Goal: Task Accomplishment & Management: Use online tool/utility

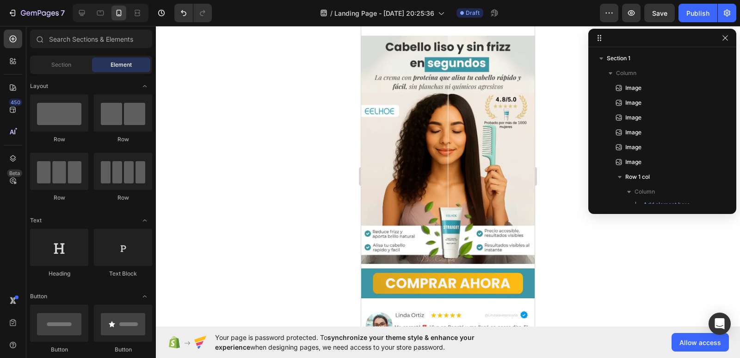
scroll to position [315, 0]
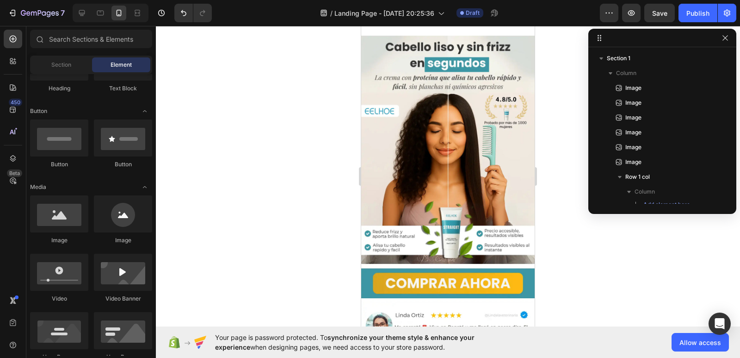
click at [265, 170] on div at bounding box center [448, 192] width 584 height 332
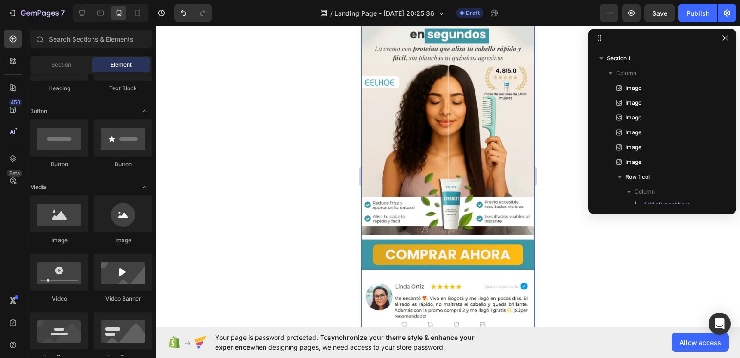
scroll to position [0, 0]
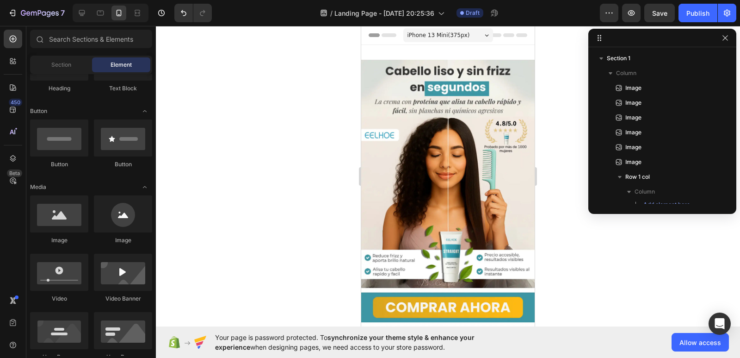
click at [710, 265] on div at bounding box center [448, 192] width 584 height 332
click at [502, 165] on img at bounding box center [447, 285] width 173 height 450
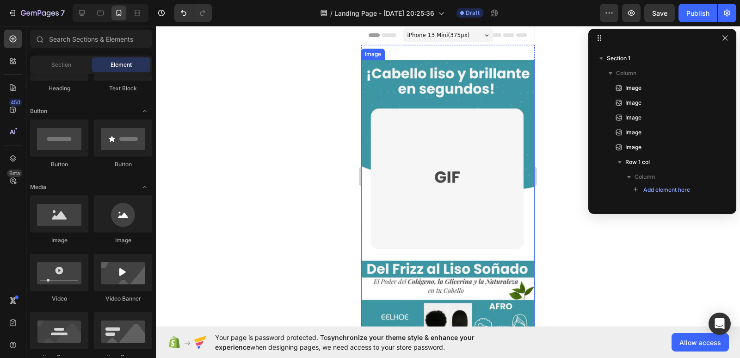
click at [441, 125] on img at bounding box center [447, 261] width 173 height 402
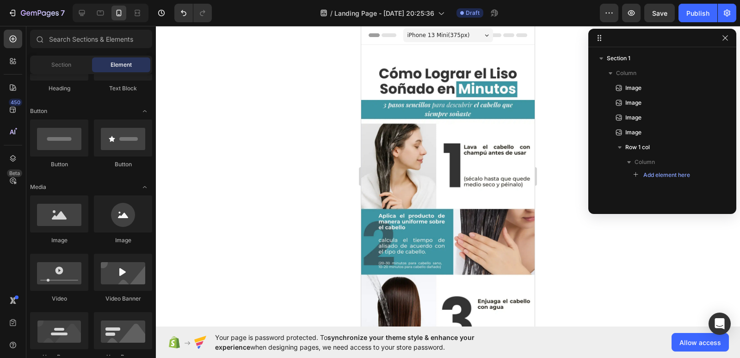
click at [448, 140] on img at bounding box center [447, 261] width 173 height 402
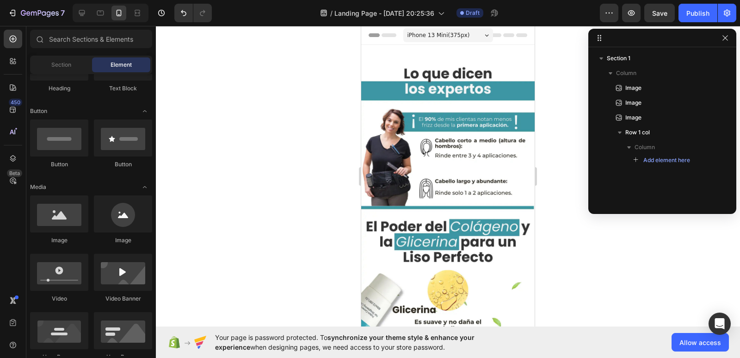
click at [448, 140] on img at bounding box center [447, 261] width 173 height 402
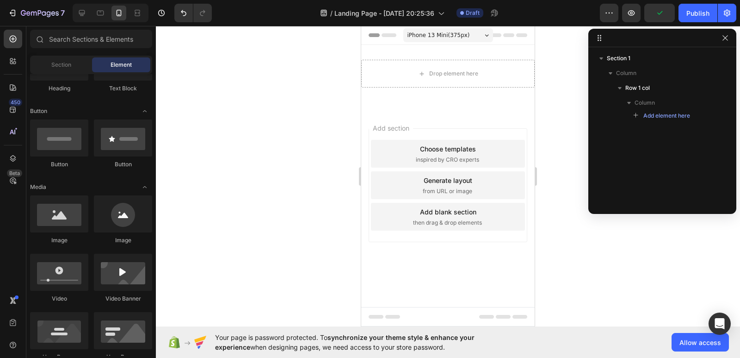
click at [65, 235] on div "Image" at bounding box center [59, 219] width 58 height 49
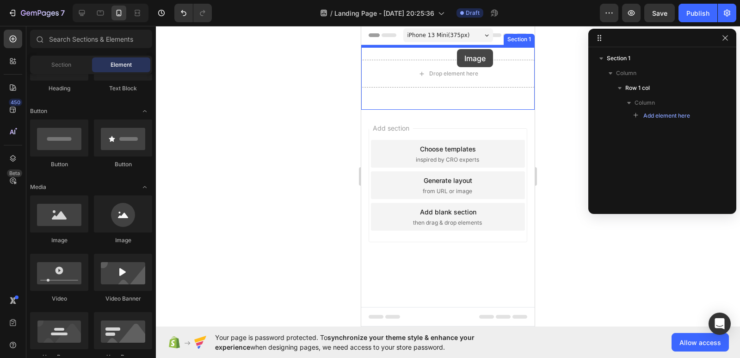
drag, startPoint x: 422, startPoint y: 254, endPoint x: 457, endPoint y: 49, distance: 208.4
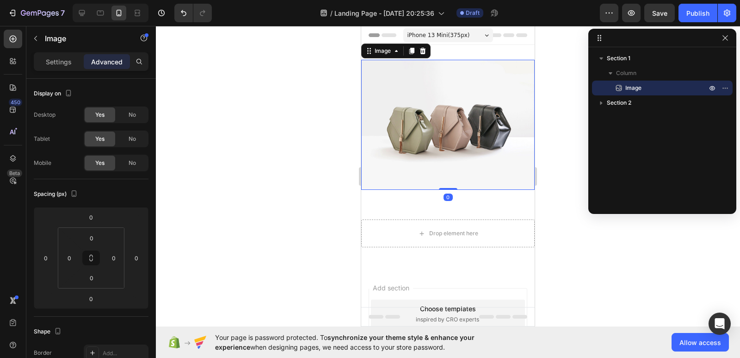
click at [450, 142] on img at bounding box center [447, 125] width 173 height 130
click at [62, 56] on div "Settings" at bounding box center [59, 61] width 46 height 15
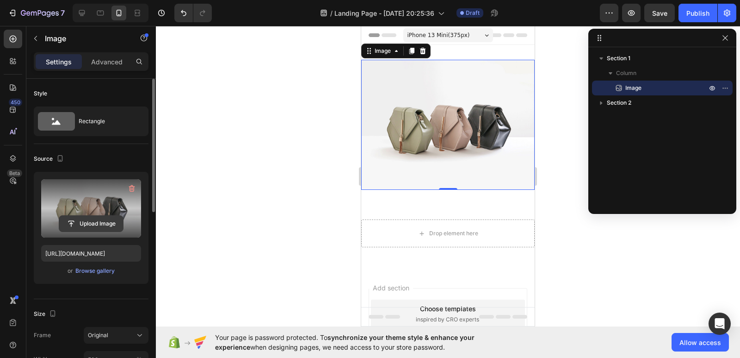
click at [92, 222] on input "file" at bounding box center [91, 224] width 64 height 16
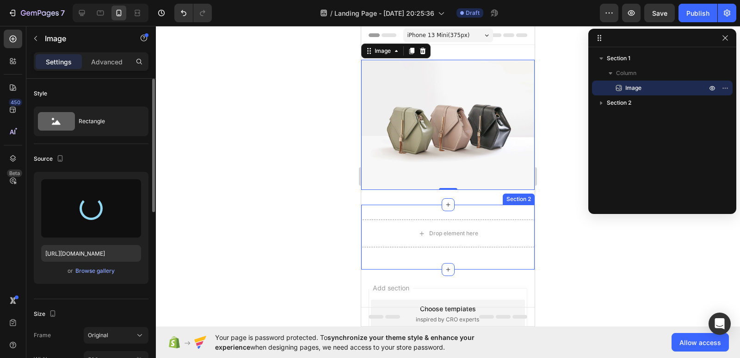
type input "[URL][DOMAIN_NAME]"
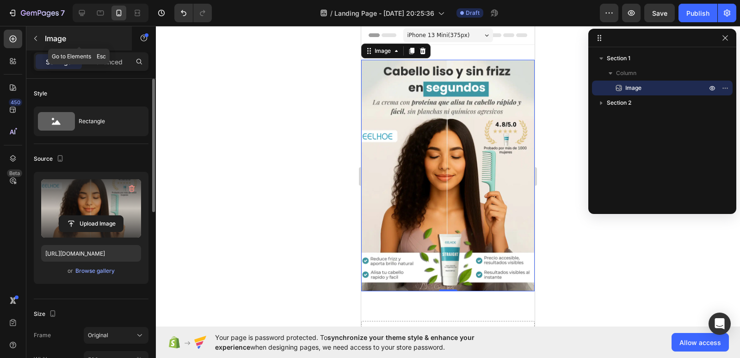
click at [40, 37] on button "button" at bounding box center [35, 38] width 15 height 15
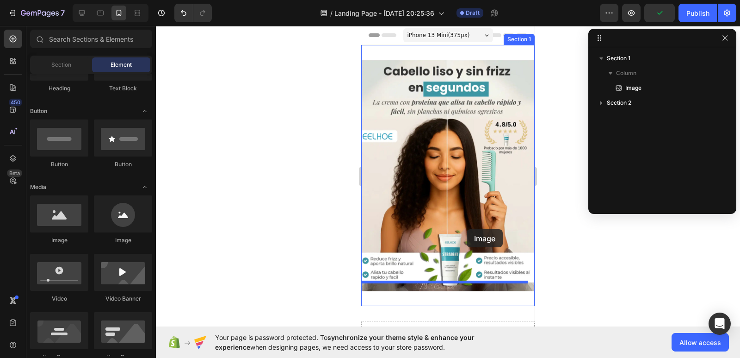
drag, startPoint x: 410, startPoint y: 239, endPoint x: 467, endPoint y: 229, distance: 57.7
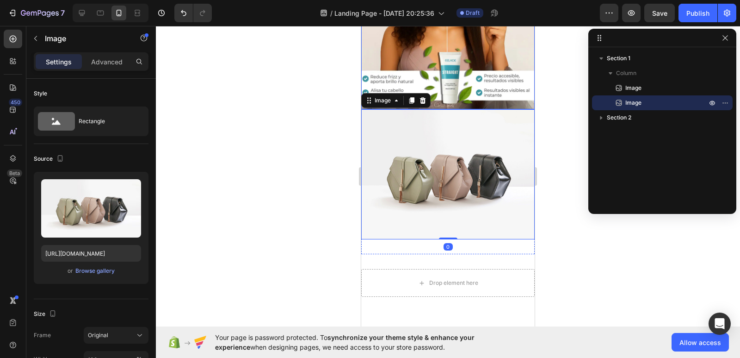
scroll to position [185, 0]
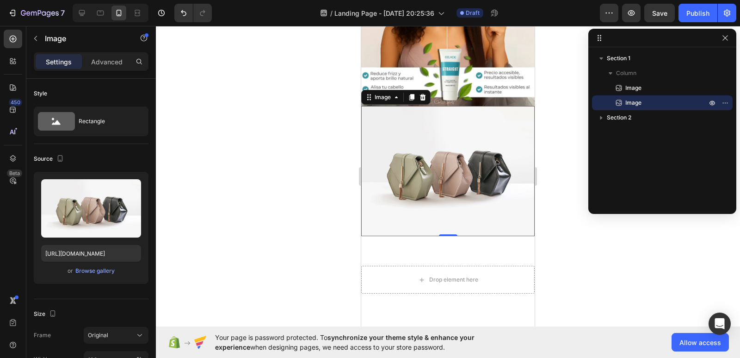
click at [474, 172] on img at bounding box center [447, 171] width 173 height 130
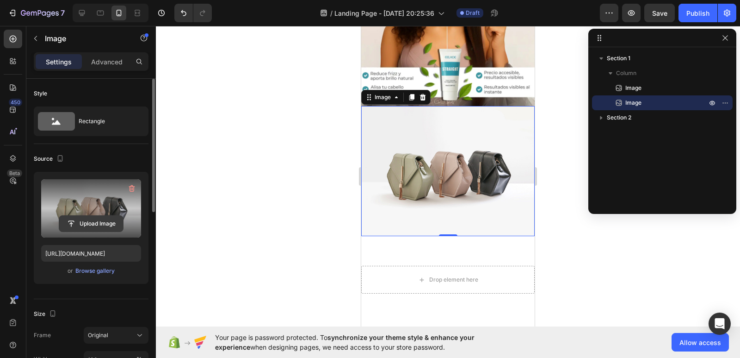
click at [83, 226] on input "file" at bounding box center [91, 224] width 64 height 16
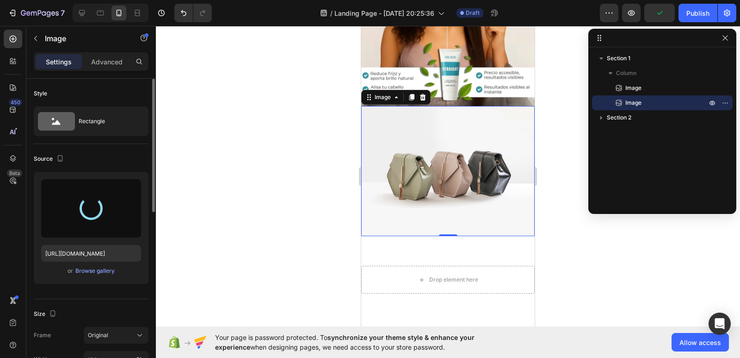
type input "https://cdn.shopify.com/s/files/1/0596/8350/4225/files/gempages_581711292495037…"
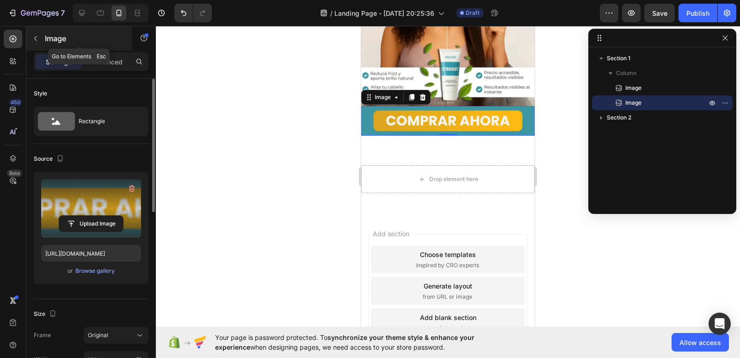
click at [41, 39] on button "button" at bounding box center [35, 38] width 15 height 15
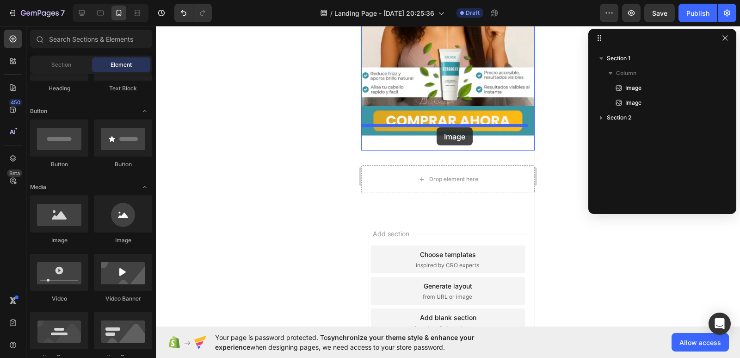
drag, startPoint x: 428, startPoint y: 245, endPoint x: 437, endPoint y: 127, distance: 117.8
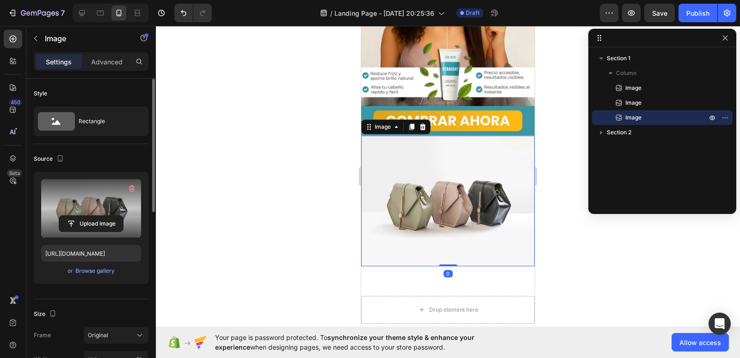
click at [101, 215] on label at bounding box center [91, 208] width 100 height 58
click at [101, 216] on input "file" at bounding box center [91, 224] width 64 height 16
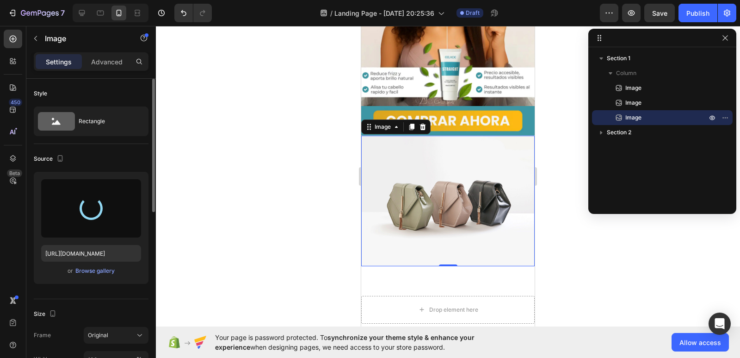
type input "https://cdn.shopify.com/s/files/1/0596/8350/4225/files/gempages_581711292495037…"
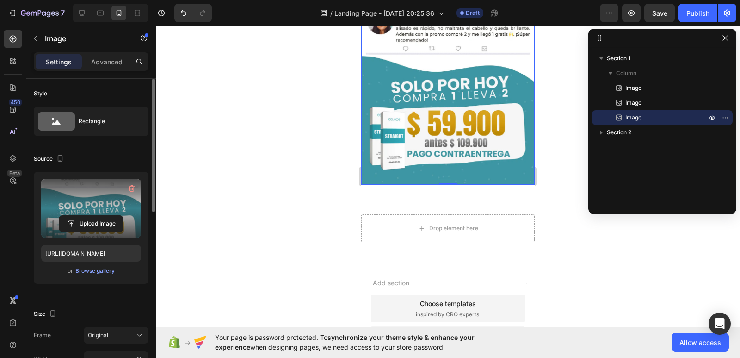
scroll to position [324, 0]
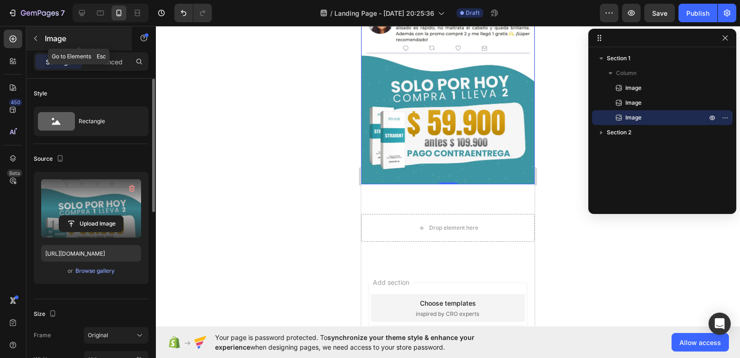
click at [39, 35] on icon "button" at bounding box center [35, 38] width 7 height 7
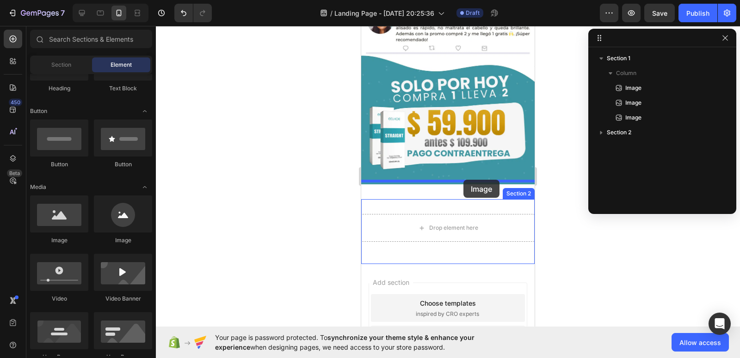
drag, startPoint x: 504, startPoint y: 240, endPoint x: 458, endPoint y: 182, distance: 74.1
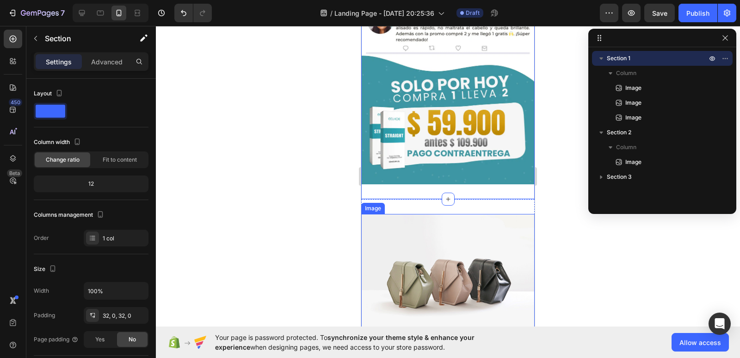
click at [452, 226] on img at bounding box center [447, 279] width 173 height 130
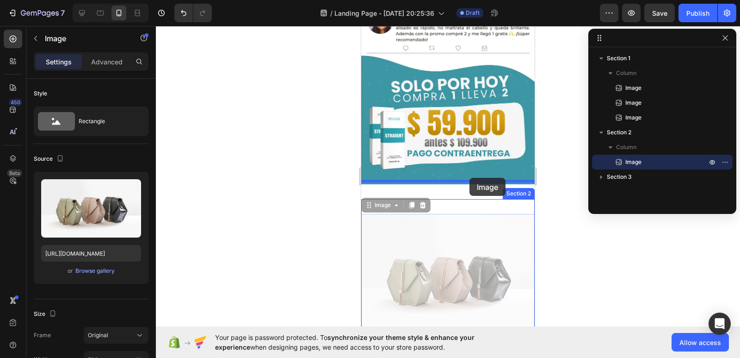
drag, startPoint x: 465, startPoint y: 235, endPoint x: 470, endPoint y: 178, distance: 57.1
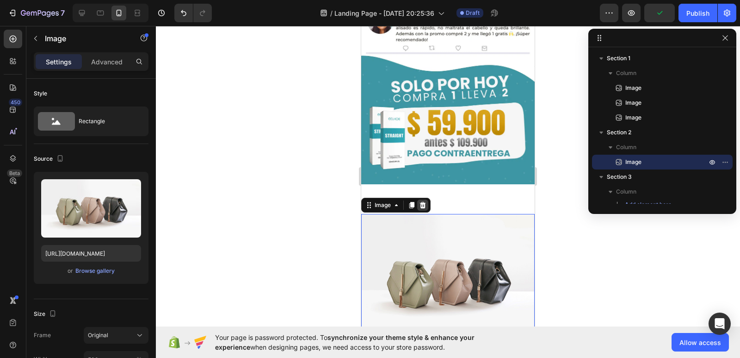
click at [423, 202] on icon at bounding box center [423, 205] width 6 height 6
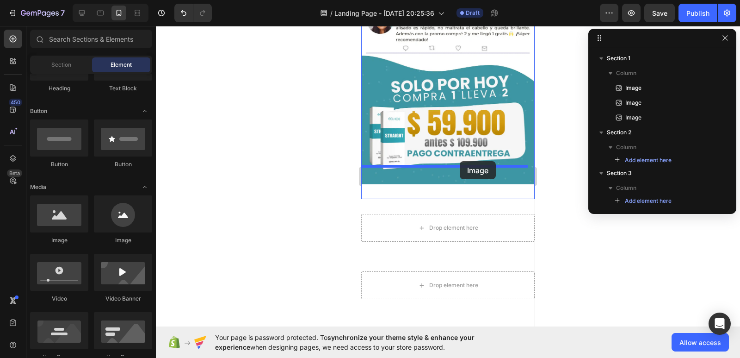
drag, startPoint x: 420, startPoint y: 248, endPoint x: 460, endPoint y: 161, distance: 95.8
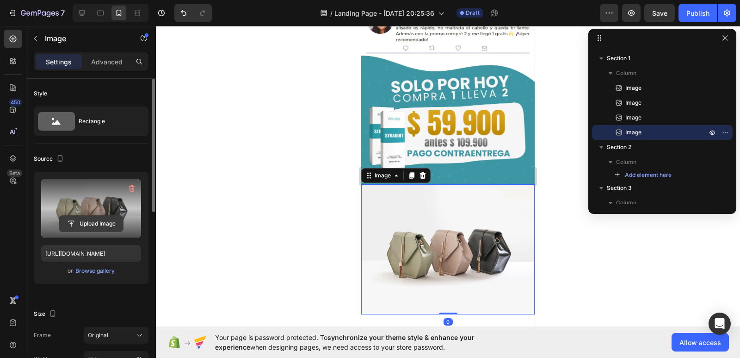
click at [76, 219] on input "file" at bounding box center [91, 224] width 64 height 16
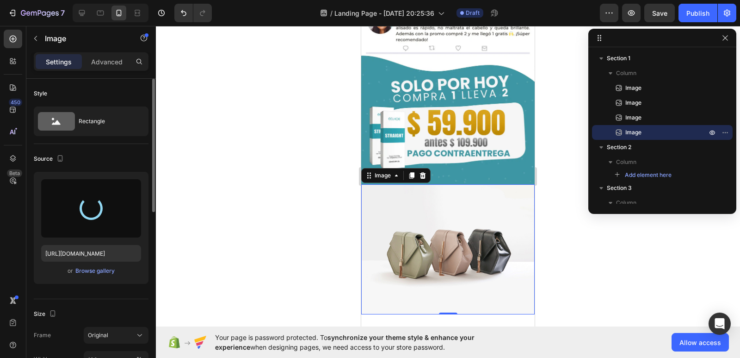
type input "https://cdn.shopify.com/s/files/1/0596/8350/4225/files/gempages_581711292495037…"
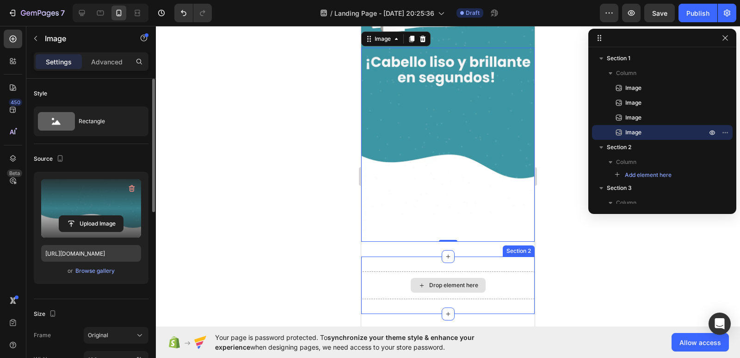
scroll to position [509, 0]
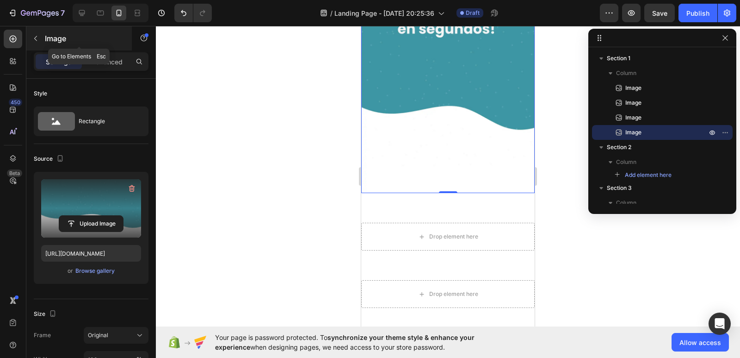
click at [40, 37] on button "button" at bounding box center [35, 38] width 15 height 15
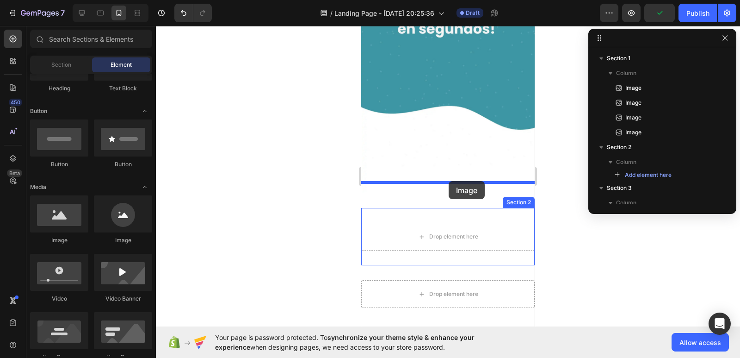
drag, startPoint x: 411, startPoint y: 236, endPoint x: 450, endPoint y: 184, distance: 65.2
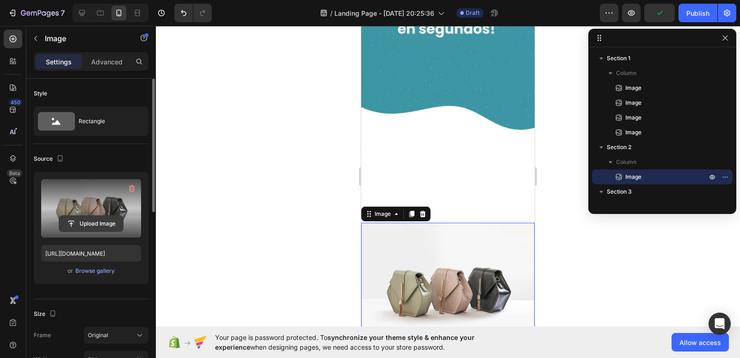
click at [100, 215] on button "Upload Image" at bounding box center [91, 223] width 65 height 17
click at [96, 221] on input "file" at bounding box center [91, 224] width 64 height 16
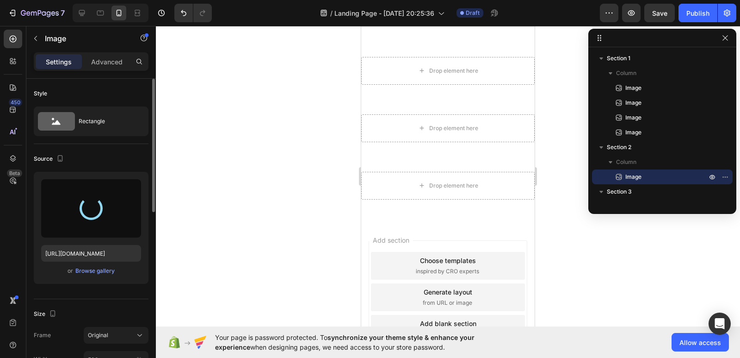
scroll to position [740, 0]
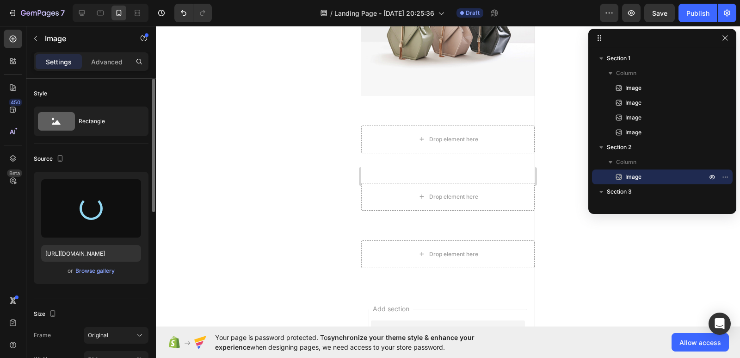
type input "https://cdn.shopify.com/s/files/1/0596/8350/4225/files/gempages_581711292495037…"
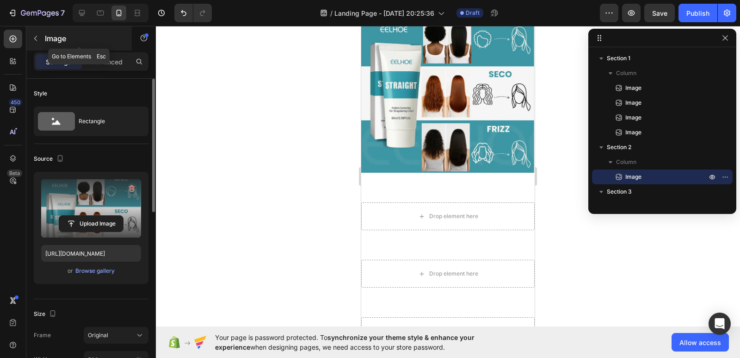
click at [37, 38] on icon "button" at bounding box center [35, 38] width 7 height 7
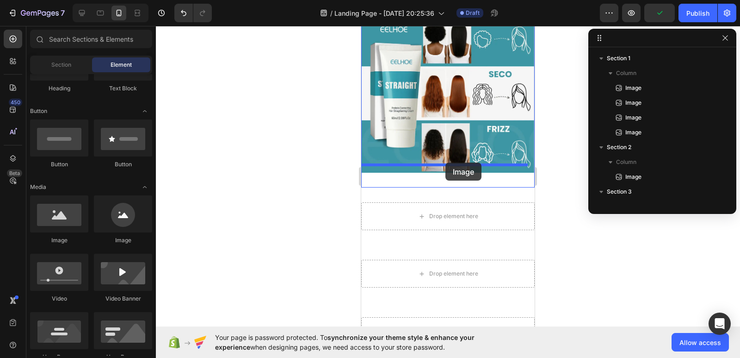
drag, startPoint x: 413, startPoint y: 248, endPoint x: 445, endPoint y: 162, distance: 91.7
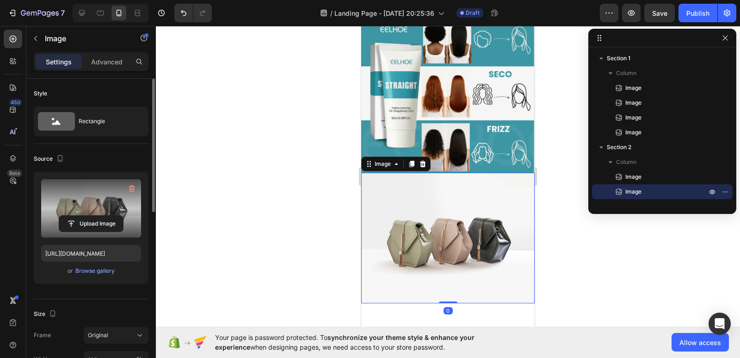
click at [99, 212] on label at bounding box center [91, 208] width 100 height 58
click at [99, 216] on input "file" at bounding box center [91, 224] width 64 height 16
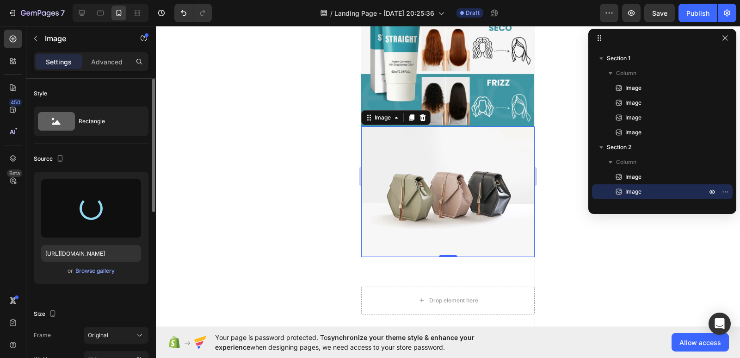
scroll to position [833, 0]
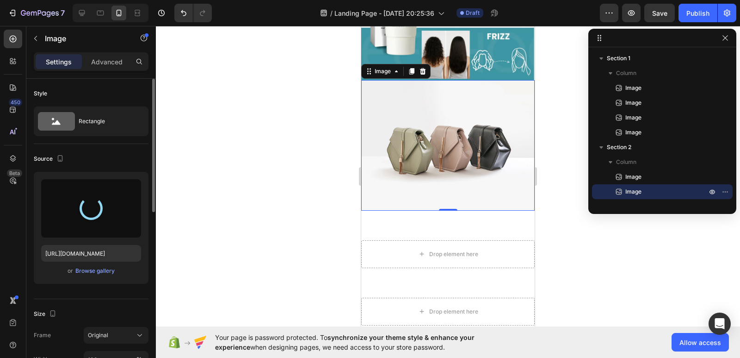
type input "https://cdn.shopify.com/s/files/1/0596/8350/4225/files/gempages_581711292495037…"
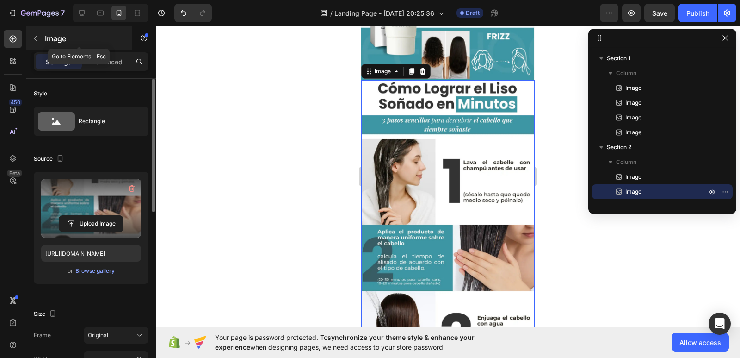
click at [41, 41] on button "button" at bounding box center [35, 38] width 15 height 15
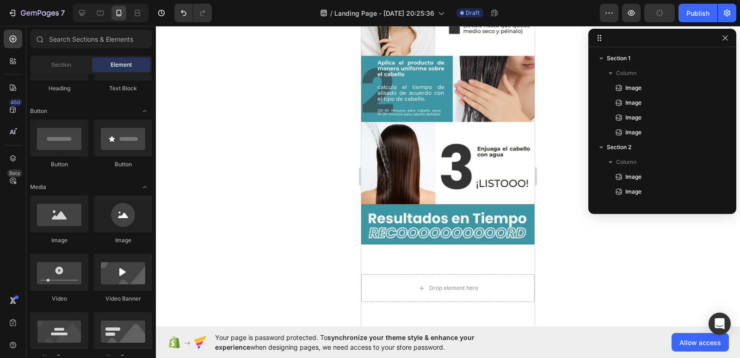
scroll to position [1018, 0]
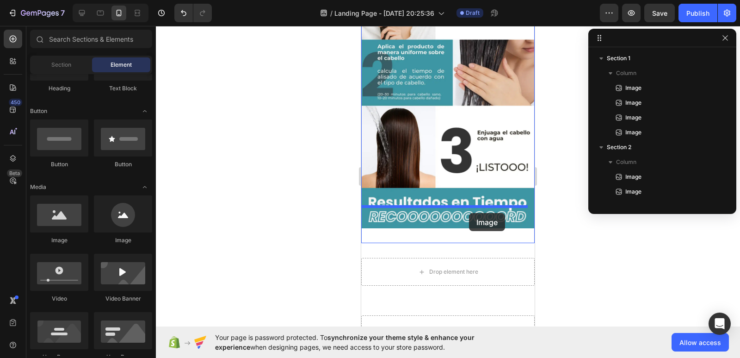
drag, startPoint x: 418, startPoint y: 241, endPoint x: 628, endPoint y: 246, distance: 210.1
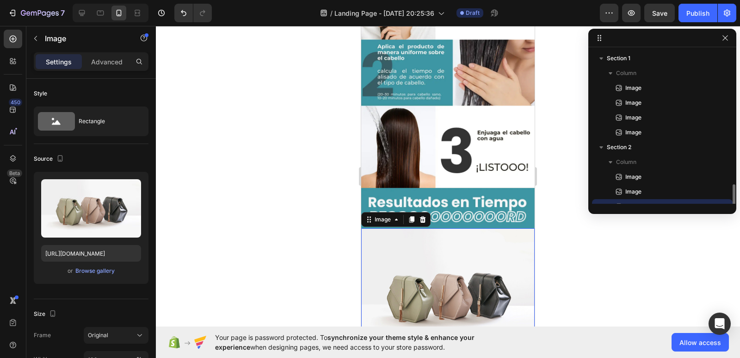
scroll to position [80, 0]
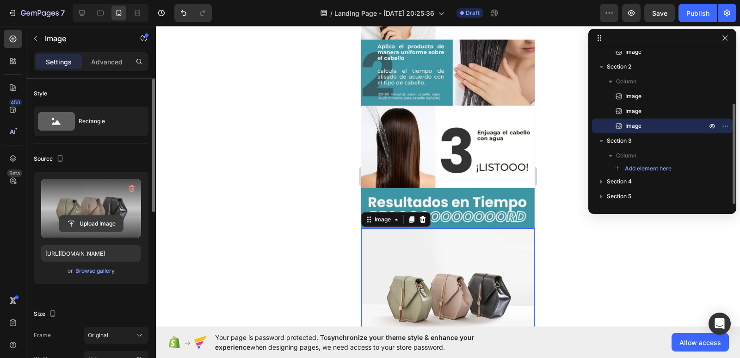
click at [76, 218] on input "file" at bounding box center [91, 224] width 64 height 16
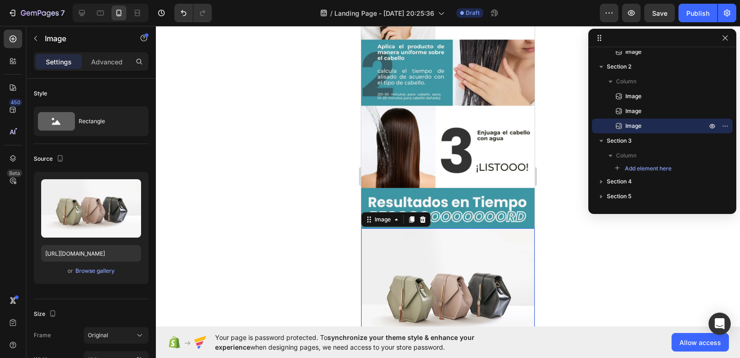
type input "[URL][DOMAIN_NAME]"
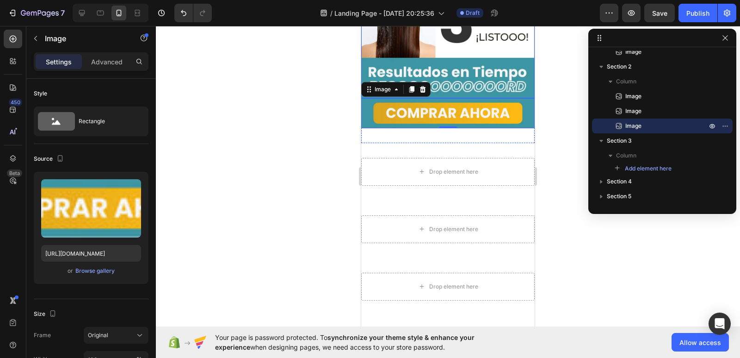
scroll to position [1157, 0]
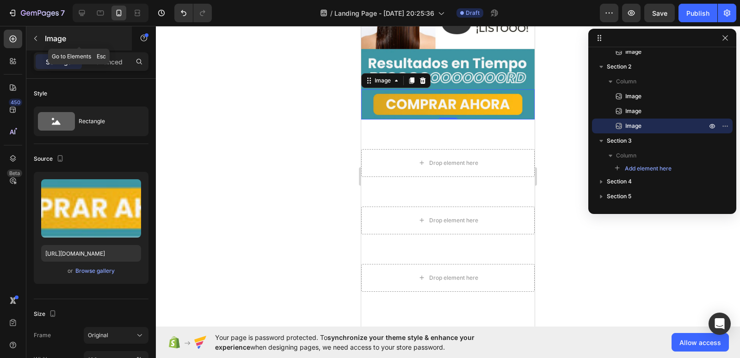
click at [37, 38] on icon "button" at bounding box center [35, 38] width 7 height 7
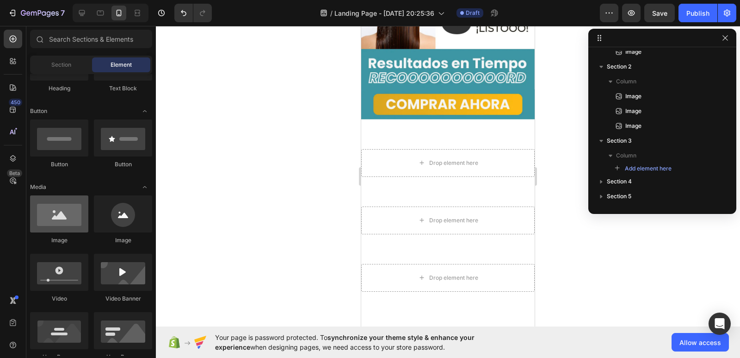
click at [63, 220] on div at bounding box center [59, 213] width 58 height 37
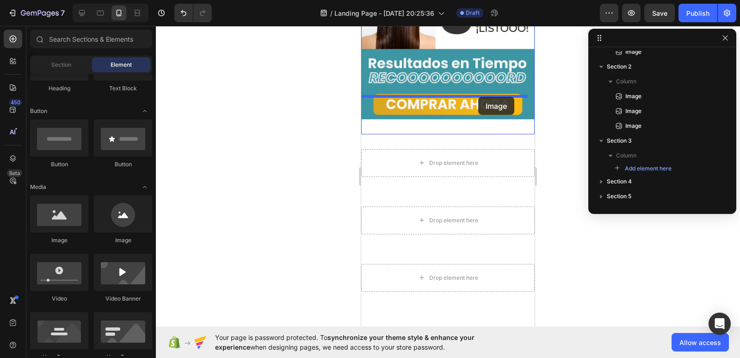
drag, startPoint x: 426, startPoint y: 247, endPoint x: 478, endPoint y: 98, distance: 157.4
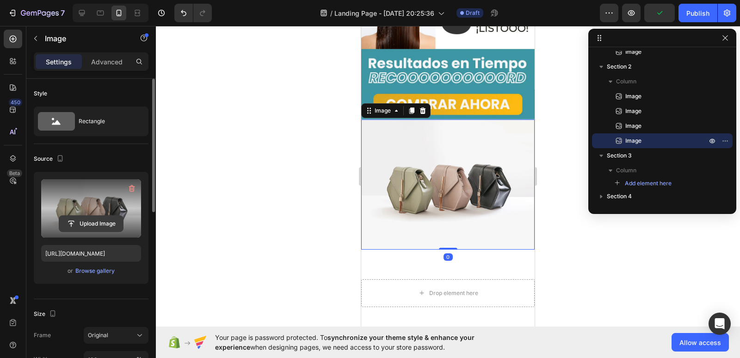
click at [85, 217] on input "file" at bounding box center [91, 224] width 64 height 16
click at [100, 223] on input "file" at bounding box center [91, 224] width 64 height 16
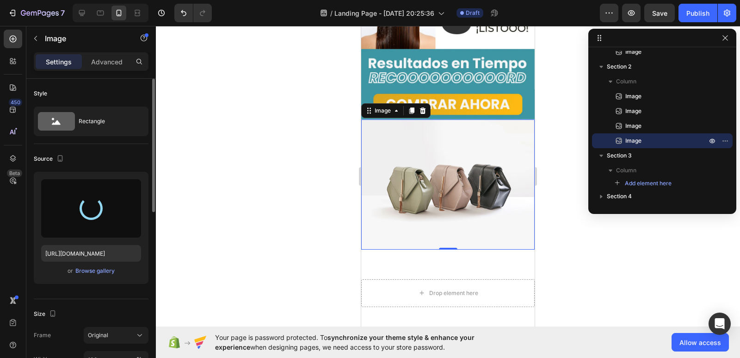
type input "https://cdn.shopify.com/s/files/1/0596/8350/4225/files/gempages_581711292495037…"
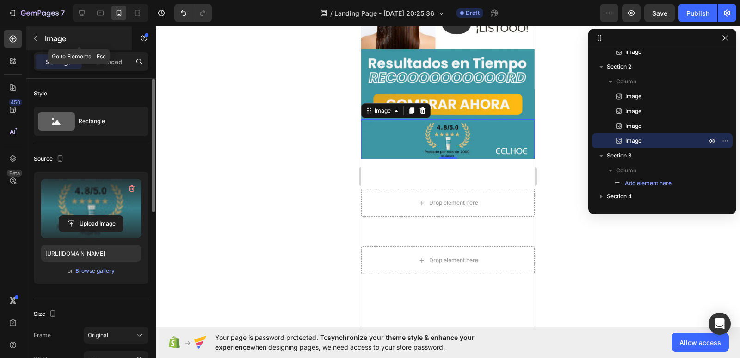
click at [40, 40] on button "button" at bounding box center [35, 38] width 15 height 15
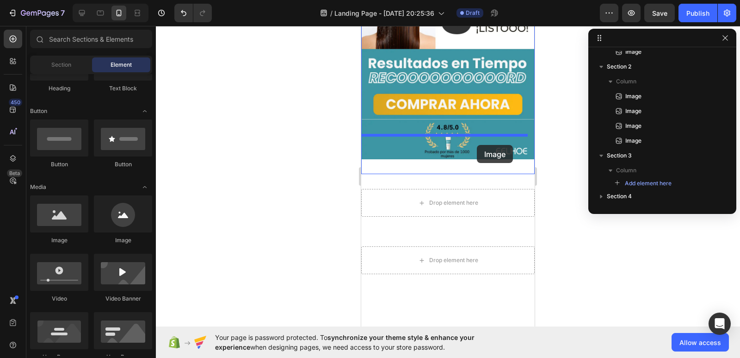
drag, startPoint x: 426, startPoint y: 242, endPoint x: 477, endPoint y: 145, distance: 109.7
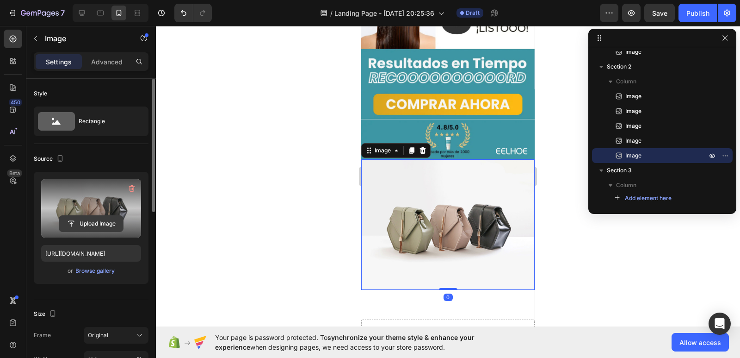
click at [80, 222] on input "file" at bounding box center [91, 224] width 64 height 16
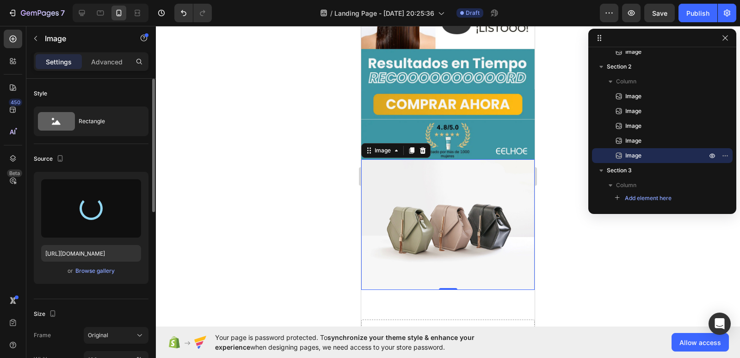
type input "https://cdn.shopify.com/s/files/1/0596/8350/4225/files/gempages_581711292495037…"
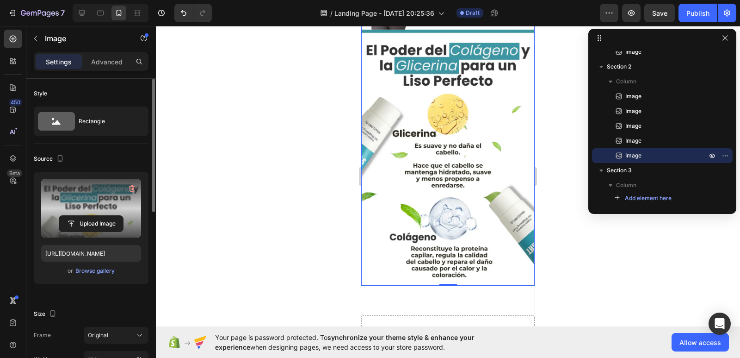
scroll to position [1434, 0]
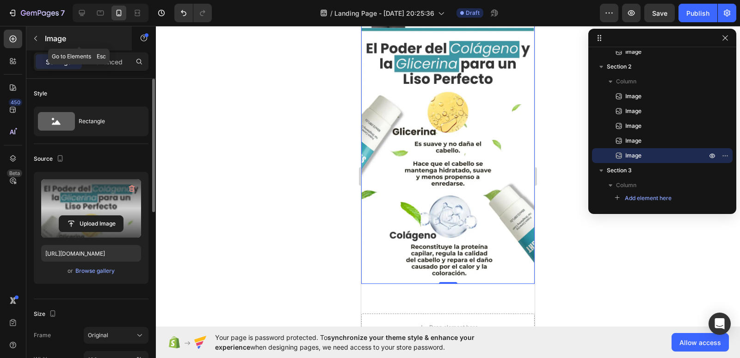
click at [37, 35] on icon "button" at bounding box center [35, 38] width 7 height 7
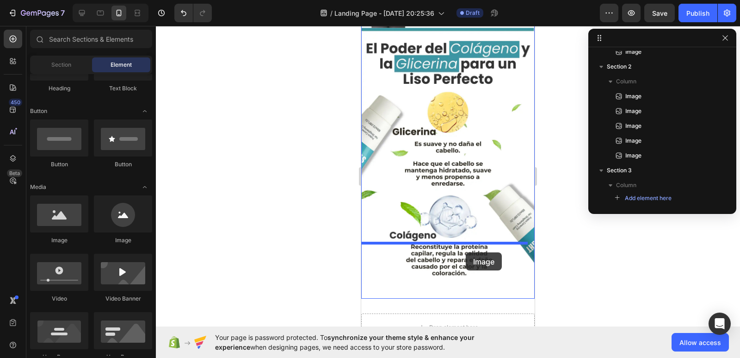
drag, startPoint x: 428, startPoint y: 244, endPoint x: 466, endPoint y: 252, distance: 38.8
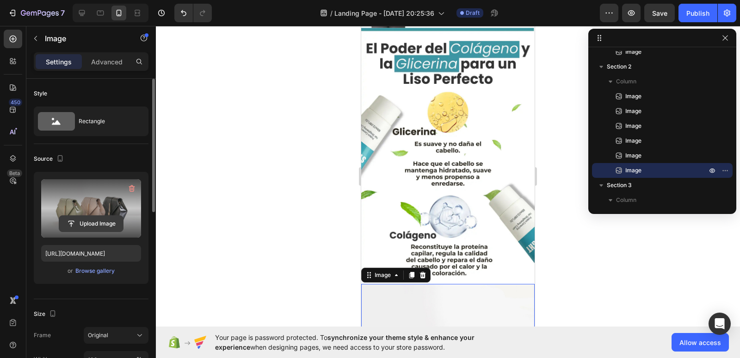
click at [99, 219] on input "file" at bounding box center [91, 224] width 64 height 16
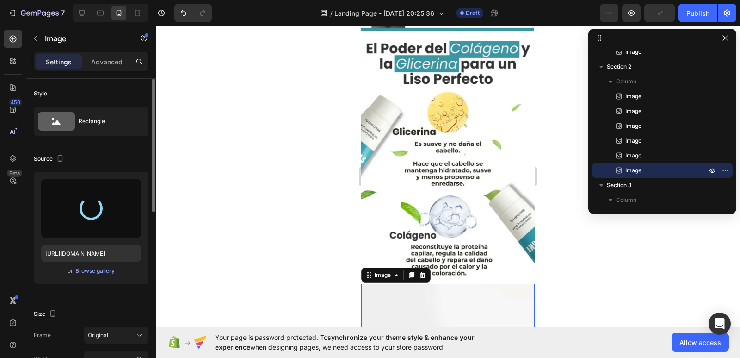
type input "[URL][DOMAIN_NAME]"
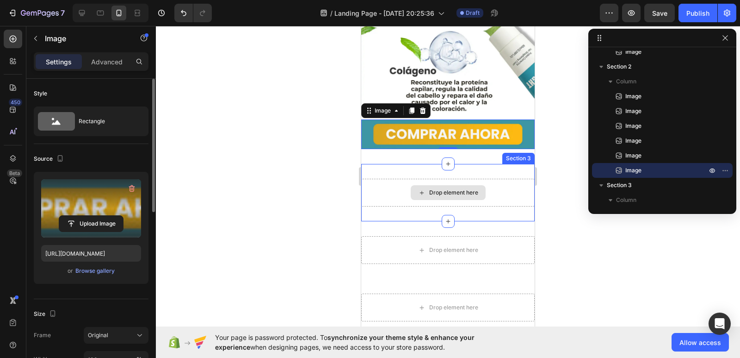
scroll to position [1573, 0]
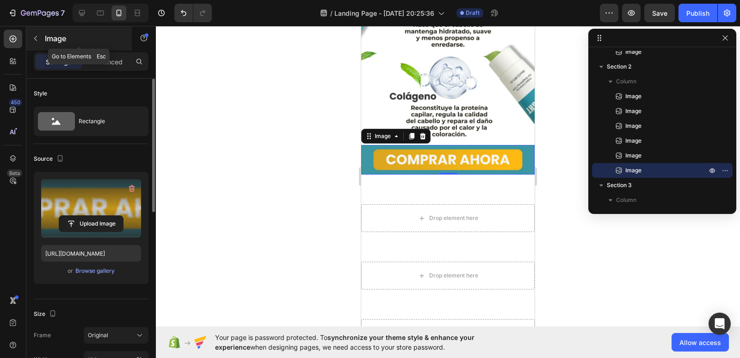
click at [32, 32] on button "button" at bounding box center [35, 38] width 15 height 15
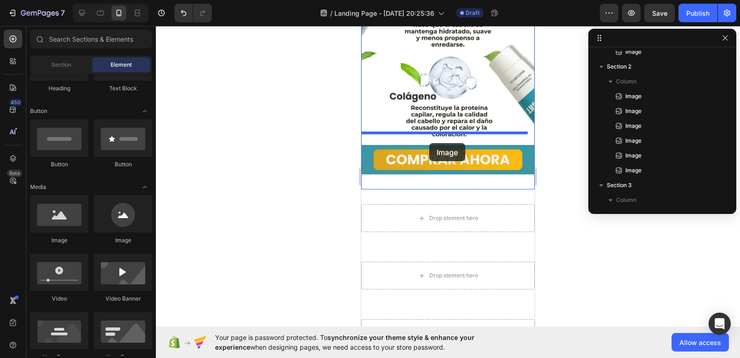
drag, startPoint x: 420, startPoint y: 241, endPoint x: 433, endPoint y: 142, distance: 100.3
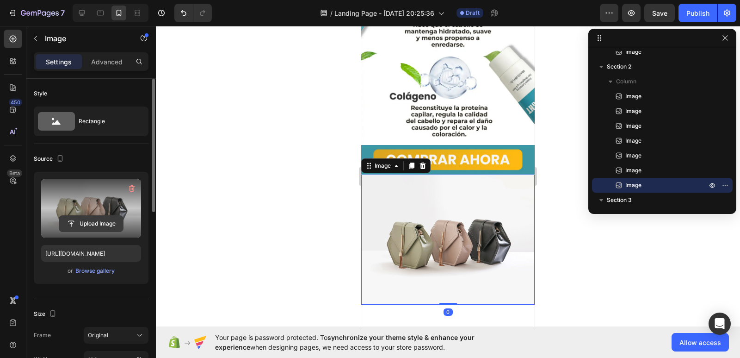
click at [84, 227] on input "file" at bounding box center [91, 224] width 64 height 16
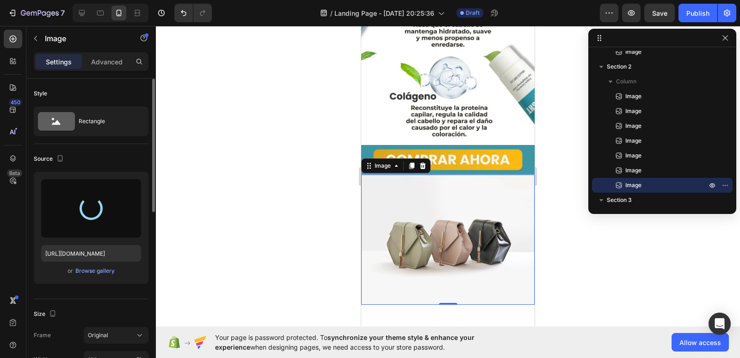
type input "https://cdn.shopify.com/s/files/1/0596/8350/4225/files/gempages_581711292495037…"
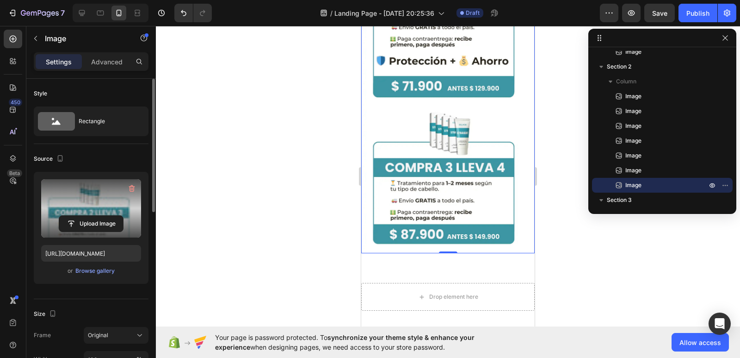
scroll to position [2082, 0]
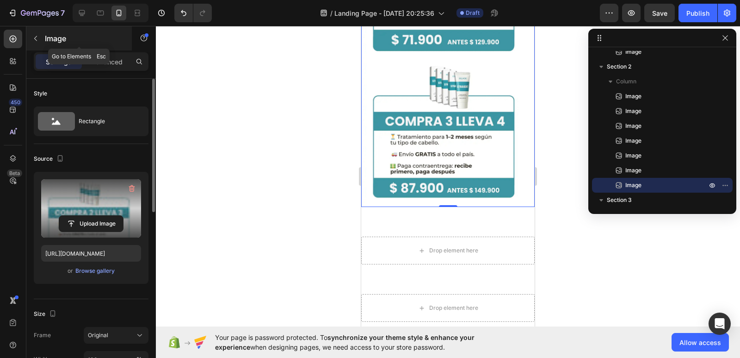
click at [38, 42] on icon "button" at bounding box center [35, 38] width 7 height 7
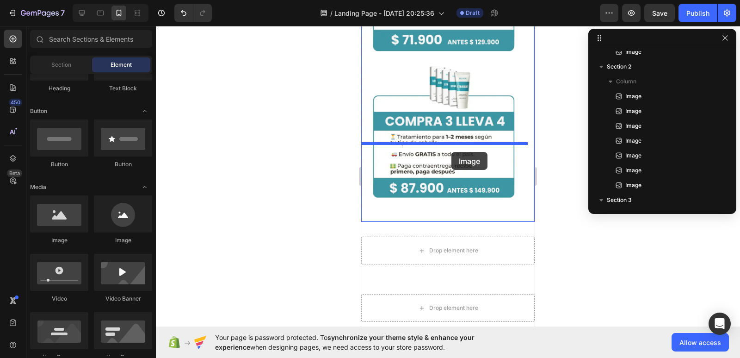
drag, startPoint x: 426, startPoint y: 255, endPoint x: 486, endPoint y: 234, distance: 63.8
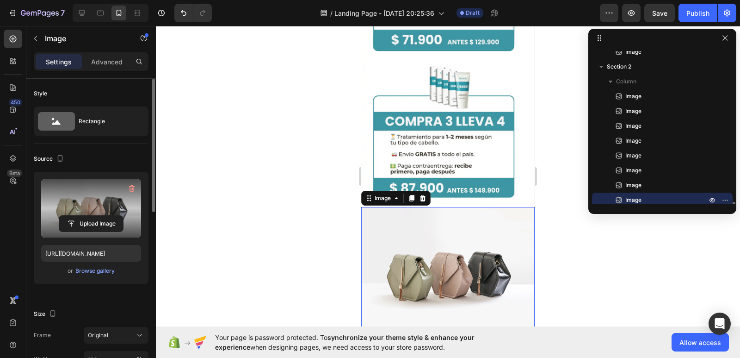
scroll to position [155, 0]
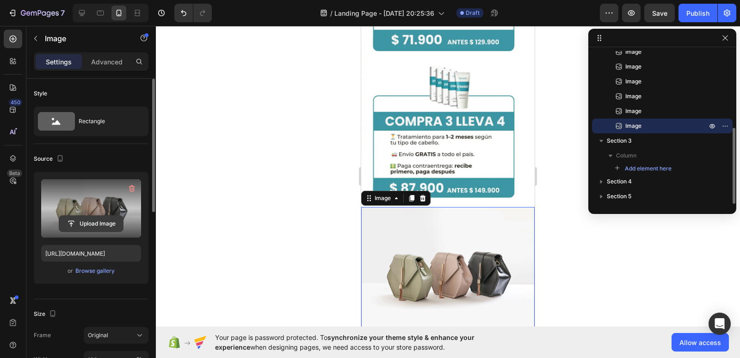
click at [80, 218] on input "file" at bounding box center [91, 224] width 64 height 16
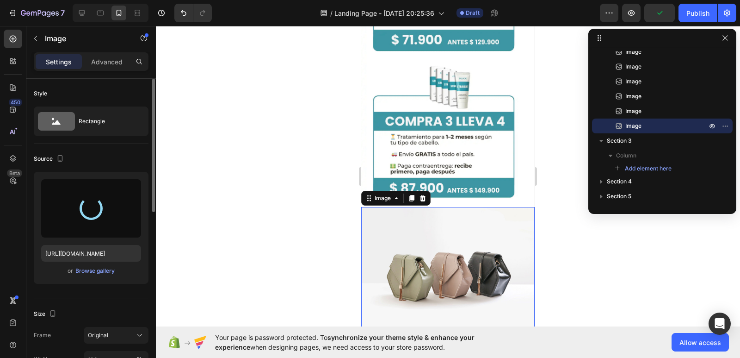
type input "https://cdn.shopify.com/s/files/1/0596/8350/4225/files/gempages_581711292495037…"
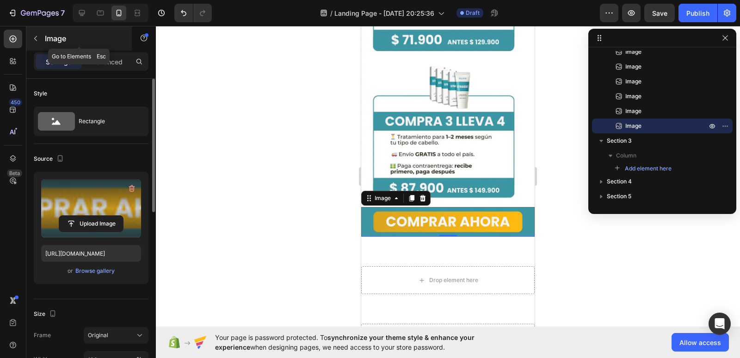
click at [32, 37] on icon "button" at bounding box center [35, 38] width 7 height 7
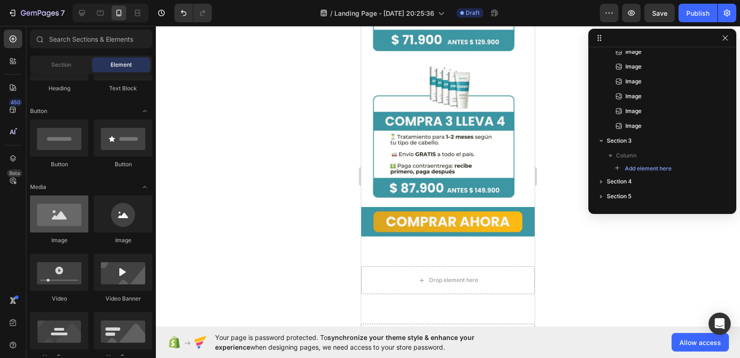
click at [64, 217] on div at bounding box center [59, 213] width 58 height 37
click at [49, 213] on div at bounding box center [59, 213] width 58 height 37
click at [71, 224] on div at bounding box center [59, 213] width 58 height 37
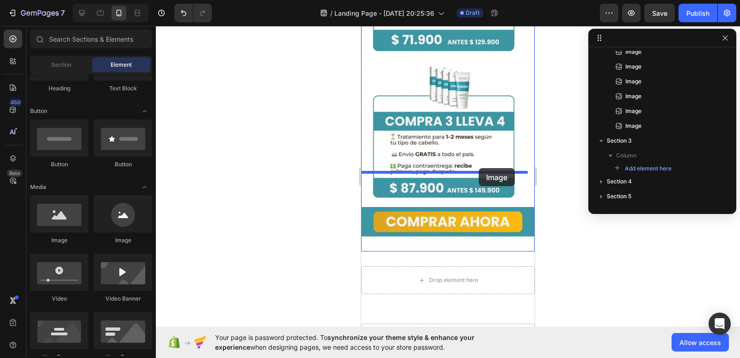
drag, startPoint x: 432, startPoint y: 250, endPoint x: 479, endPoint y: 168, distance: 94.9
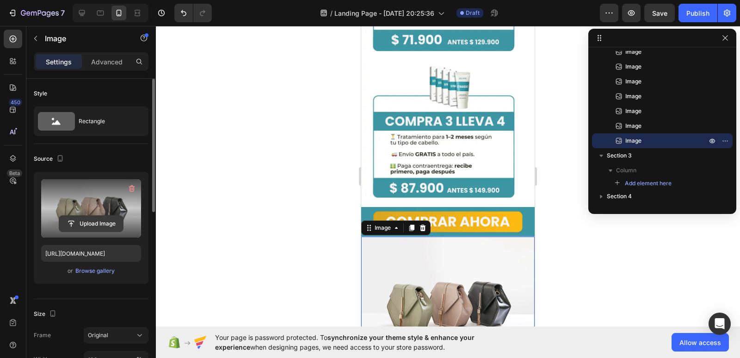
click at [88, 217] on input "file" at bounding box center [91, 224] width 64 height 16
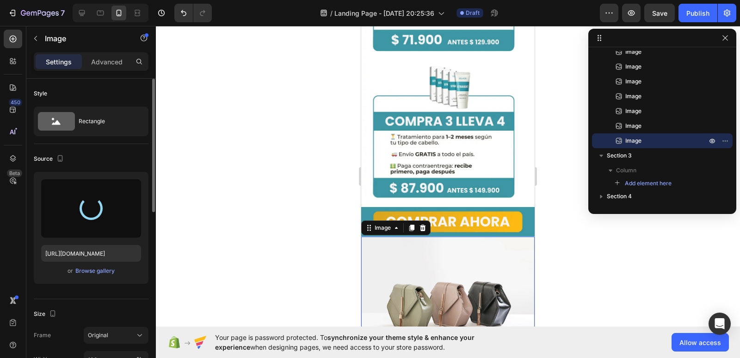
type input "https://cdn.shopify.com/s/files/1/0596/8350/4225/files/gempages_581711292495037…"
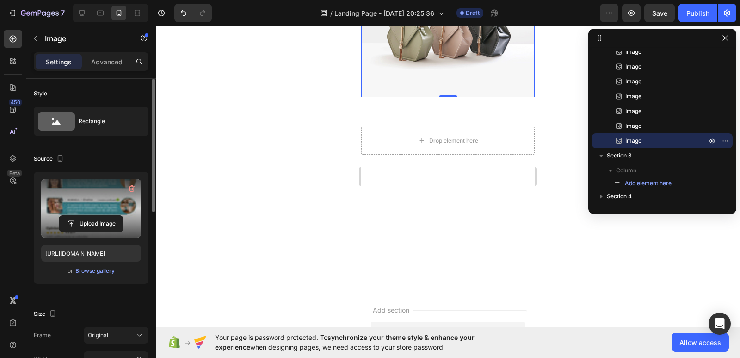
scroll to position [2406, 0]
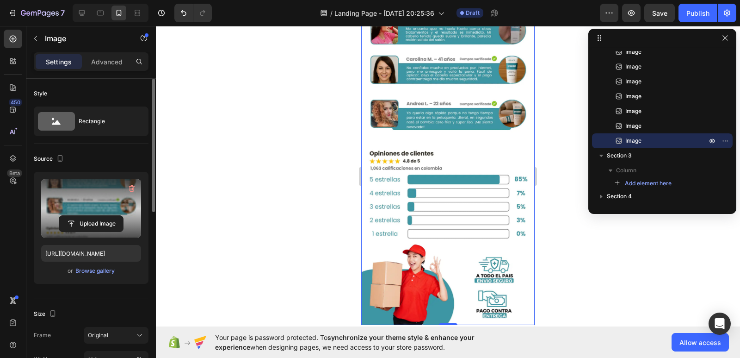
click at [25, 40] on div "450 Beta" at bounding box center [13, 192] width 26 height 332
click at [32, 39] on icon "button" at bounding box center [35, 38] width 7 height 7
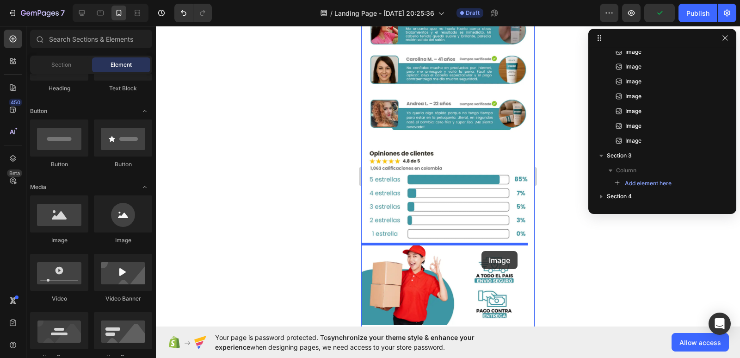
drag, startPoint x: 430, startPoint y: 249, endPoint x: 547, endPoint y: 236, distance: 117.2
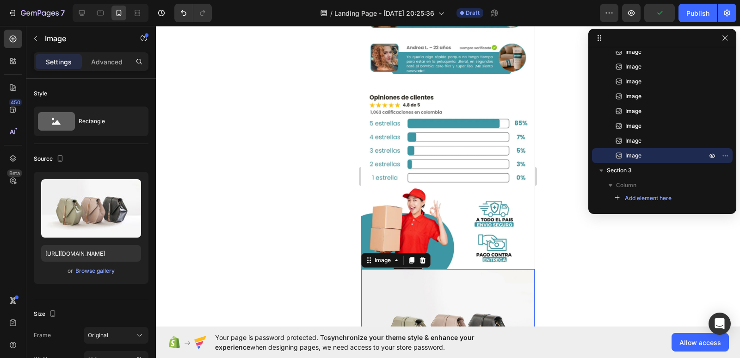
scroll to position [2452, 0]
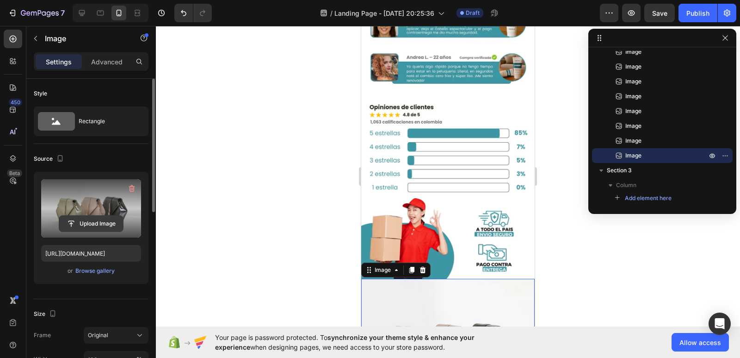
click at [80, 223] on input "file" at bounding box center [91, 224] width 64 height 16
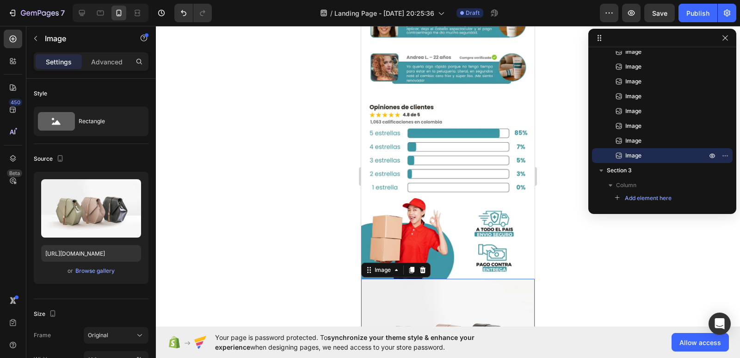
type input "https://cdn.shopify.com/s/files/1/0596/8350/4225/files/gempages_581711292495037…"
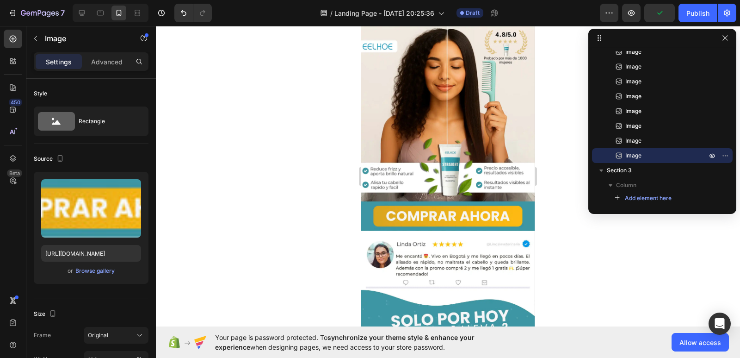
scroll to position [93, 0]
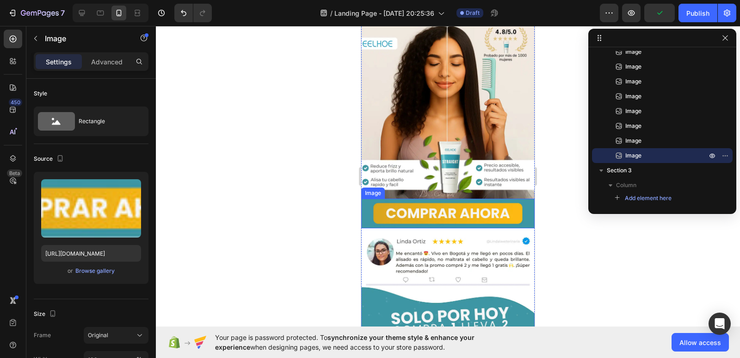
click at [471, 198] on img at bounding box center [447, 213] width 173 height 30
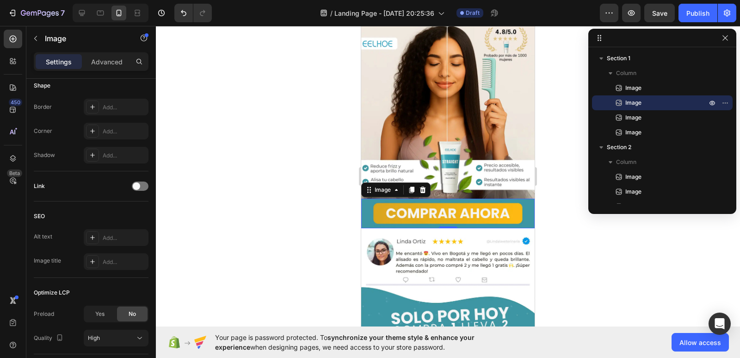
click at [447, 211] on img at bounding box center [447, 213] width 173 height 30
click at [104, 58] on p "Advanced" at bounding box center [106, 62] width 31 height 10
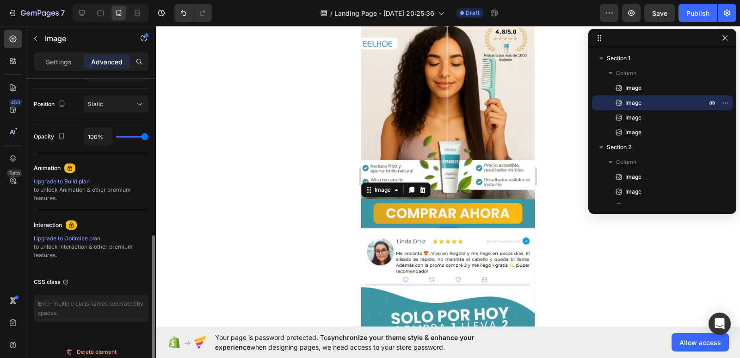
scroll to position [337, 0]
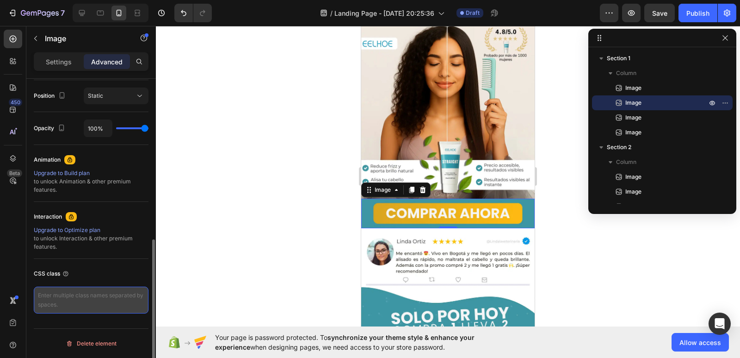
click at [77, 295] on textarea at bounding box center [91, 299] width 115 height 27
paste textarea "_rsi-cod-form-is-gempage _rsi-cod-form-gempages-button-overwrite"
type textarea "_rsi-cod-form-is-gempage _rsi-cod-form-gempages-button-overwrite"
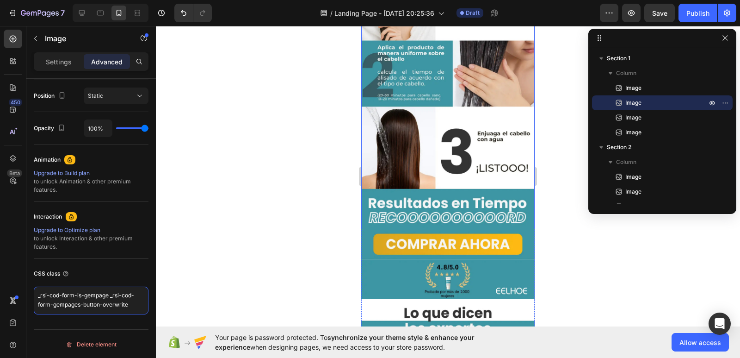
scroll to position [1018, 0]
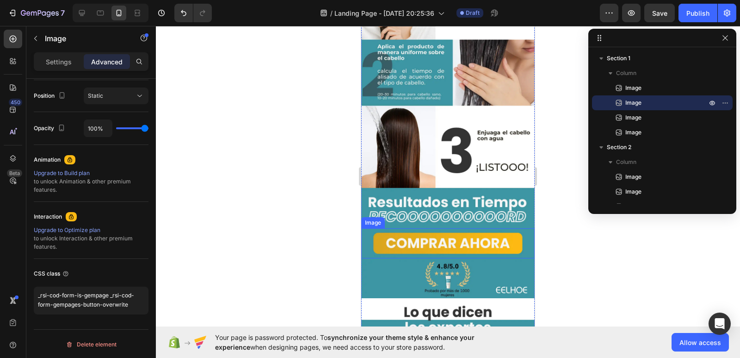
click at [432, 230] on img at bounding box center [447, 243] width 173 height 30
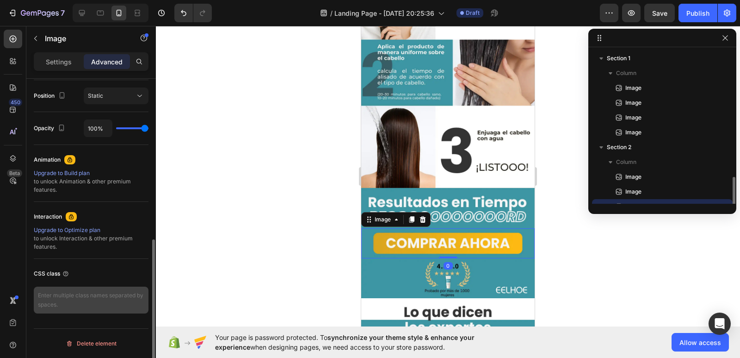
scroll to position [87, 0]
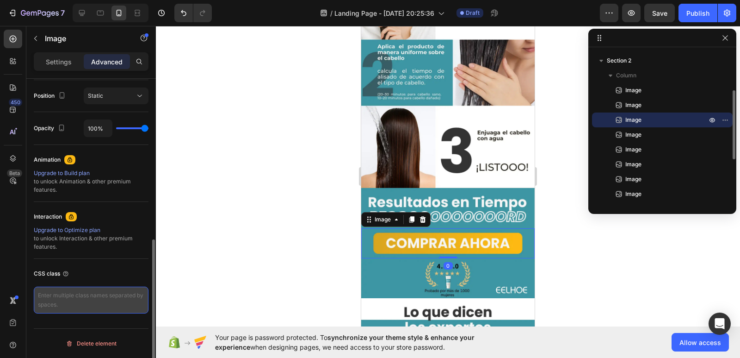
click at [96, 298] on textarea at bounding box center [91, 299] width 115 height 27
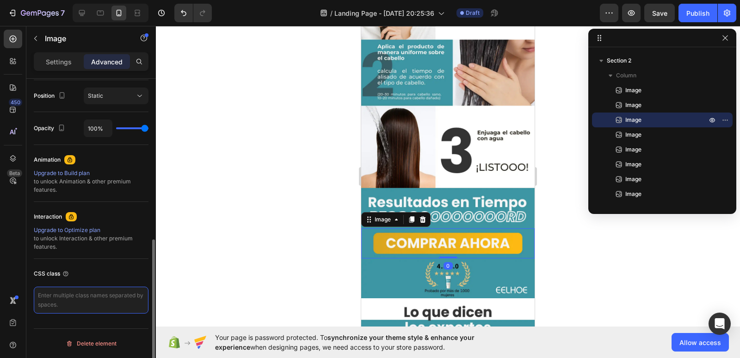
paste textarea "_rsi-cod-form-is-gempage _rsi-cod-form-gempages-button-overwrite"
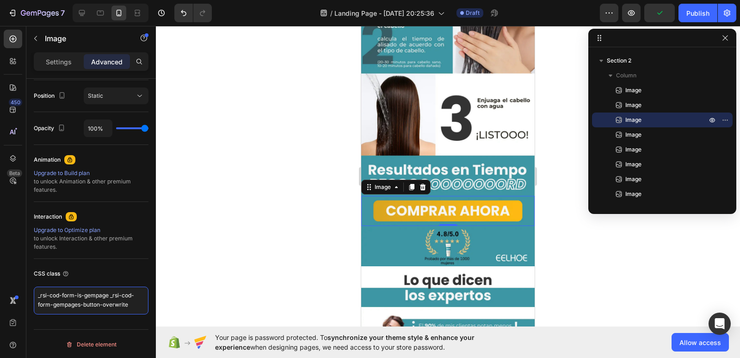
scroll to position [463, 0]
click at [451, 195] on img at bounding box center [447, 210] width 173 height 30
type textarea "_rsi-cod-form-is-gempage _rsi-cod-form-gempages-button-overwrite"
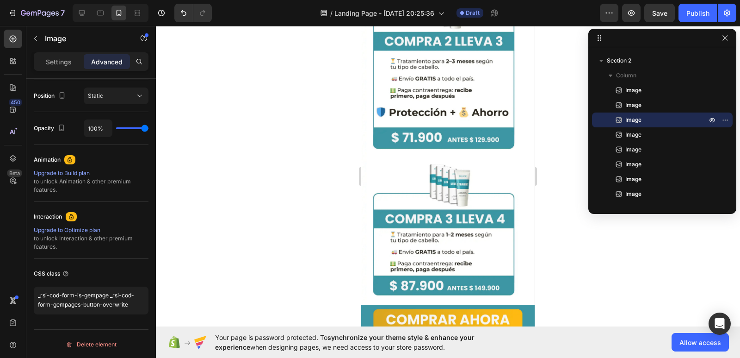
scroll to position [1480, 0]
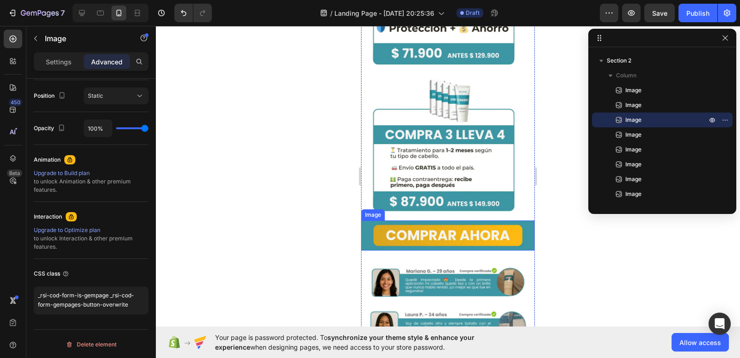
click at [448, 220] on img at bounding box center [447, 235] width 173 height 30
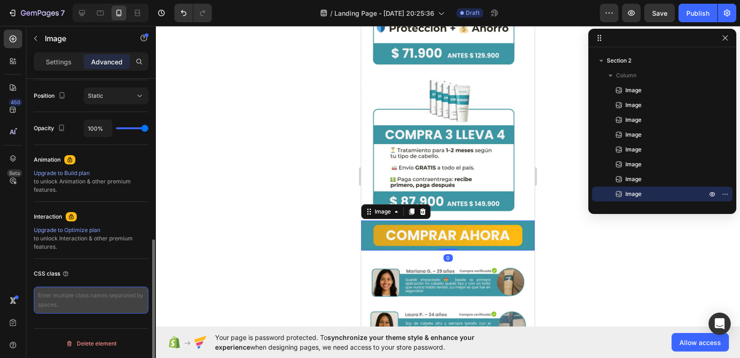
click at [97, 302] on textarea at bounding box center [91, 299] width 115 height 27
paste textarea "_rsi-cod-form-is-gempage _rsi-cod-form-gempages-button-overwrite"
type textarea "_rsi-cod-form-is-gempage _rsi-cod-form-gempages-button-overwrite"
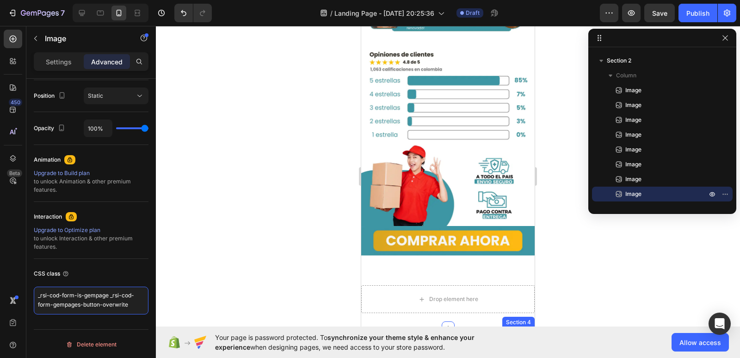
scroll to position [1989, 0]
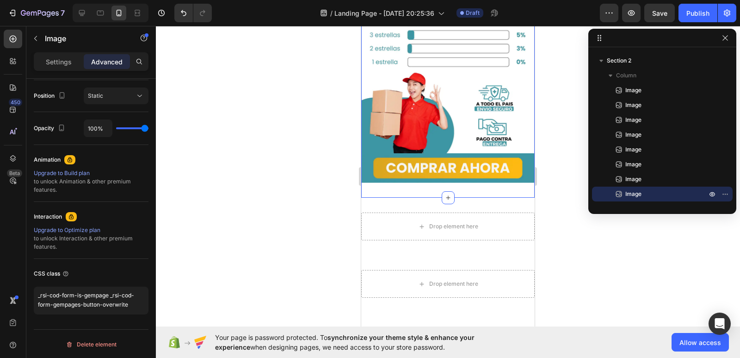
click at [470, 153] on img at bounding box center [447, 168] width 173 height 30
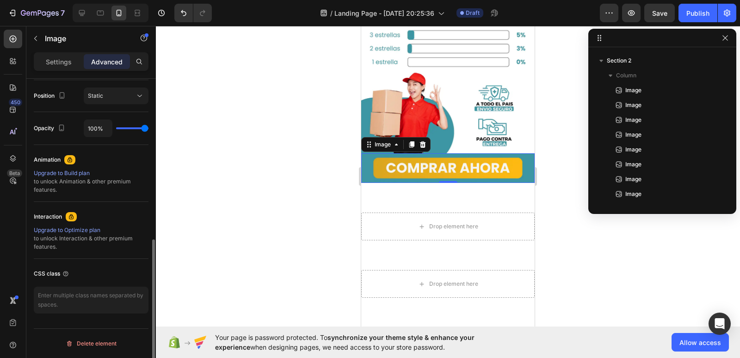
scroll to position [184, 0]
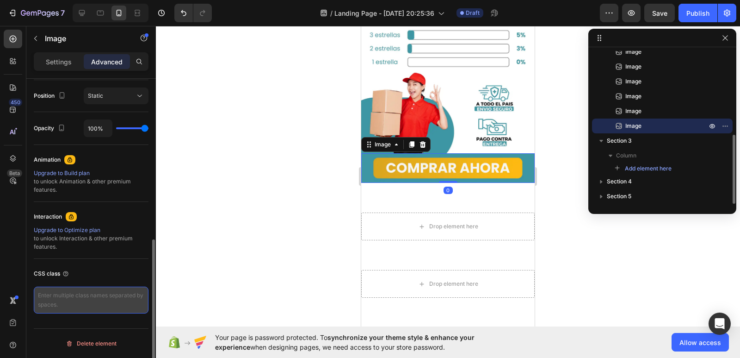
click at [86, 307] on textarea at bounding box center [91, 299] width 115 height 27
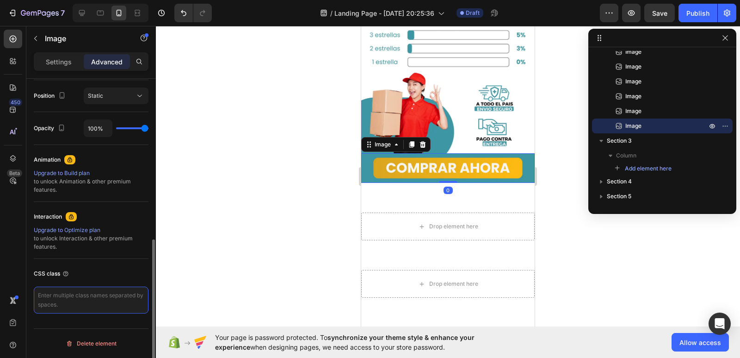
paste textarea "_rsi-cod-form-is-gempage _rsi-cod-form-gempages-button-overwrite"
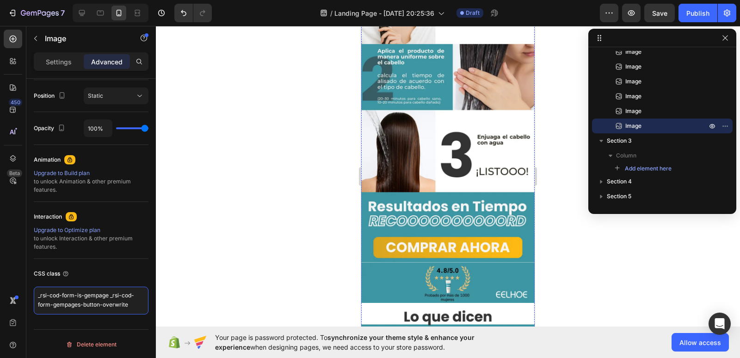
scroll to position [416, 0]
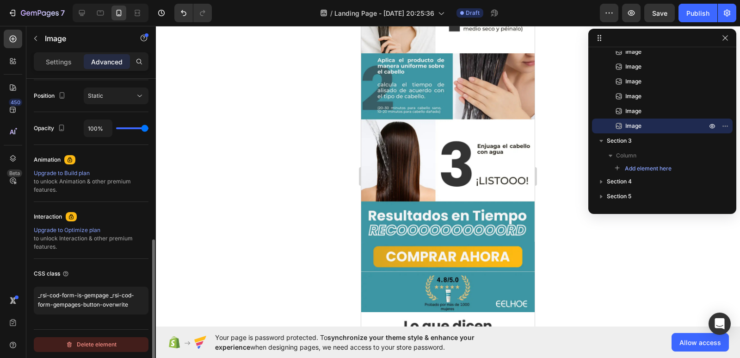
type textarea "_rsi-cod-form-is-gempage _rsi-cod-form-gempages-button-overwrite"
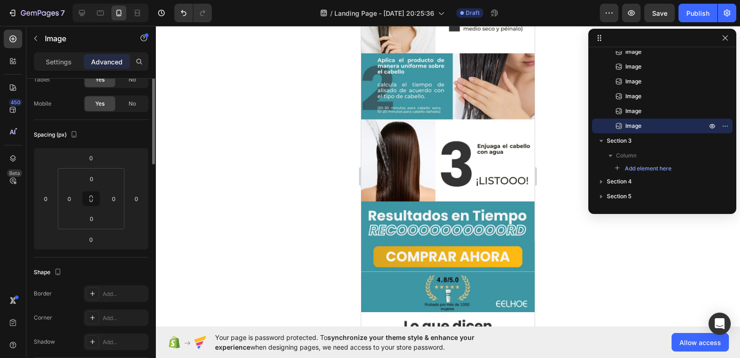
scroll to position [0, 0]
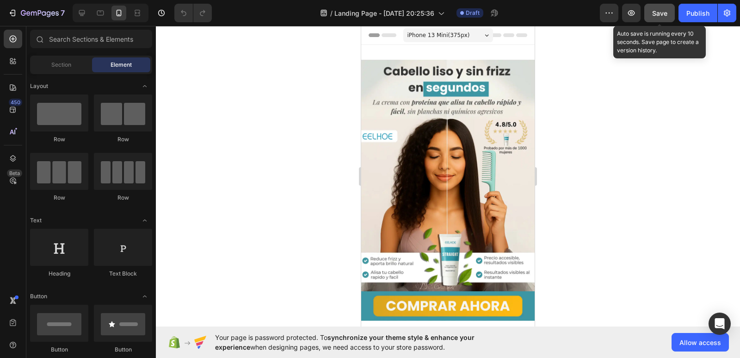
click at [660, 15] on span "Save" at bounding box center [659, 13] width 15 height 8
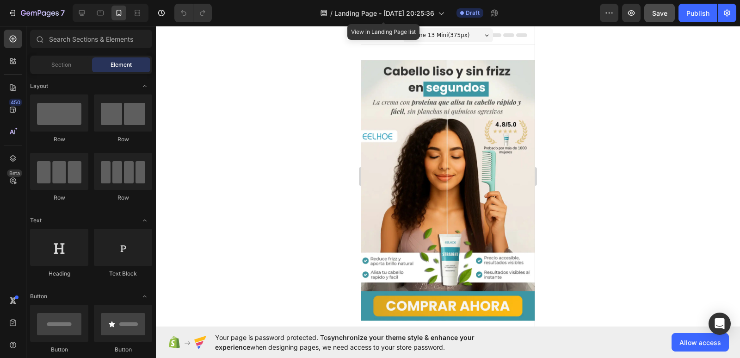
click at [387, 2] on div "/ Landing Page - Aug 26, 20:25:36" at bounding box center [383, 13] width 134 height 22
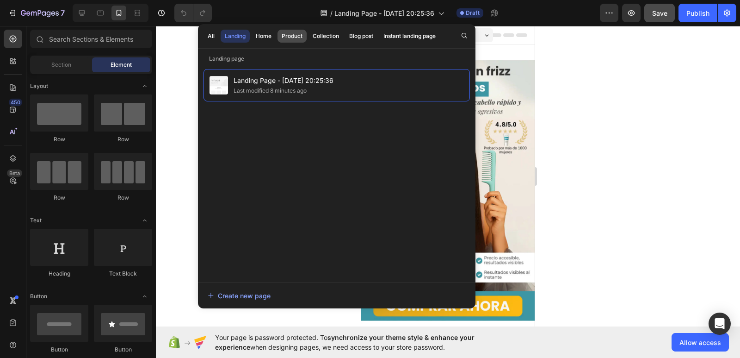
click at [298, 38] on div "Product" at bounding box center [292, 36] width 21 height 8
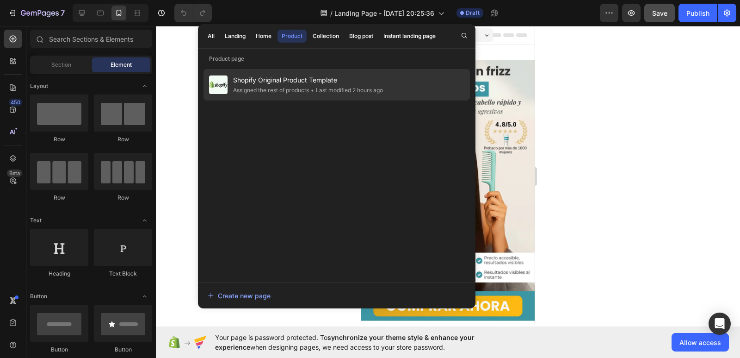
click at [309, 86] on div "Assigned the rest of products" at bounding box center [346, 90] width 74 height 9
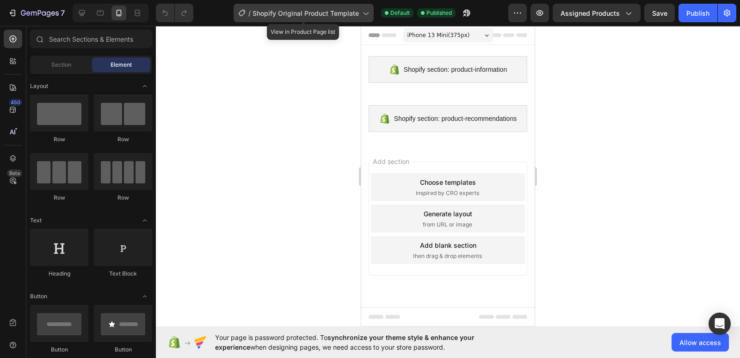
click at [341, 13] on span "Shopify Original Product Template" at bounding box center [306, 13] width 106 height 10
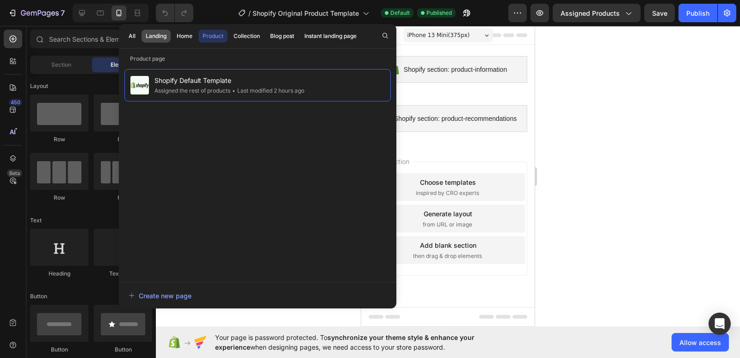
click at [173, 38] on button "Landing" at bounding box center [185, 36] width 24 height 13
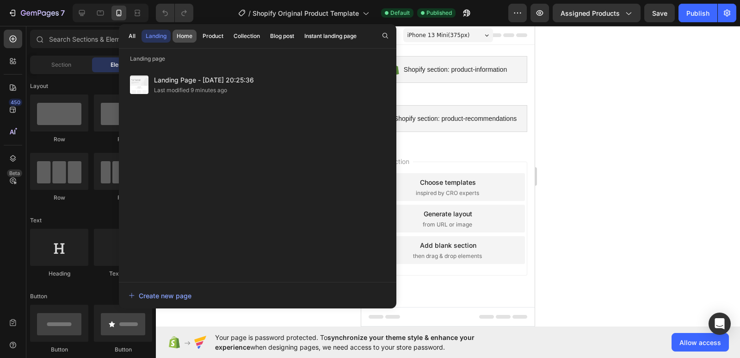
click at [180, 38] on div "Home" at bounding box center [185, 36] width 16 height 8
click at [164, 39] on div "Landing" at bounding box center [156, 36] width 21 height 8
click at [266, 42] on button "Collection" at bounding box center [282, 36] width 32 height 13
click at [300, 42] on button "Blog post" at bounding box center [330, 36] width 61 height 13
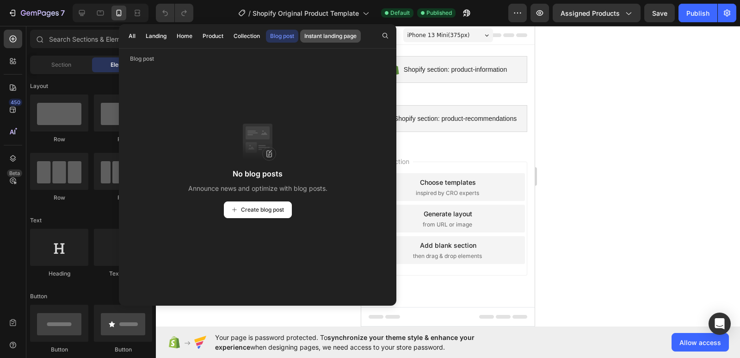
click at [327, 37] on div "Instant landing page" at bounding box center [330, 36] width 52 height 8
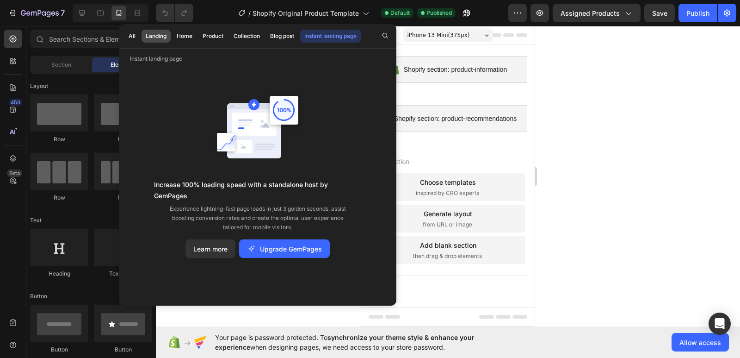
click at [173, 34] on button "Landing" at bounding box center [185, 36] width 24 height 13
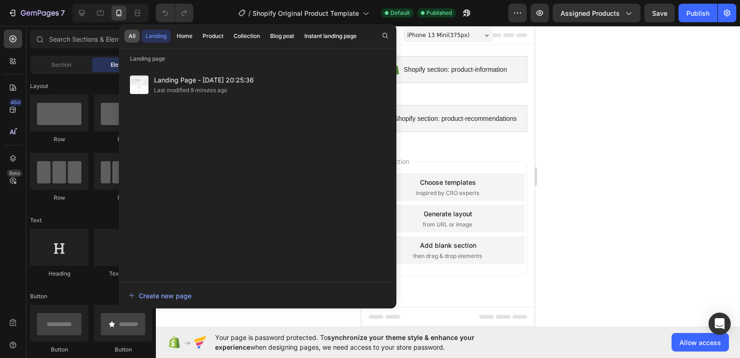
click at [133, 37] on div "All" at bounding box center [132, 36] width 7 height 8
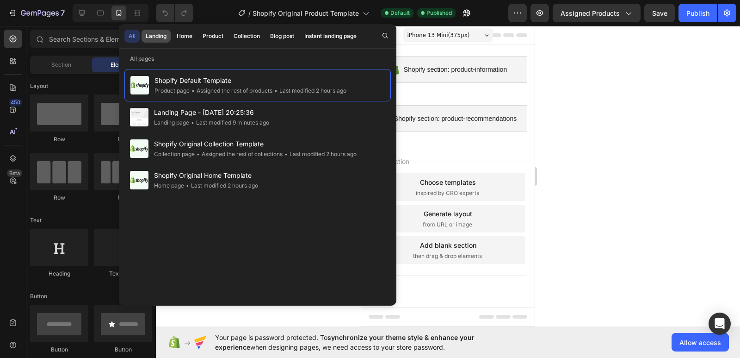
click at [150, 39] on div "Landing" at bounding box center [156, 36] width 21 height 8
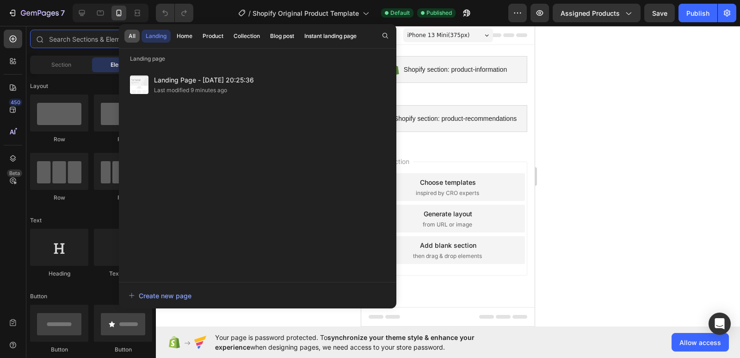
drag, startPoint x: 112, startPoint y: 37, endPoint x: 132, endPoint y: 37, distance: 19.5
click at [120, 0] on div "7 / Shopify Original Product Template Default Published Preview Assigned Produc…" at bounding box center [370, 0] width 740 height 0
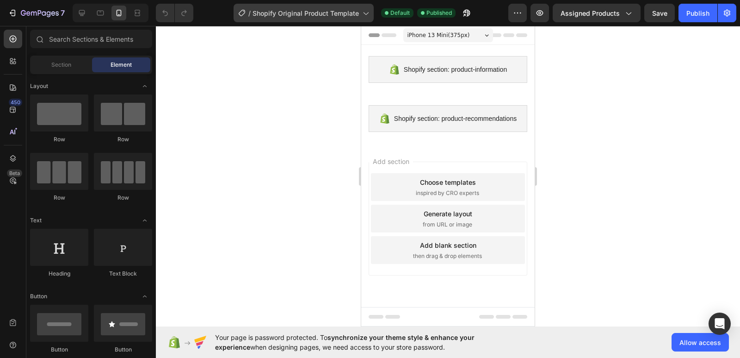
click at [350, 21] on div "/ Shopify Original Product Template" at bounding box center [304, 13] width 140 height 19
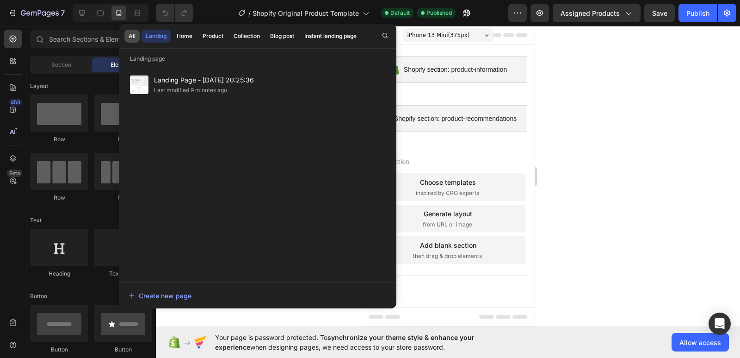
click at [134, 39] on div "All" at bounding box center [132, 36] width 7 height 8
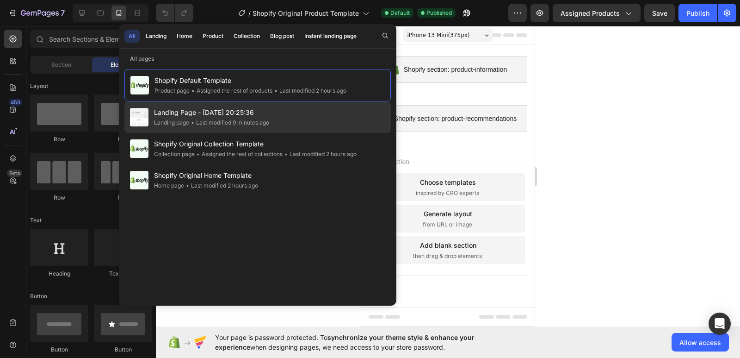
click at [222, 133] on div "Landing Page - Aug 26, 20:25:36 Landing page • Last modified 9 minutes ago" at bounding box center [257, 148] width 266 height 31
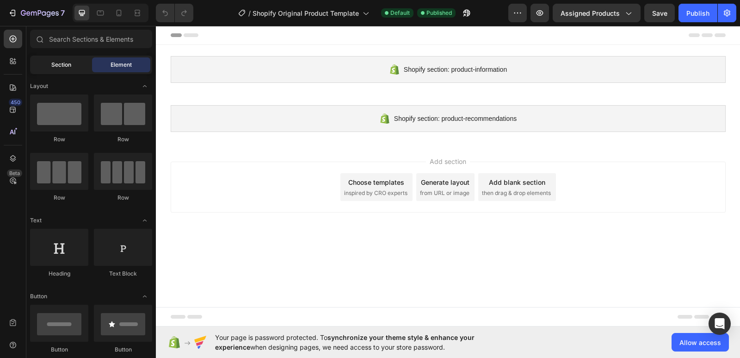
click at [72, 67] on div "Section" at bounding box center [61, 64] width 58 height 15
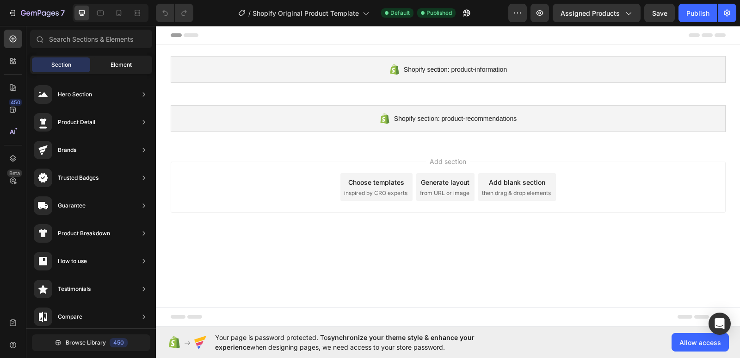
click at [124, 68] on span "Element" at bounding box center [121, 65] width 21 height 8
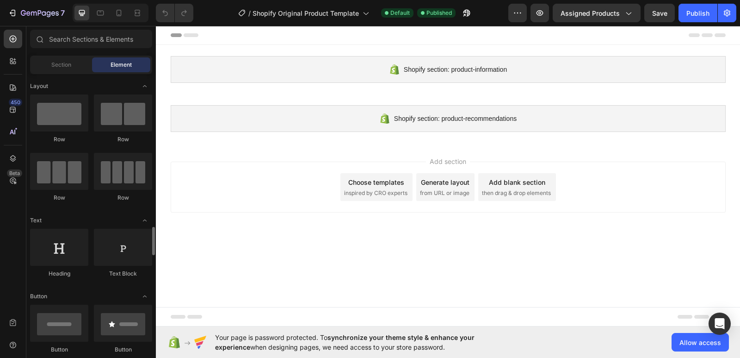
scroll to position [139, 0]
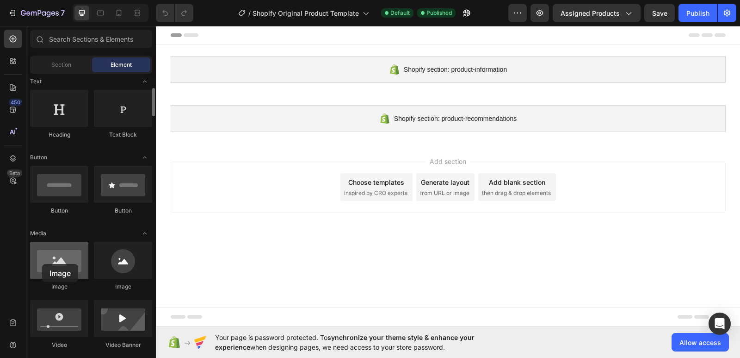
drag, startPoint x: 125, startPoint y: 254, endPoint x: 43, endPoint y: 268, distance: 83.1
click at [43, 268] on div at bounding box center [59, 259] width 58 height 37
click at [121, 22] on div "7 / Shopify Original Product Template Default Published Preview Assigned Produc…" at bounding box center [370, 13] width 740 height 26
click at [118, 13] on icon at bounding box center [118, 12] width 9 height 9
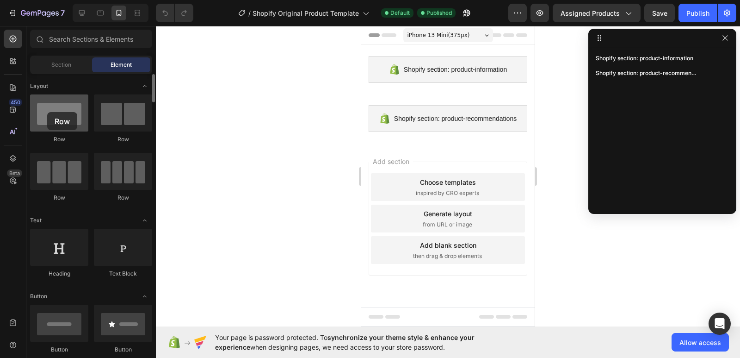
drag, startPoint x: 65, startPoint y: 120, endPoint x: 47, endPoint y: 112, distance: 19.5
click at [47, 112] on div at bounding box center [59, 112] width 58 height 37
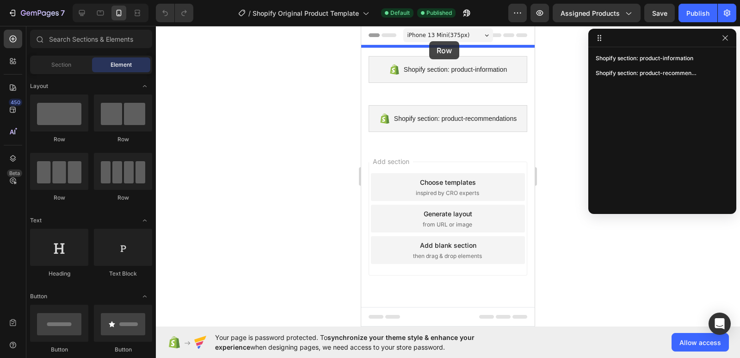
drag, startPoint x: 411, startPoint y: 155, endPoint x: 429, endPoint y: 42, distance: 113.9
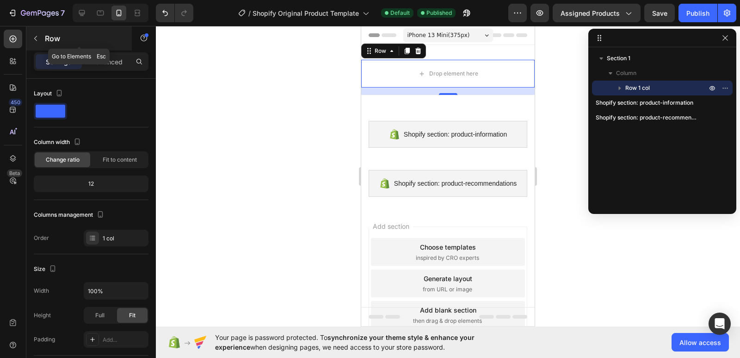
click at [43, 33] on button "button" at bounding box center [35, 38] width 15 height 15
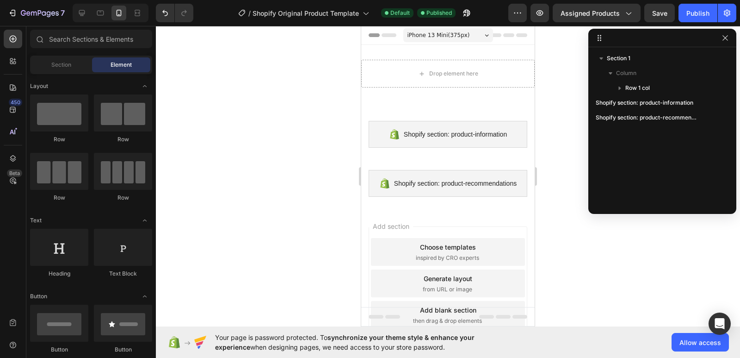
scroll to position [93, 0]
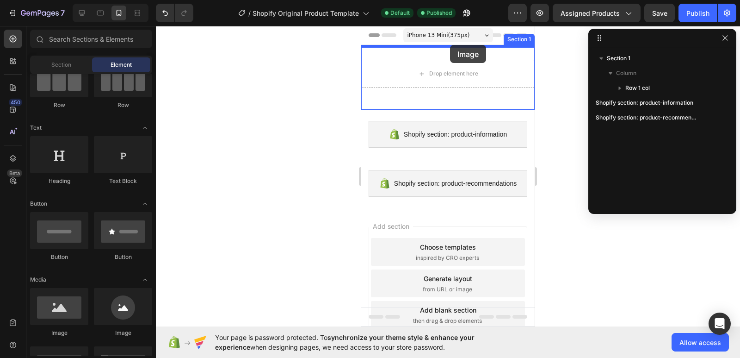
drag, startPoint x: 474, startPoint y: 300, endPoint x: 448, endPoint y: 47, distance: 254.8
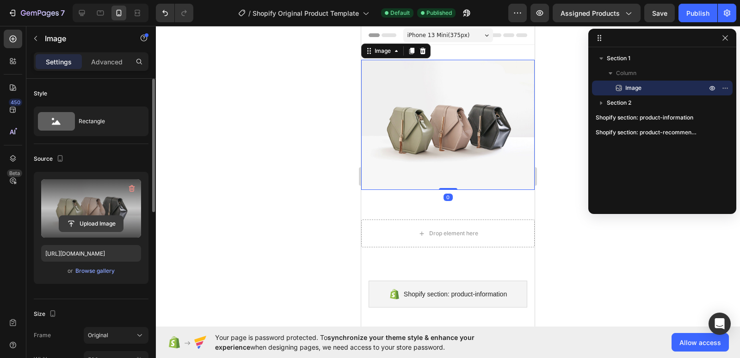
click at [96, 221] on input "file" at bounding box center [91, 224] width 64 height 16
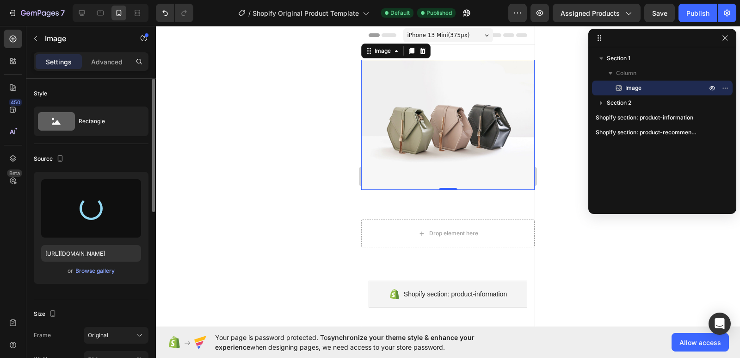
type input "https://cdn.shopify.com/s/files/1/0596/8350/4225/files/gempages_581711292495037…"
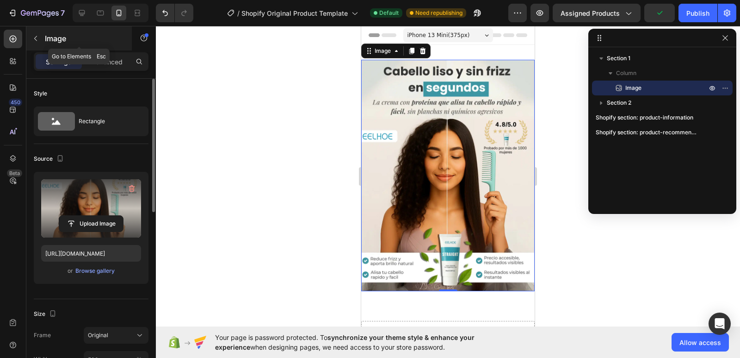
click at [44, 38] on div "Image" at bounding box center [78, 38] width 105 height 24
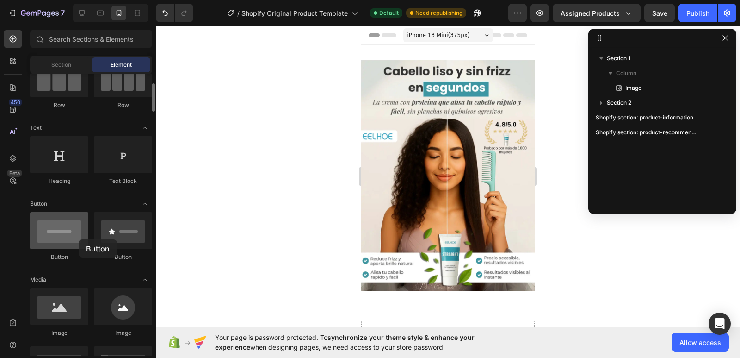
drag, startPoint x: 56, startPoint y: 241, endPoint x: 79, endPoint y: 239, distance: 22.7
click at [79, 239] on div at bounding box center [59, 230] width 58 height 37
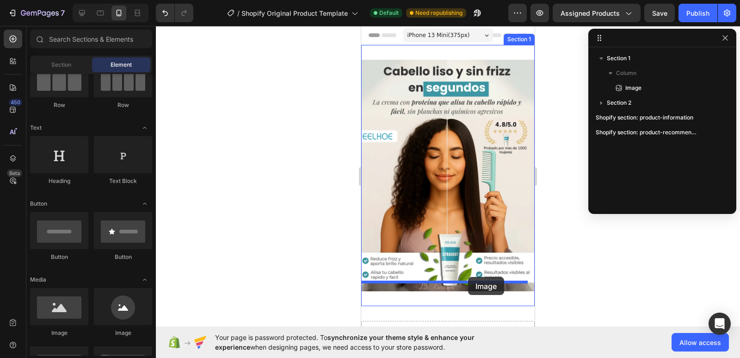
drag, startPoint x: 427, startPoint y: 336, endPoint x: 468, endPoint y: 277, distance: 71.9
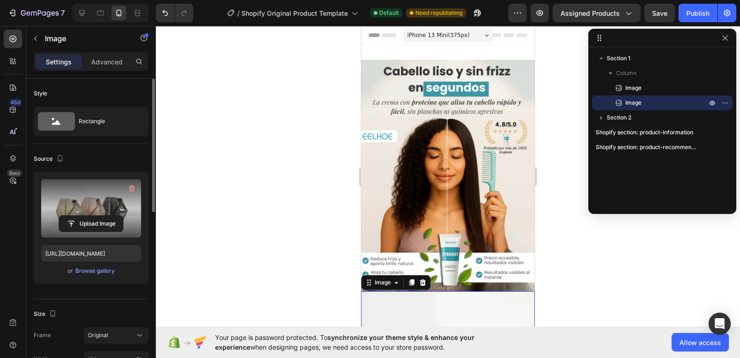
click at [92, 211] on label at bounding box center [91, 208] width 100 height 58
click at [92, 216] on input "file" at bounding box center [91, 224] width 64 height 16
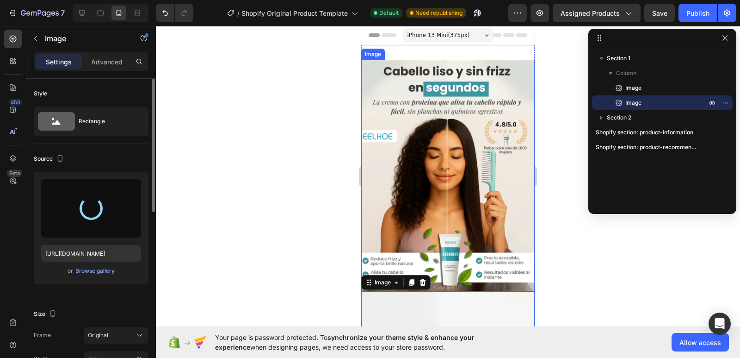
type input "https://cdn.shopify.com/s/files/1/0596/8350/4225/files/gempages_581711292495037…"
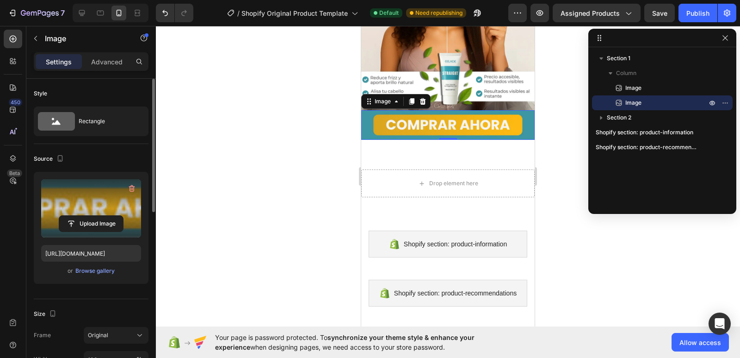
scroll to position [185, 0]
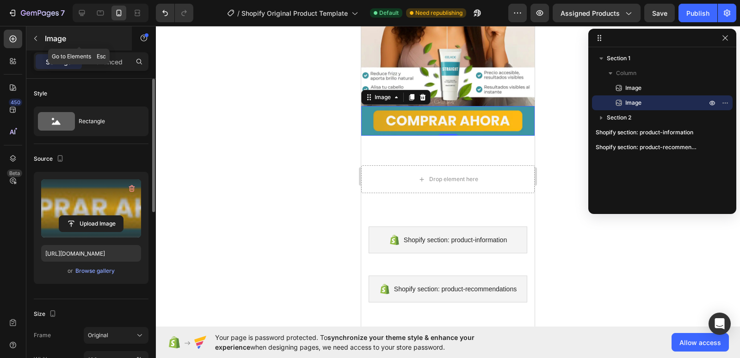
click at [31, 42] on button "button" at bounding box center [35, 38] width 15 height 15
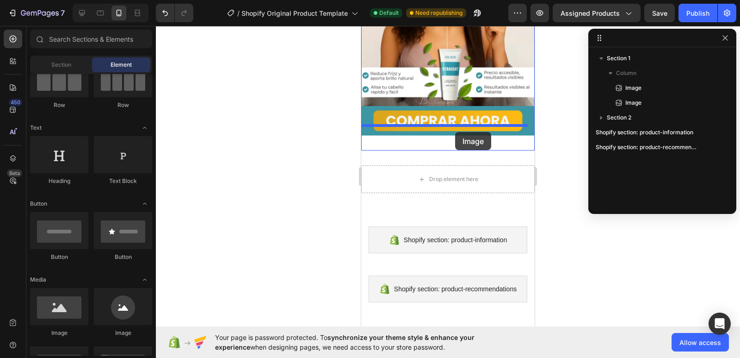
drag, startPoint x: 421, startPoint y: 334, endPoint x: 455, endPoint y: 132, distance: 205.6
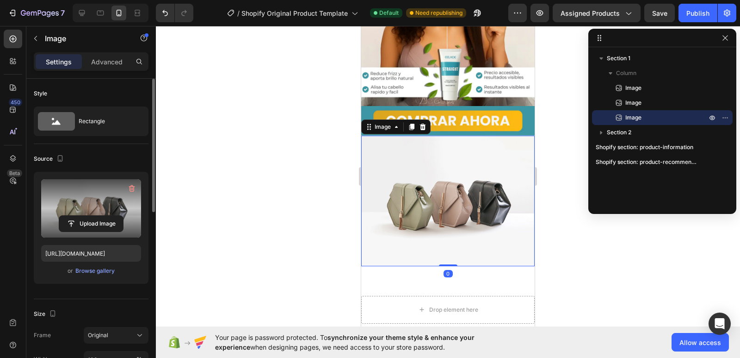
click at [91, 208] on label at bounding box center [91, 208] width 100 height 58
click at [91, 216] on input "file" at bounding box center [91, 224] width 64 height 16
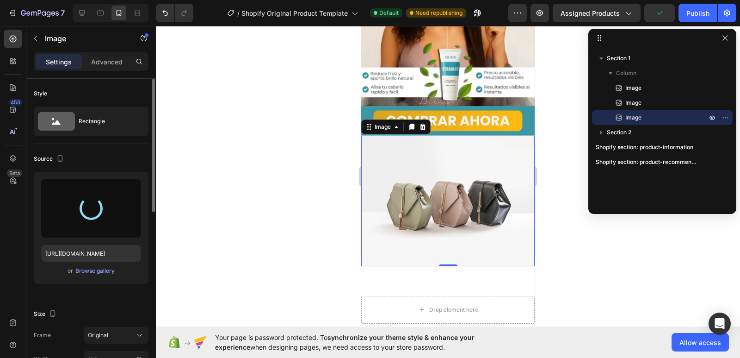
type input "https://cdn.shopify.com/s/files/1/0596/8350/4225/files/gempages_581711292495037…"
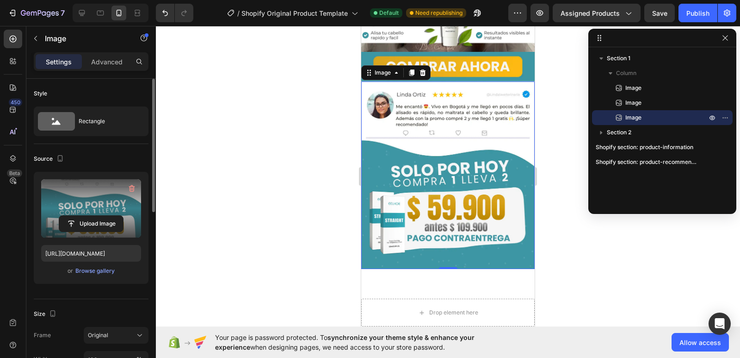
scroll to position [324, 0]
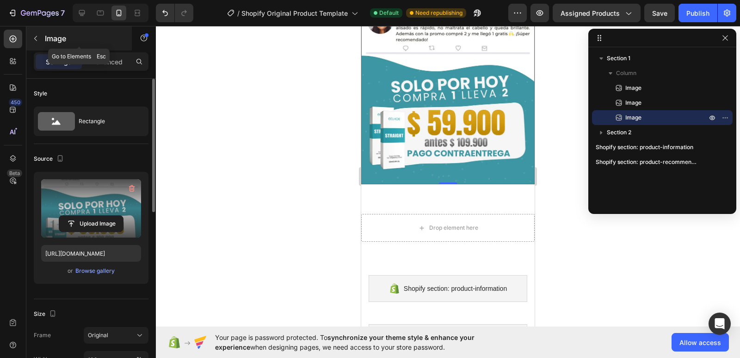
click at [43, 39] on div "Image" at bounding box center [78, 38] width 105 height 24
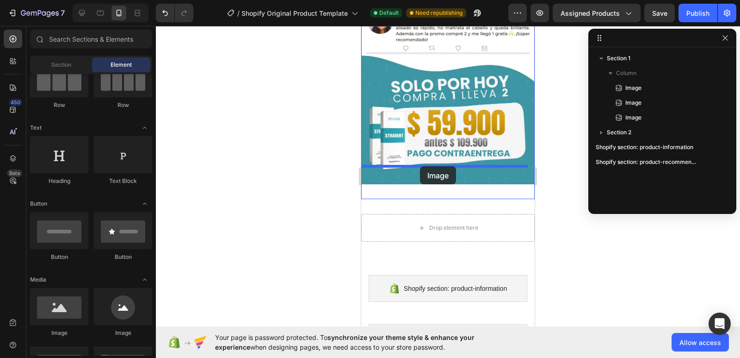
drag, startPoint x: 506, startPoint y: 297, endPoint x: 410, endPoint y: 168, distance: 160.7
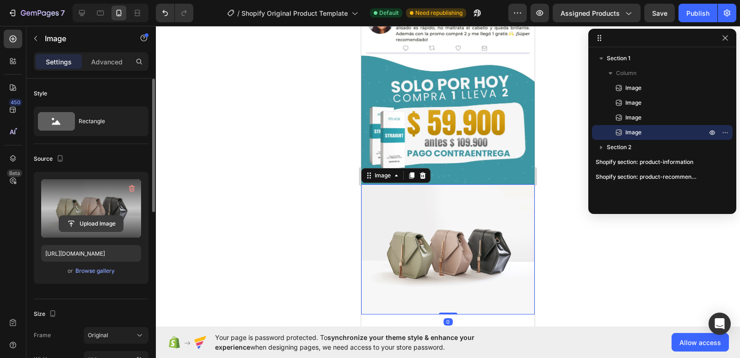
click at [97, 225] on input "file" at bounding box center [91, 224] width 64 height 16
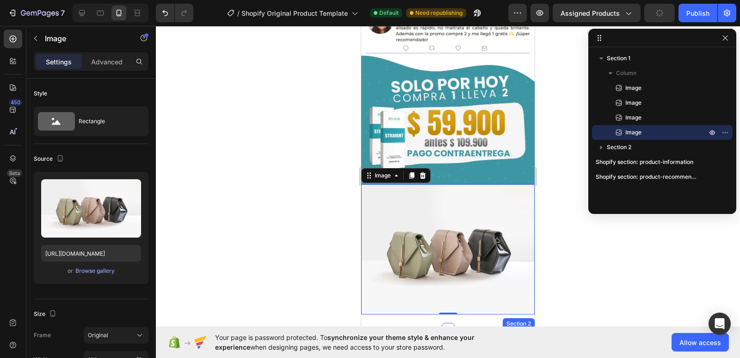
type input "https://cdn.shopify.com/s/files/1/0596/8350/4225/files/gempages_581711292495037…"
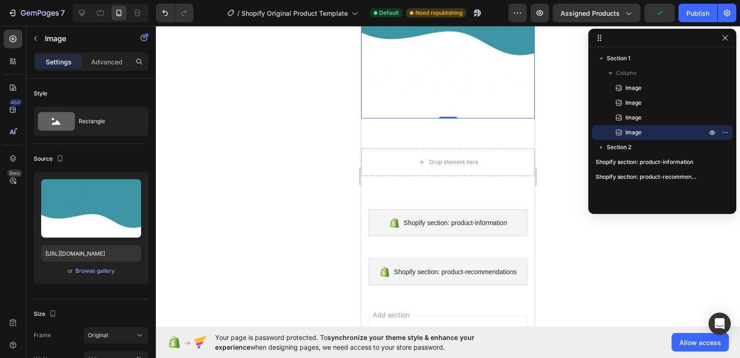
scroll to position [509, 0]
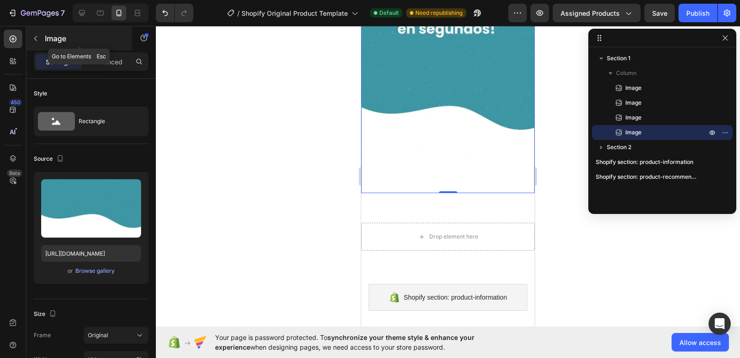
click at [43, 37] on div "Image" at bounding box center [78, 38] width 105 height 24
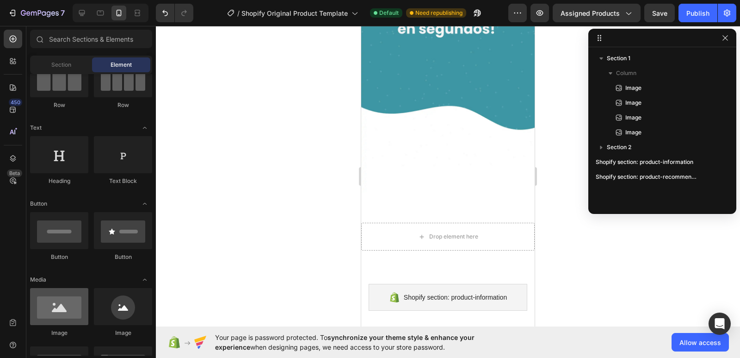
click at [63, 324] on div at bounding box center [59, 306] width 58 height 37
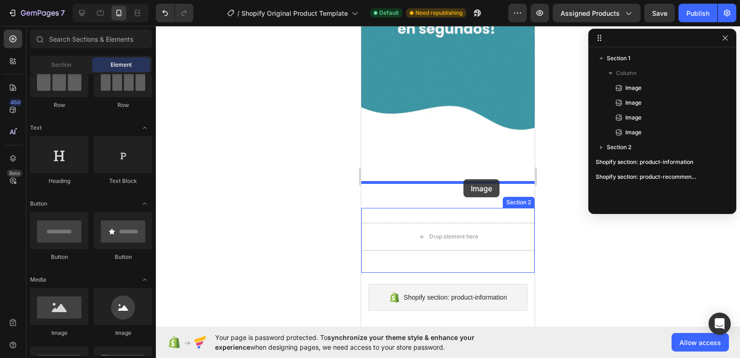
drag, startPoint x: 656, startPoint y: 270, endPoint x: 464, endPoint y: 179, distance: 213.4
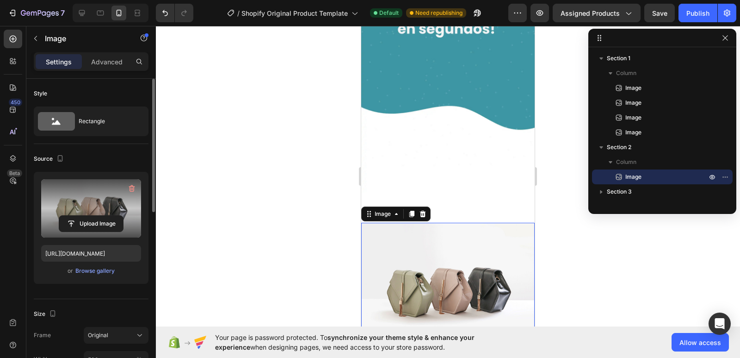
click at [87, 211] on label at bounding box center [91, 208] width 100 height 58
click at [87, 216] on input "file" at bounding box center [91, 224] width 64 height 16
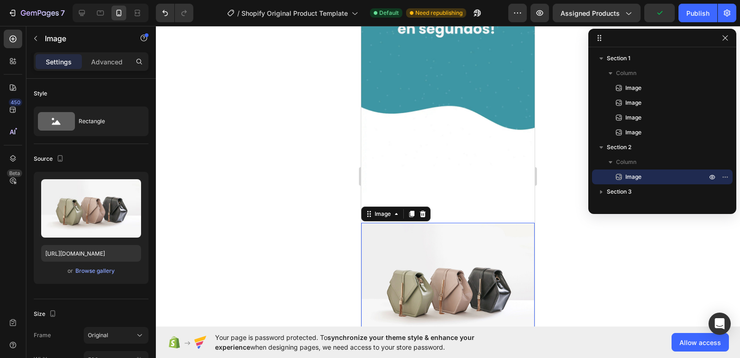
type input "https://cdn.shopify.com/s/files/1/0596/8350/4225/files/gempages_581711292495037…"
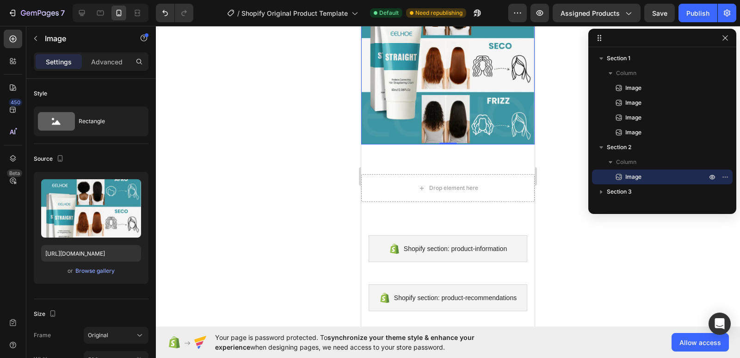
scroll to position [786, 0]
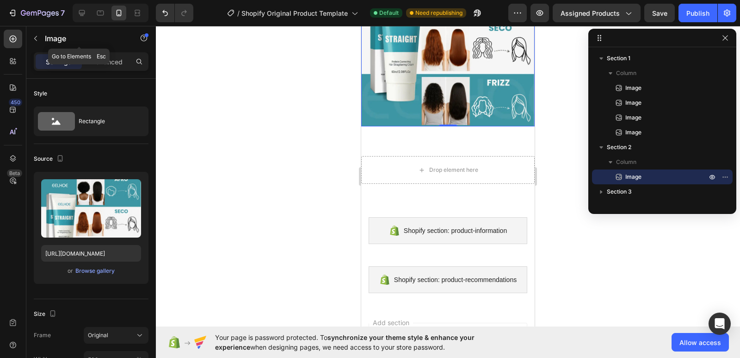
click at [35, 33] on button "button" at bounding box center [35, 38] width 15 height 15
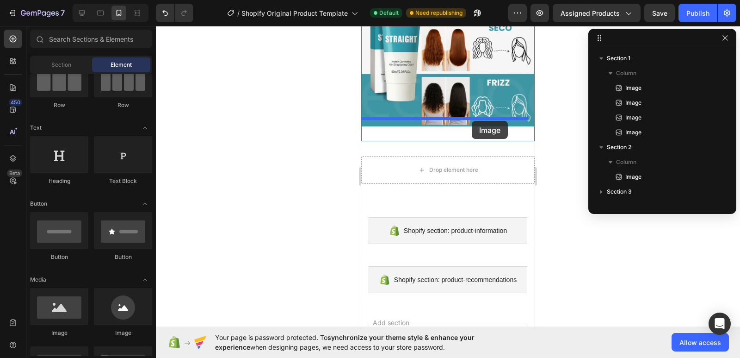
drag, startPoint x: 424, startPoint y: 338, endPoint x: 472, endPoint y: 121, distance: 222.2
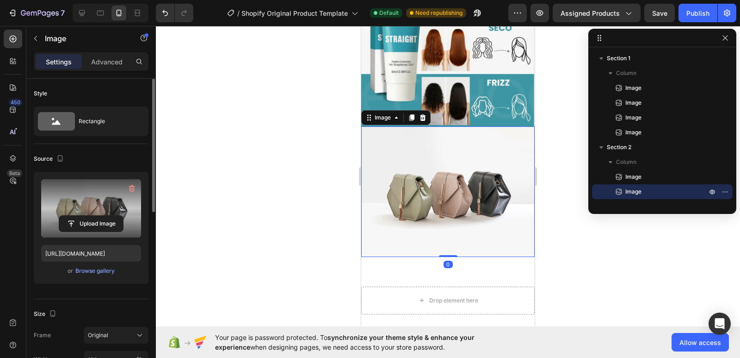
click at [99, 207] on label at bounding box center [91, 208] width 100 height 58
click at [99, 216] on input "file" at bounding box center [91, 224] width 64 height 16
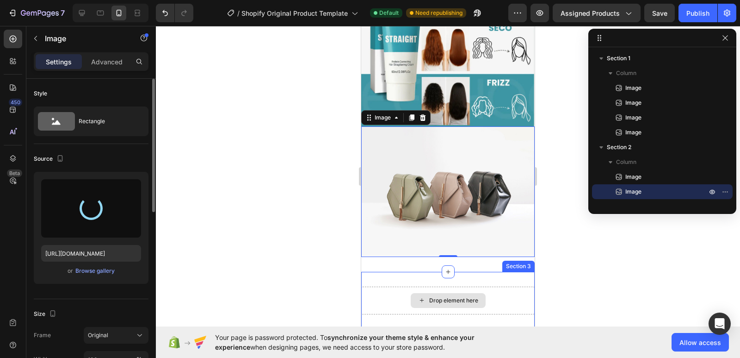
type input "[URL][DOMAIN_NAME]"
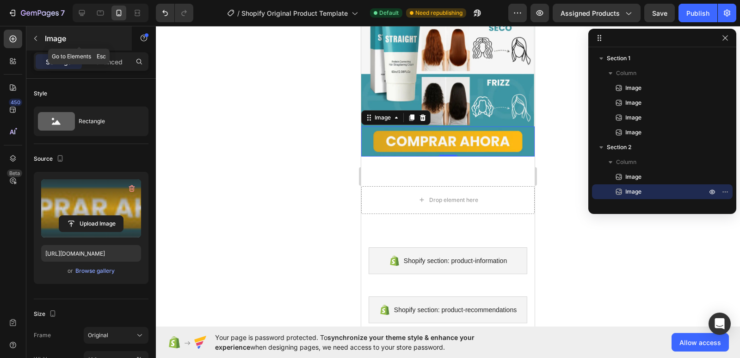
click at [35, 36] on icon "button" at bounding box center [35, 38] width 7 height 7
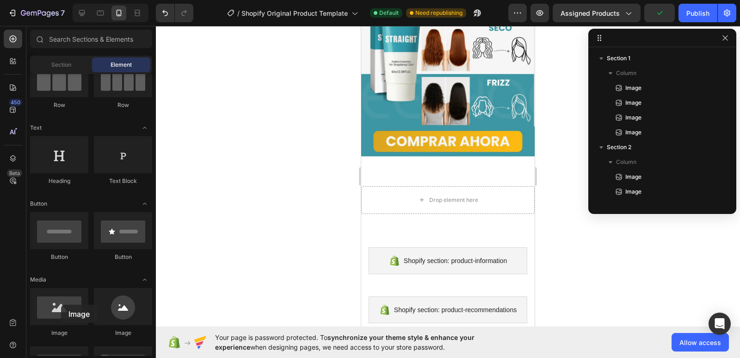
scroll to position [812, 0]
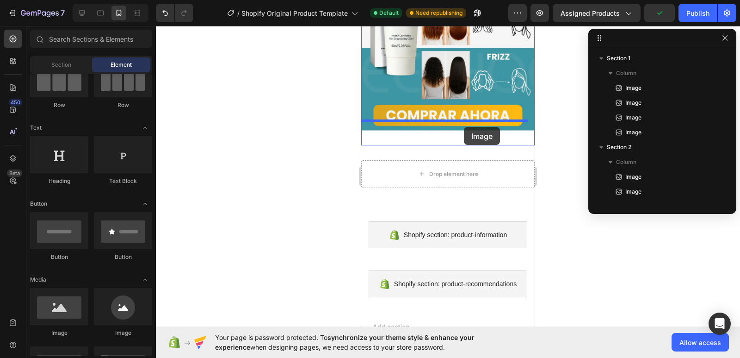
drag, startPoint x: 422, startPoint y: 330, endPoint x: 464, endPoint y: 127, distance: 207.8
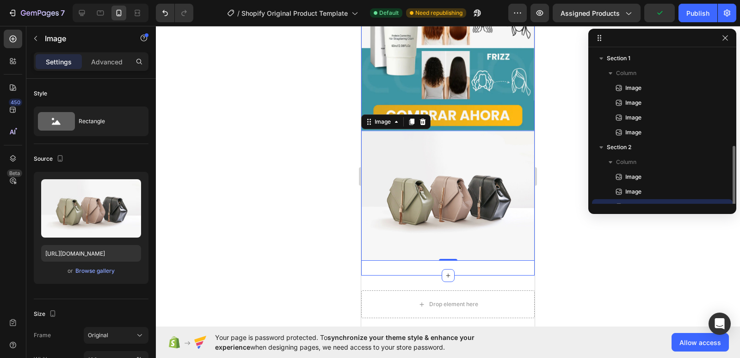
scroll to position [55, 0]
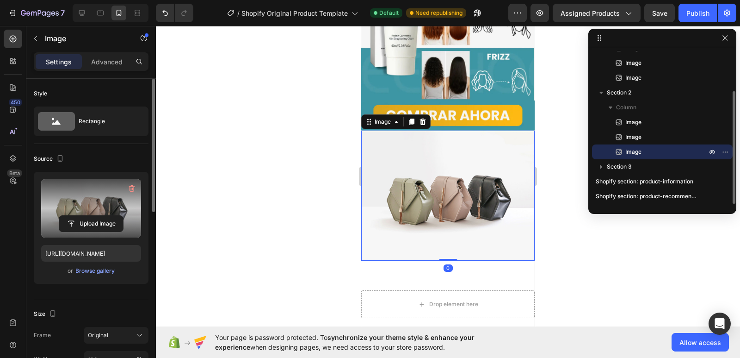
click at [100, 213] on label at bounding box center [91, 208] width 100 height 58
click at [100, 216] on input "file" at bounding box center [91, 224] width 64 height 16
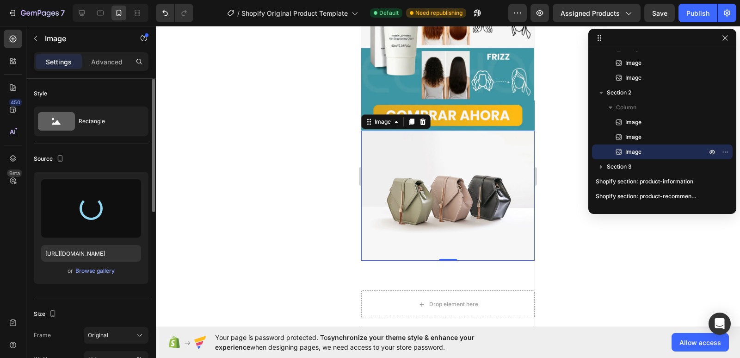
type input "https://cdn.shopify.com/s/files/1/0596/8350/4225/files/gempages_581711292495037…"
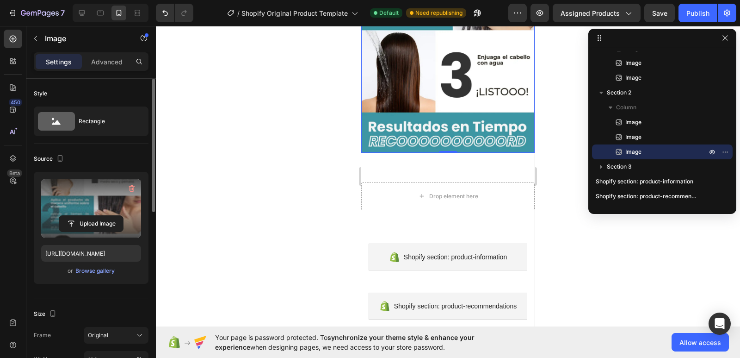
scroll to position [1136, 0]
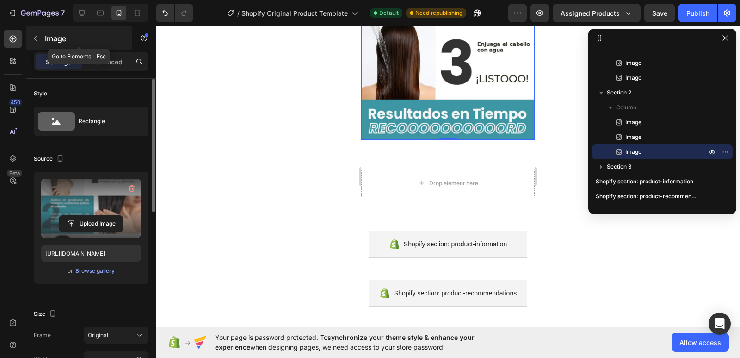
click at [39, 44] on button "button" at bounding box center [35, 38] width 15 height 15
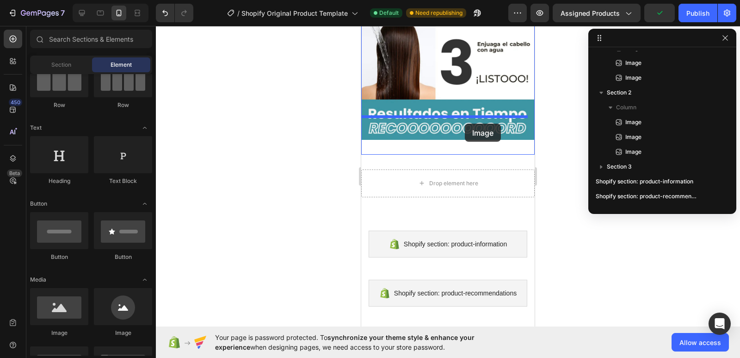
drag, startPoint x: 431, startPoint y: 340, endPoint x: 465, endPoint y: 124, distance: 218.7
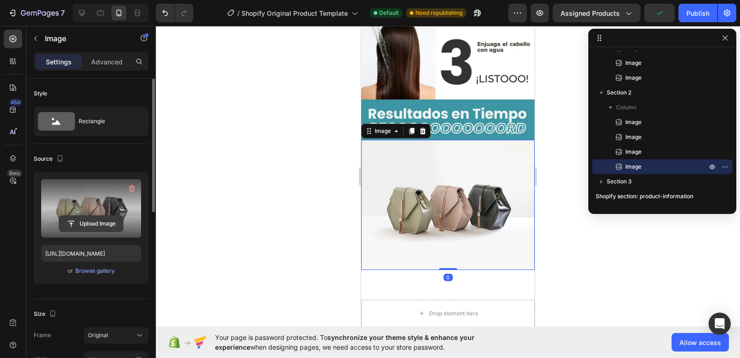
click at [83, 226] on input "file" at bounding box center [91, 224] width 64 height 16
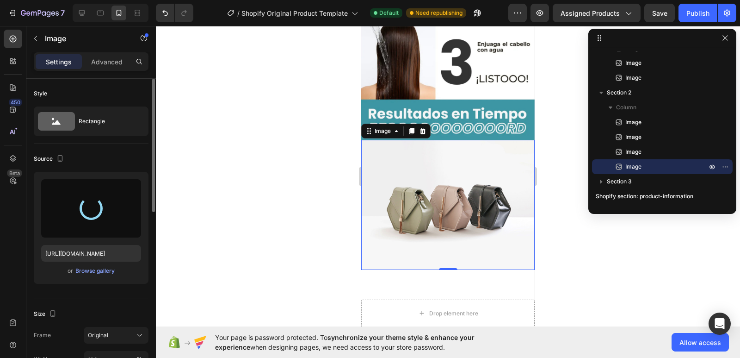
type input "https://cdn.shopify.com/s/files/1/0596/8350/4225/files/gempages_581711292495037…"
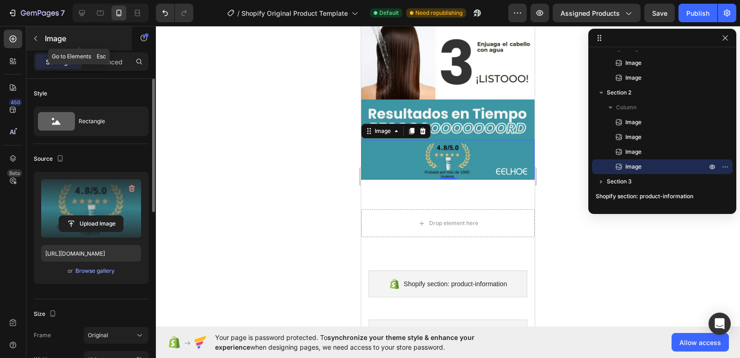
click at [37, 31] on button "button" at bounding box center [35, 38] width 15 height 15
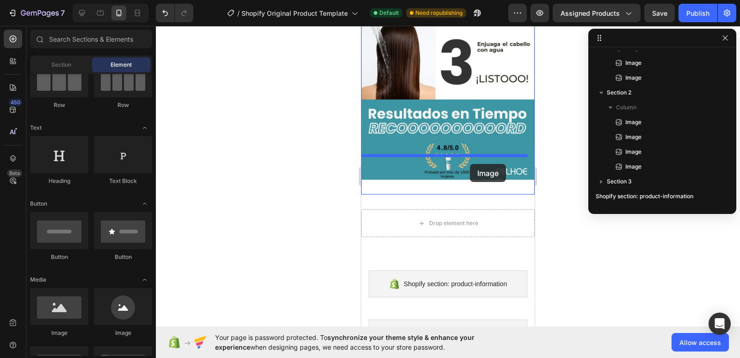
drag, startPoint x: 452, startPoint y: 328, endPoint x: 470, endPoint y: 164, distance: 165.6
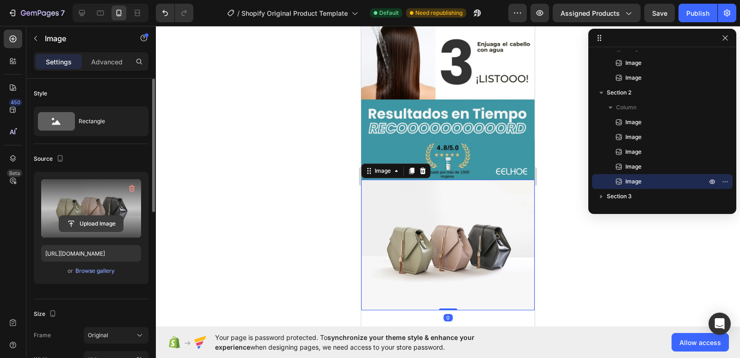
click at [86, 216] on input "file" at bounding box center [91, 224] width 64 height 16
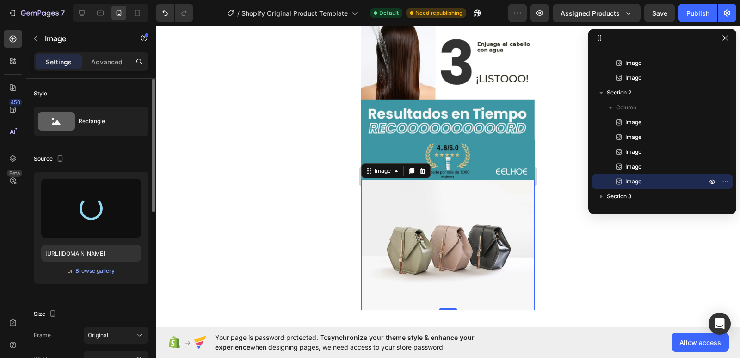
type input "https://cdn.shopify.com/s/files/1/0596/8350/4225/files/gempages_581711292495037…"
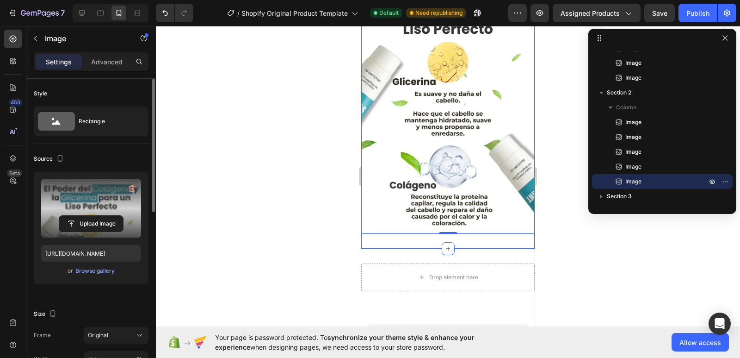
scroll to position [1506, 0]
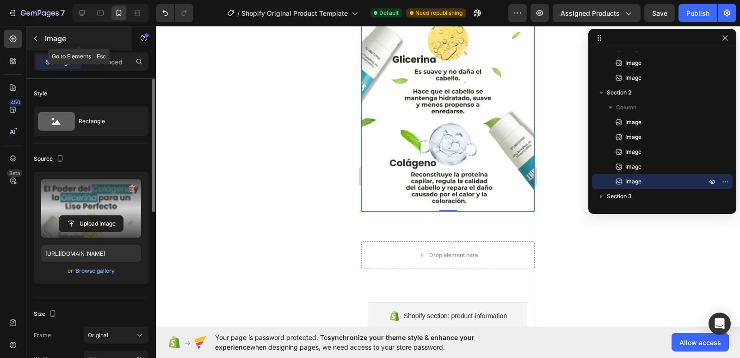
click at [42, 36] on button "button" at bounding box center [35, 38] width 15 height 15
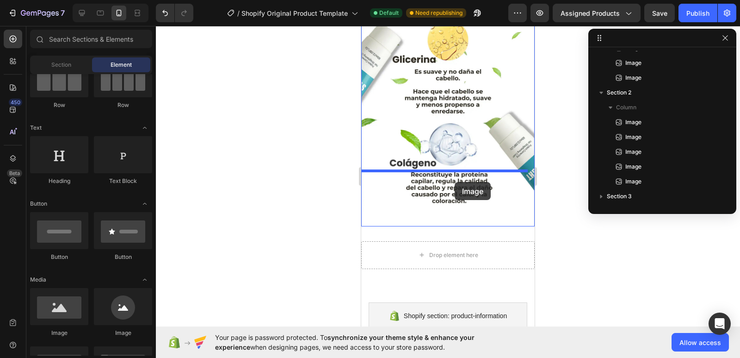
drag, startPoint x: 650, startPoint y: 278, endPoint x: 518, endPoint y: 267, distance: 131.8
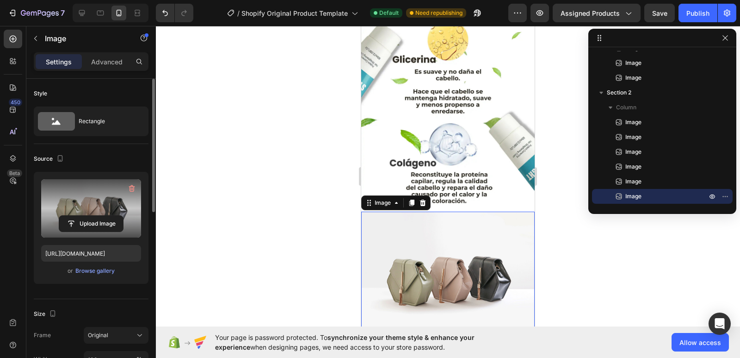
click at [85, 214] on label at bounding box center [91, 208] width 100 height 58
click at [85, 216] on input "file" at bounding box center [91, 224] width 64 height 16
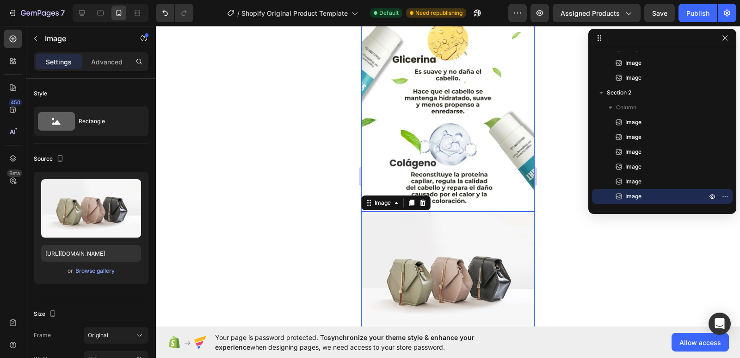
type input "https://cdn.shopify.com/s/files/1/0596/8350/4225/files/gempages_581711292495037…"
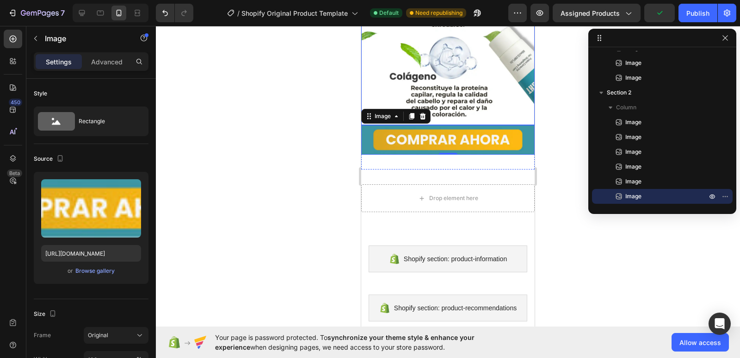
scroll to position [1599, 0]
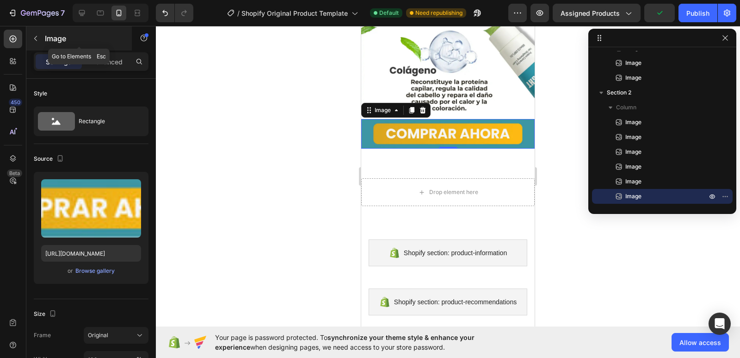
click at [42, 40] on button "button" at bounding box center [35, 38] width 15 height 15
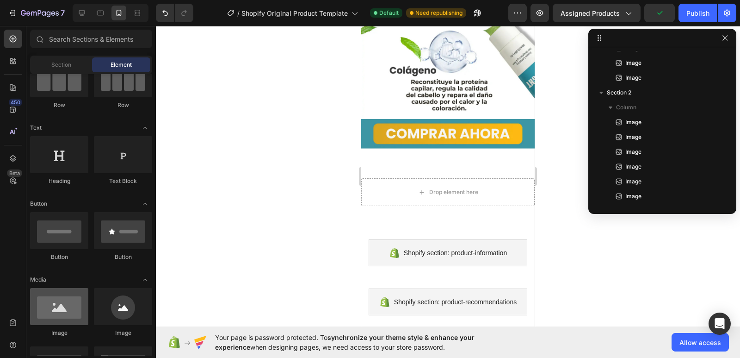
click at [62, 303] on div at bounding box center [59, 306] width 58 height 37
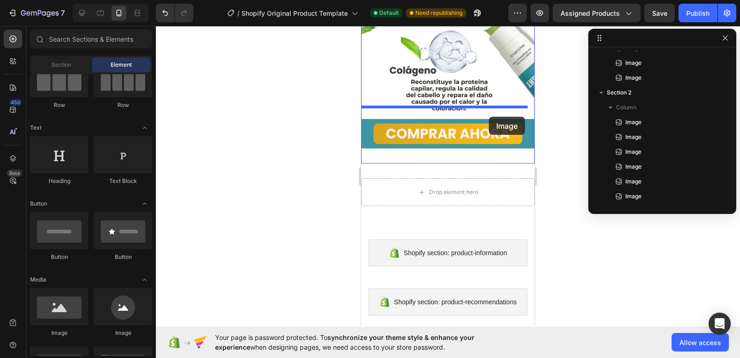
drag, startPoint x: 412, startPoint y: 341, endPoint x: 489, endPoint y: 117, distance: 237.1
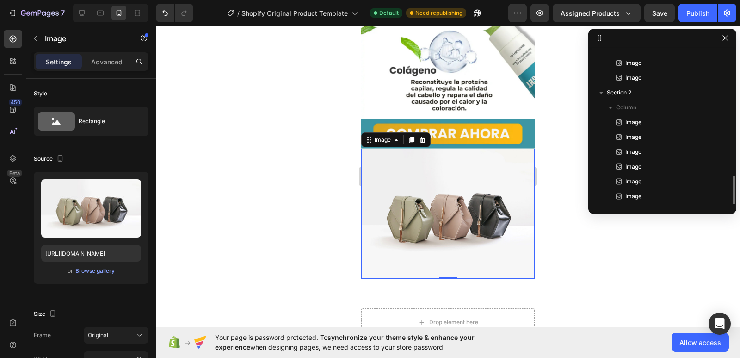
scroll to position [114, 0]
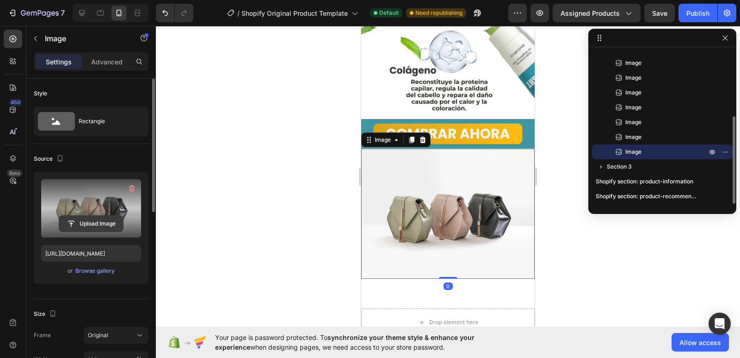
click at [110, 217] on input "file" at bounding box center [91, 224] width 64 height 16
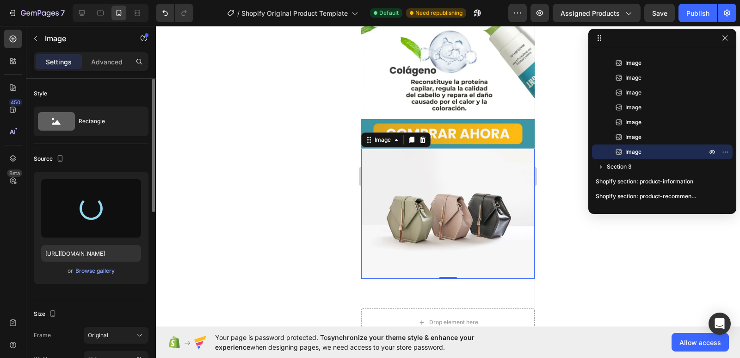
type input "https://cdn.shopify.com/s/files/1/0596/8350/4225/files/gempages_581711292495037…"
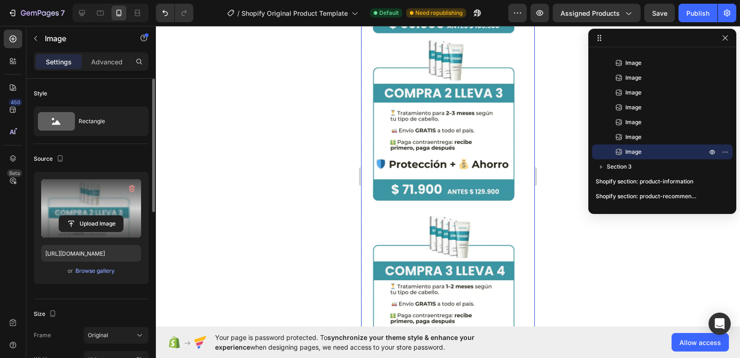
scroll to position [1969, 0]
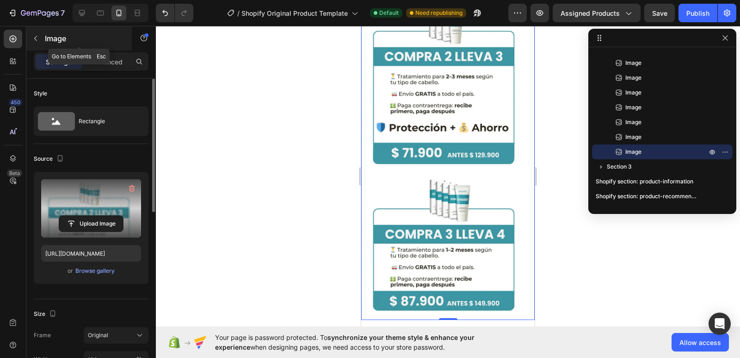
click at [35, 34] on button "button" at bounding box center [35, 38] width 15 height 15
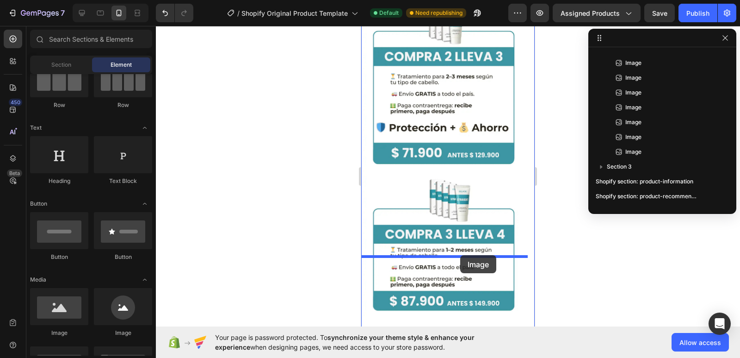
drag, startPoint x: 452, startPoint y: 331, endPoint x: 460, endPoint y: 255, distance: 76.8
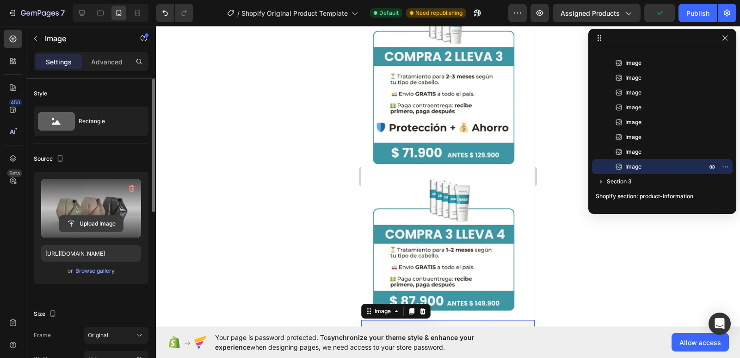
click at [91, 222] on input "file" at bounding box center [91, 224] width 64 height 16
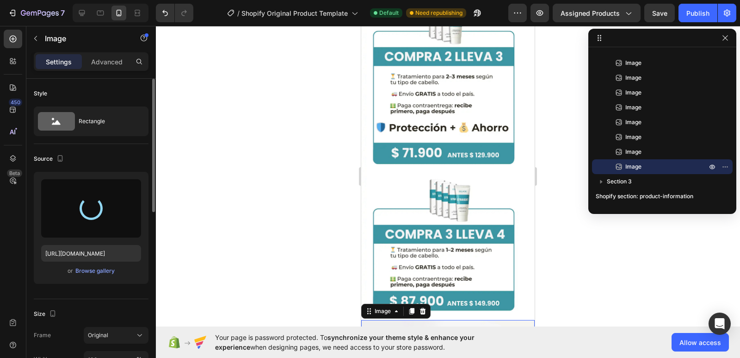
type input "https://cdn.shopify.com/s/files/1/0596/8350/4225/files/gempages_581711292495037…"
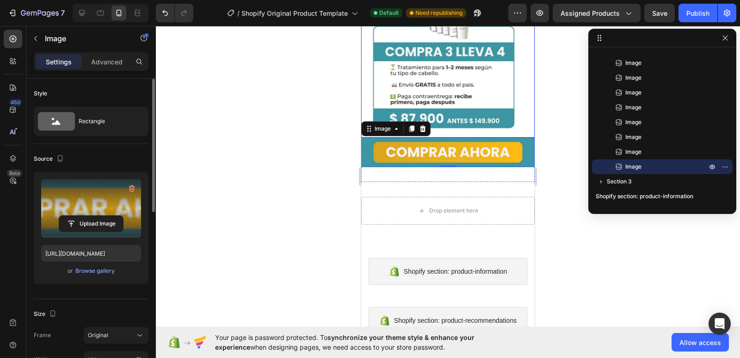
scroll to position [2154, 0]
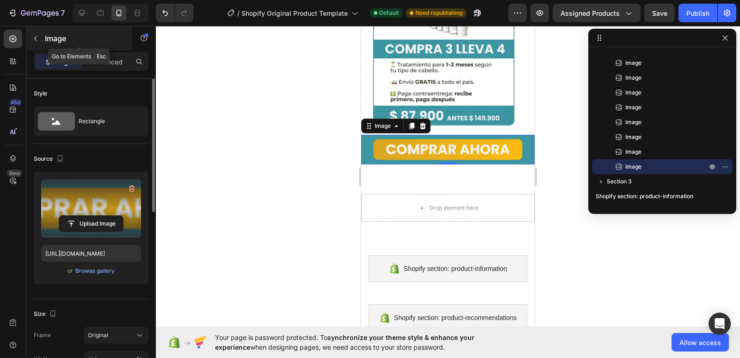
click at [42, 37] on button "button" at bounding box center [35, 38] width 15 height 15
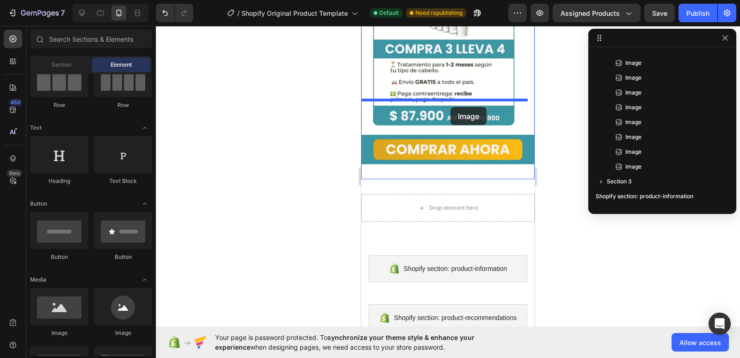
drag, startPoint x: 429, startPoint y: 340, endPoint x: 451, endPoint y: 107, distance: 233.7
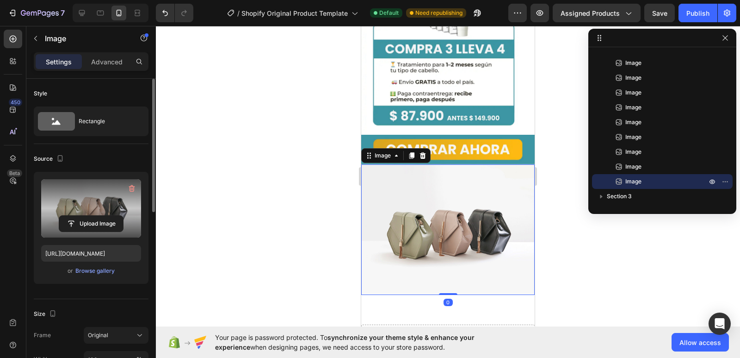
click at [96, 210] on label at bounding box center [91, 208] width 100 height 58
click at [96, 216] on input "file" at bounding box center [91, 224] width 64 height 16
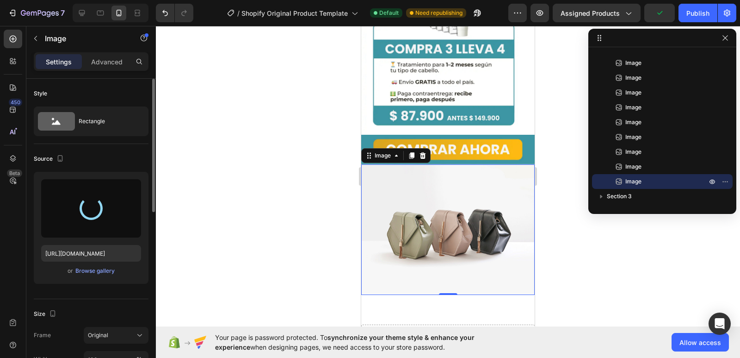
type input "https://cdn.shopify.com/s/files/1/0596/8350/4225/files/gempages_581711292495037…"
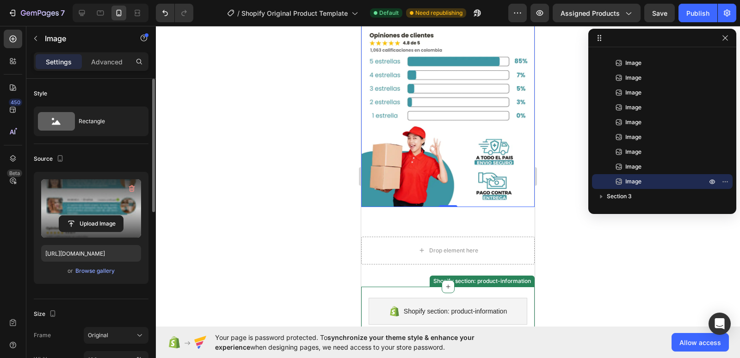
scroll to position [2524, 0]
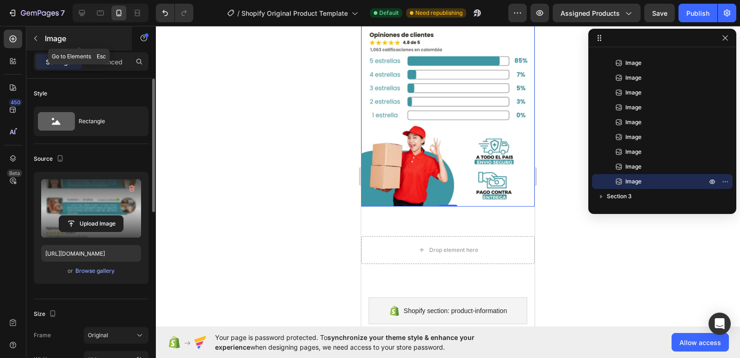
click at [35, 33] on button "button" at bounding box center [35, 38] width 15 height 15
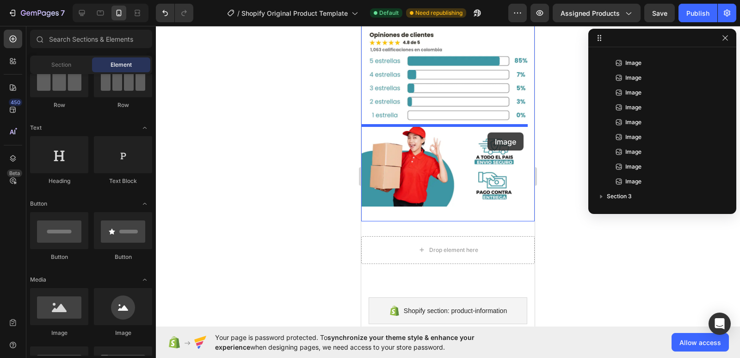
drag, startPoint x: 427, startPoint y: 342, endPoint x: 488, endPoint y: 132, distance: 218.7
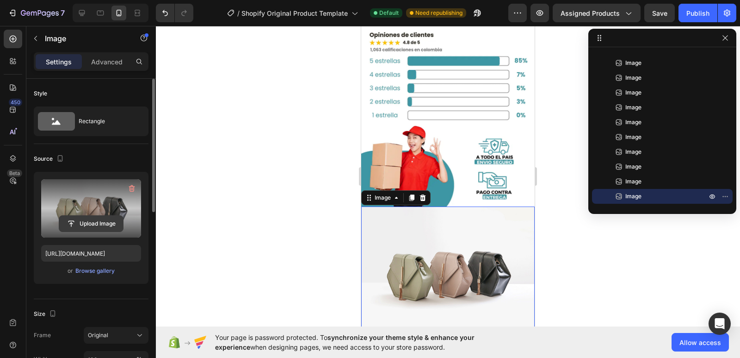
click at [96, 218] on input "file" at bounding box center [91, 224] width 64 height 16
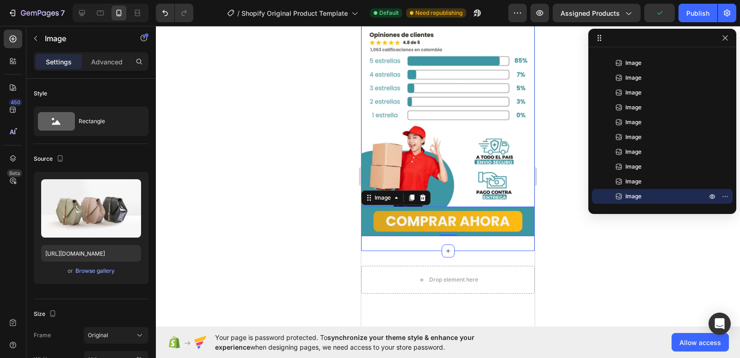
type input "https://cdn.shopify.com/s/files/1/0596/8350/4225/files/gempages_581711292495037…"
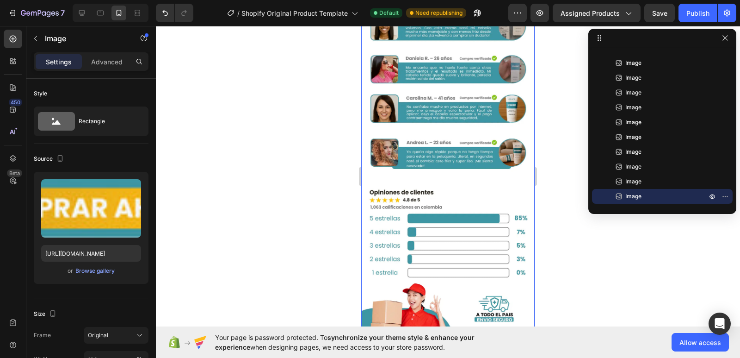
scroll to position [2339, 0]
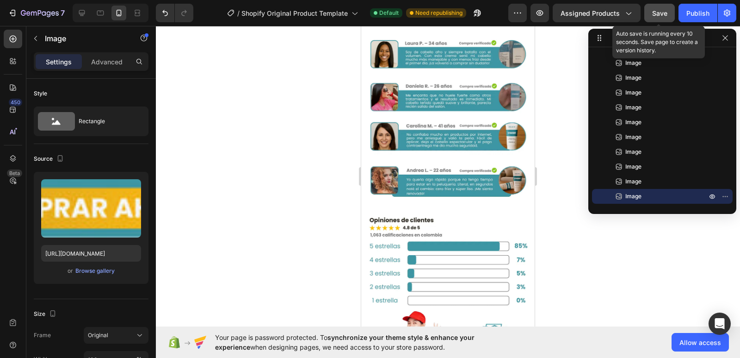
click at [654, 19] on button "Save" at bounding box center [659, 13] width 31 height 19
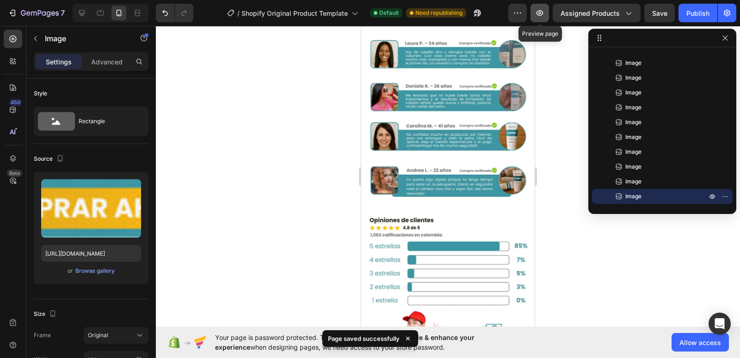
click at [533, 12] on button "button" at bounding box center [540, 13] width 19 height 19
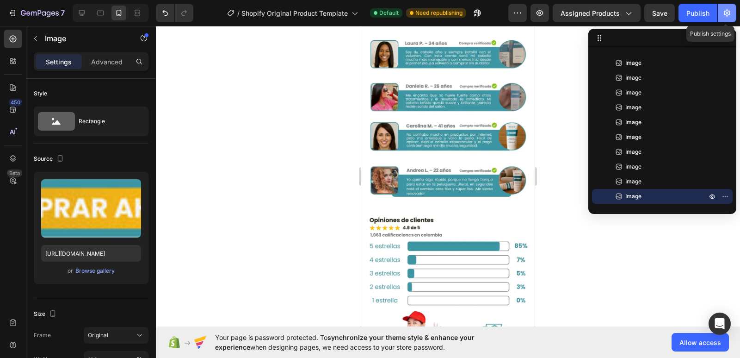
click at [730, 14] on icon "button" at bounding box center [727, 12] width 9 height 9
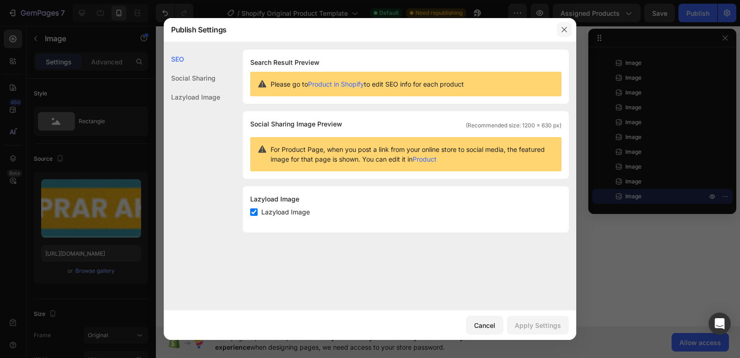
click at [570, 30] on button "button" at bounding box center [564, 29] width 15 height 15
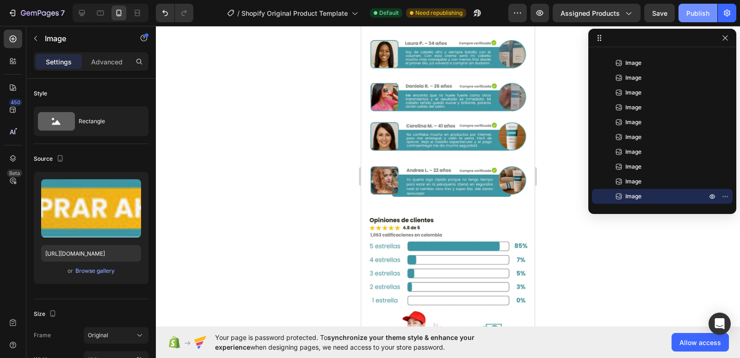
click at [700, 19] on button "Publish" at bounding box center [698, 13] width 39 height 19
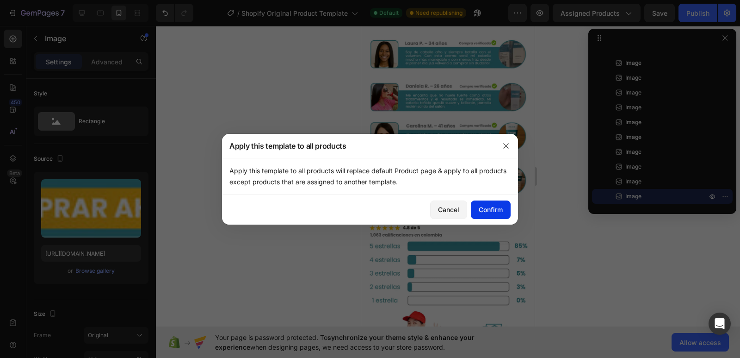
click at [492, 211] on div "Confirm" at bounding box center [491, 209] width 24 height 10
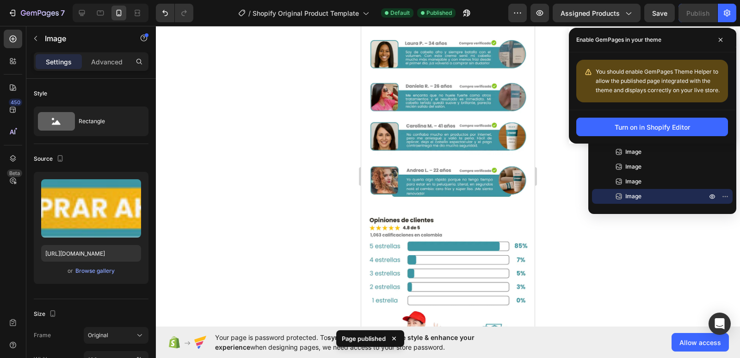
click at [625, 82] on span "You should enable GemPages Theme Helper to allow the published page integrated …" at bounding box center [658, 80] width 124 height 25
type textarea "published"
click at [625, 82] on span "You should enable GemPages Theme Helper to allow the published page integrated …" at bounding box center [658, 80] width 124 height 25
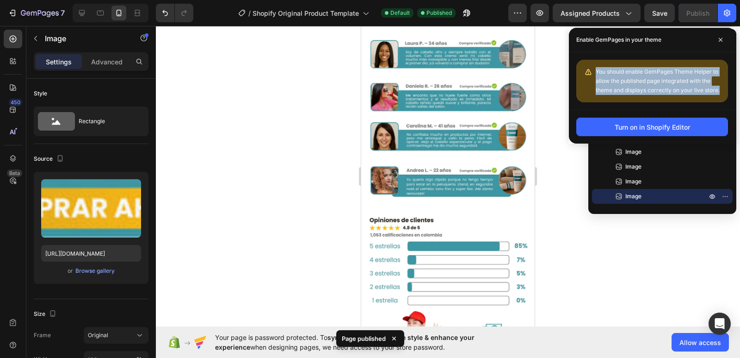
click at [625, 82] on span "You should enable GemPages Theme Helper to allow the published page integrated …" at bounding box center [658, 80] width 124 height 25
drag, startPoint x: 625, startPoint y: 82, endPoint x: 668, endPoint y: 76, distance: 43.4
click at [668, 76] on div "You should enable GemPages Theme Helper to allow the published page integrated …" at bounding box center [658, 81] width 125 height 28
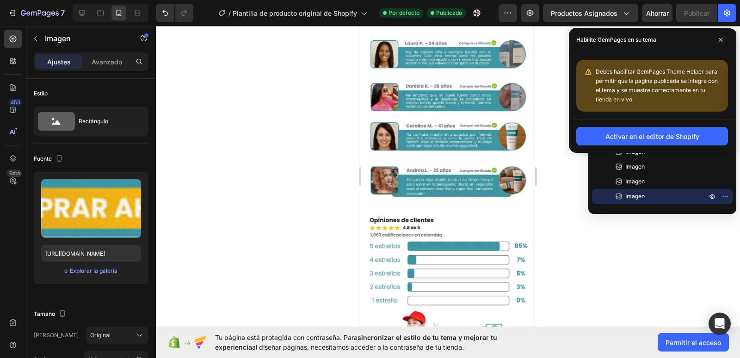
scroll to position [305, 0]
click at [681, 134] on font "Activar en el editor de Shopify" at bounding box center [653, 136] width 94 height 8
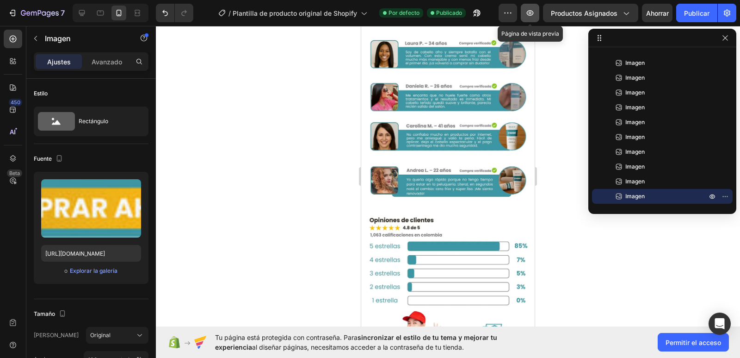
click at [527, 9] on icon "button" at bounding box center [530, 12] width 9 height 9
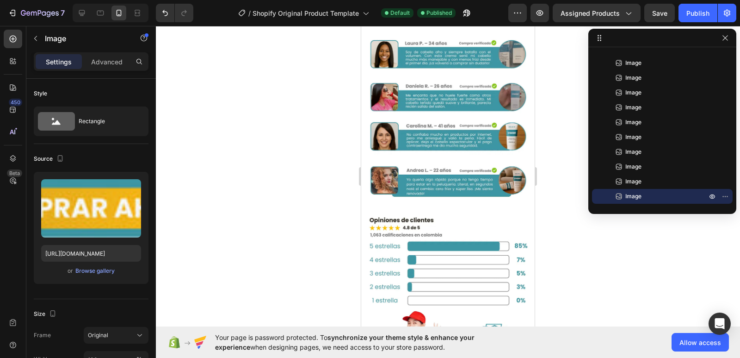
scroll to position [315, 0]
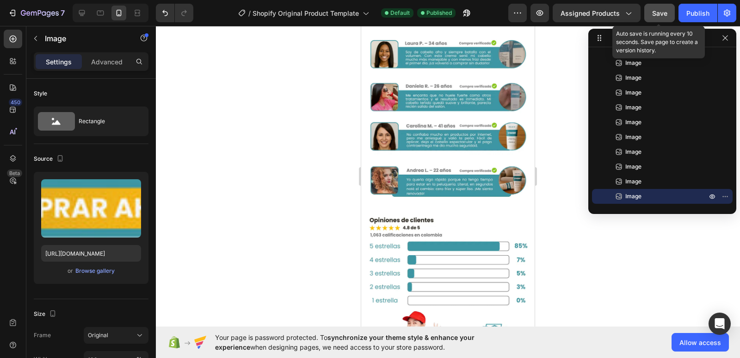
click at [664, 11] on span "Save" at bounding box center [659, 13] width 15 height 8
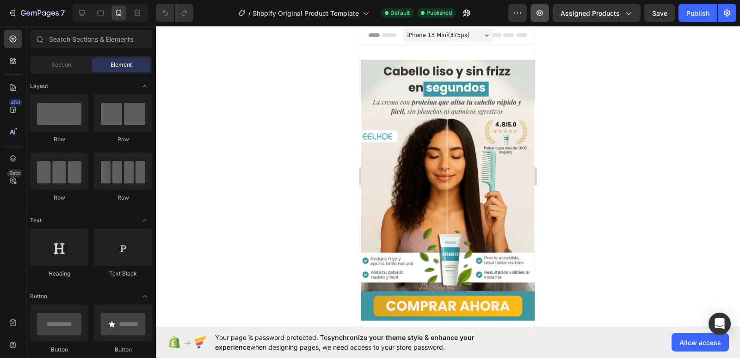
click at [541, 19] on button "button" at bounding box center [540, 13] width 19 height 19
click at [700, 18] on div "Publish" at bounding box center [698, 13] width 23 height 10
click at [540, 14] on icon "button" at bounding box center [539, 12] width 9 height 9
click at [725, 12] on icon "button" at bounding box center [727, 12] width 9 height 9
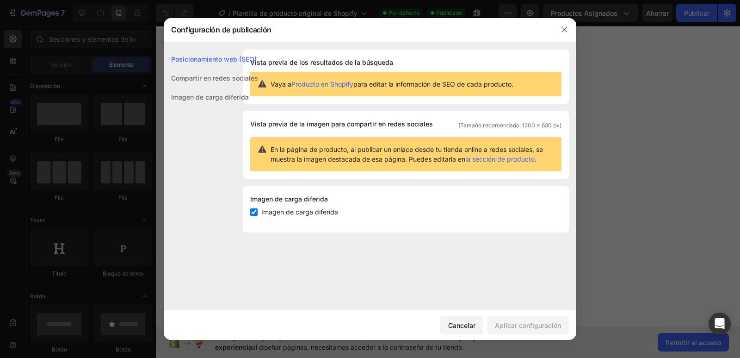
scroll to position [305, 0]
click at [195, 87] on div "Compartir en redes sociales" at bounding box center [211, 96] width 94 height 19
click at [200, 94] on font "Imagen de carga diferida" at bounding box center [210, 97] width 78 height 8
click at [205, 62] on font "Posicionamiento web (SEO)" at bounding box center [214, 59] width 86 height 8
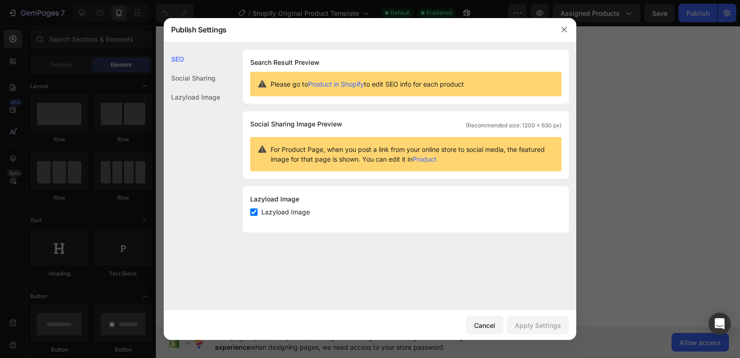
scroll to position [315, 0]
click at [192, 87] on div "Social Sharing" at bounding box center [192, 96] width 56 height 19
click at [195, 100] on div "Lazyload Image" at bounding box center [192, 96] width 56 height 19
click at [197, 99] on div "Lazyload Image" at bounding box center [192, 96] width 56 height 19
click at [481, 326] on div "Cancel" at bounding box center [484, 325] width 21 height 10
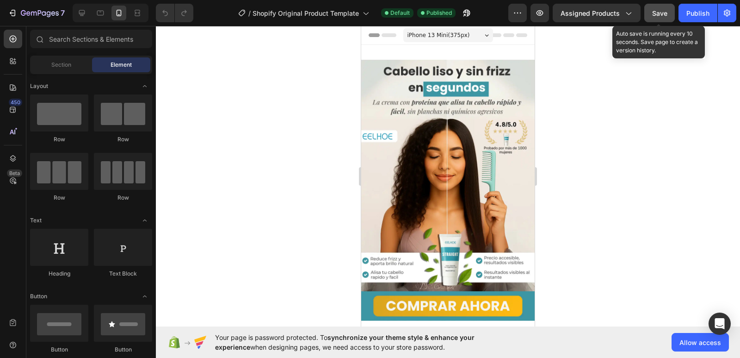
click at [658, 14] on span "Save" at bounding box center [659, 13] width 15 height 8
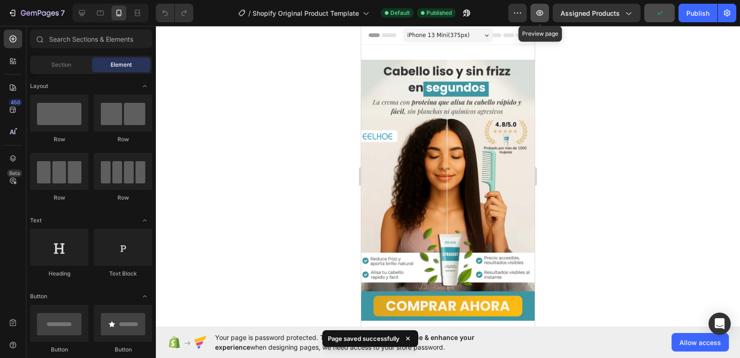
click at [536, 12] on button "button" at bounding box center [540, 13] width 19 height 19
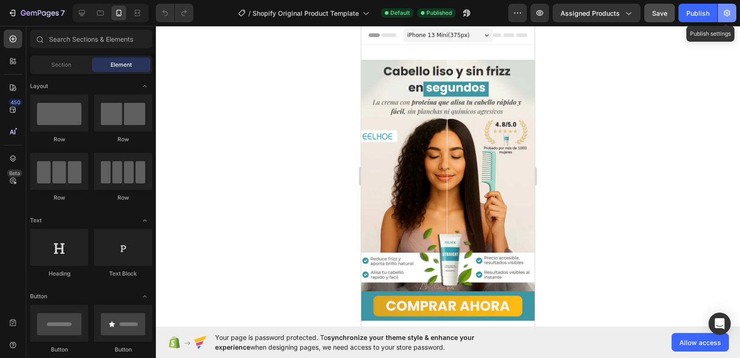
click at [725, 15] on icon "button" at bounding box center [727, 13] width 6 height 7
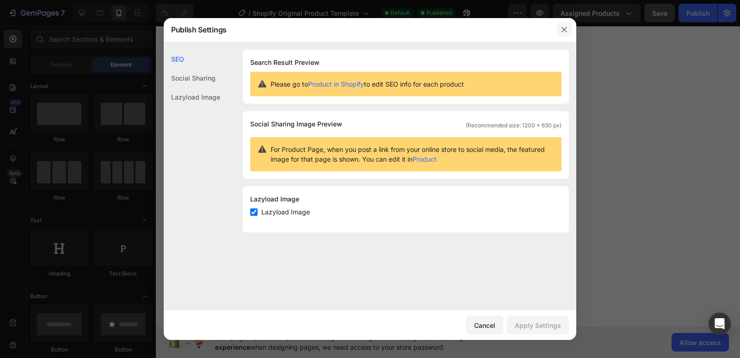
click at [563, 27] on icon "button" at bounding box center [564, 29] width 7 height 7
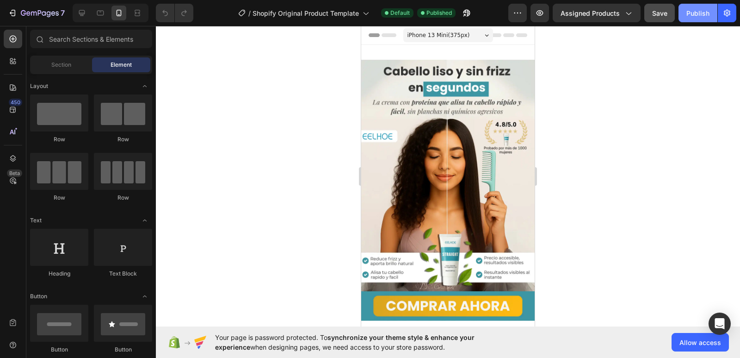
click at [694, 14] on div "Publish" at bounding box center [698, 13] width 23 height 10
click at [464, 12] on icon "button" at bounding box center [466, 12] width 9 height 9
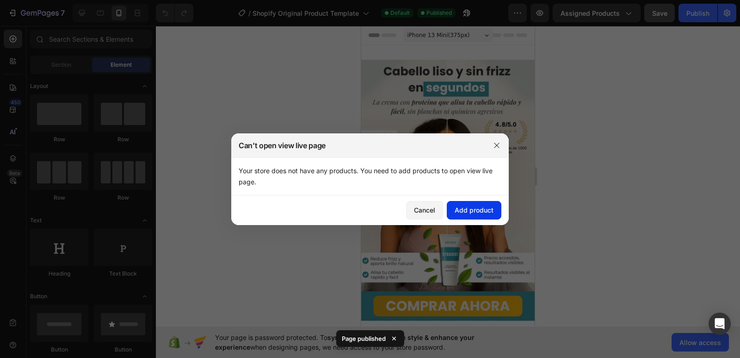
click at [476, 214] on div "Add product" at bounding box center [474, 210] width 39 height 10
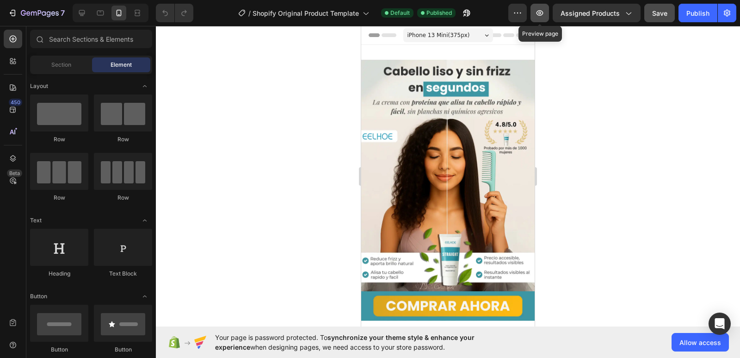
click at [544, 14] on icon "button" at bounding box center [539, 12] width 9 height 9
click at [465, 14] on icon "button" at bounding box center [464, 15] width 2 height 2
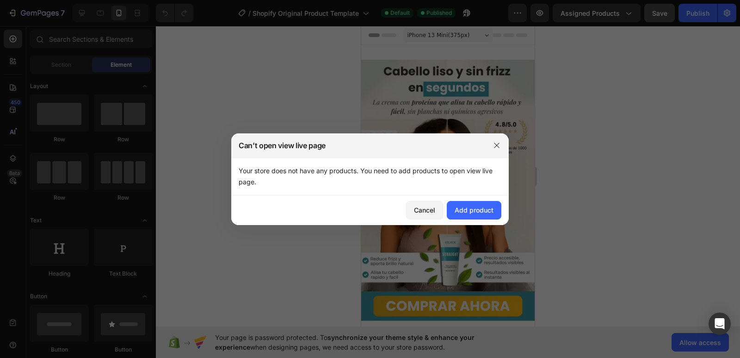
click at [306, 185] on div "Your store does not have any products. You need to add products to open view li…" at bounding box center [370, 176] width 263 height 22
click at [433, 215] on button "Cancel" at bounding box center [424, 210] width 37 height 19
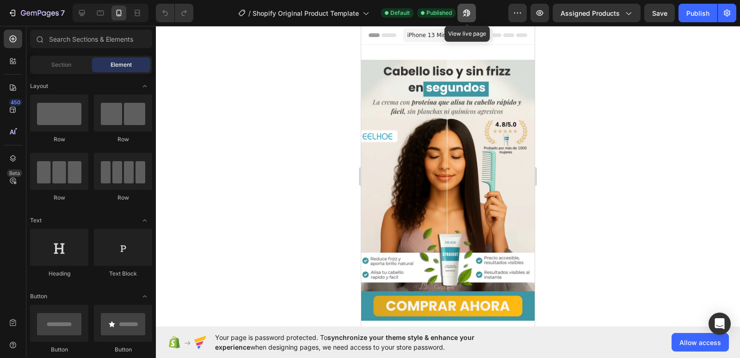
click at [463, 11] on icon "button" at bounding box center [466, 12] width 9 height 9
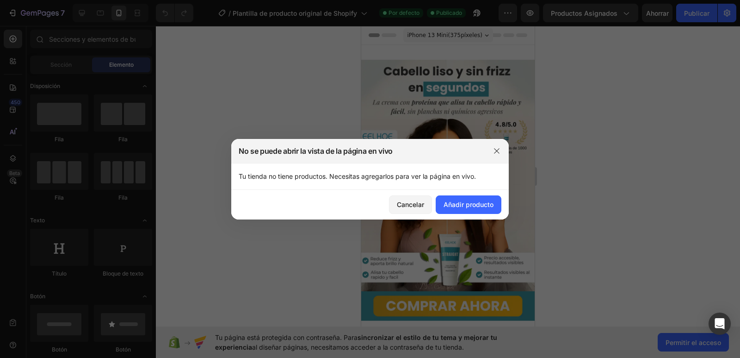
scroll to position [305, 0]
click at [454, 201] on font "Añadir producto" at bounding box center [469, 204] width 50 height 8
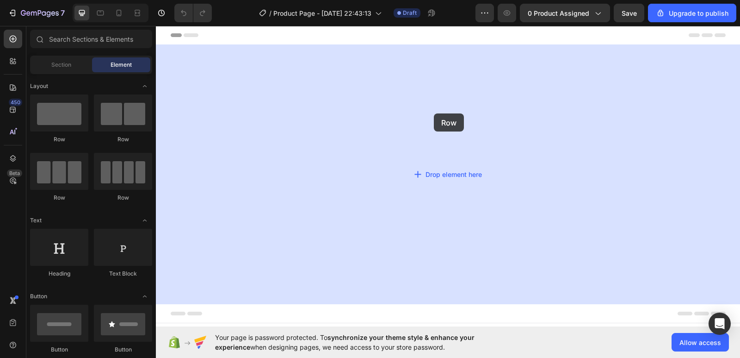
drag, startPoint x: 232, startPoint y: 144, endPoint x: 434, endPoint y: 113, distance: 204.5
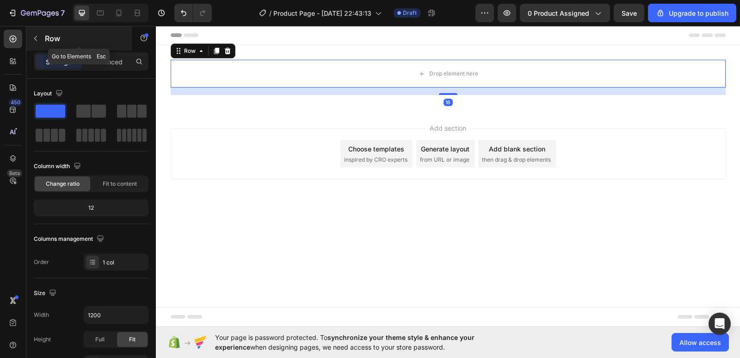
click at [36, 36] on icon "button" at bounding box center [35, 38] width 7 height 7
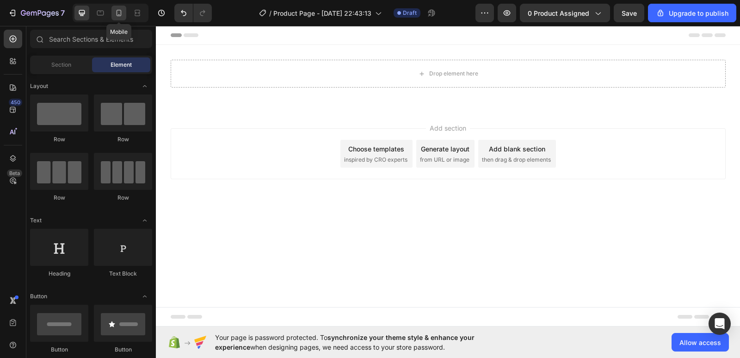
click at [116, 15] on icon at bounding box center [118, 12] width 9 height 9
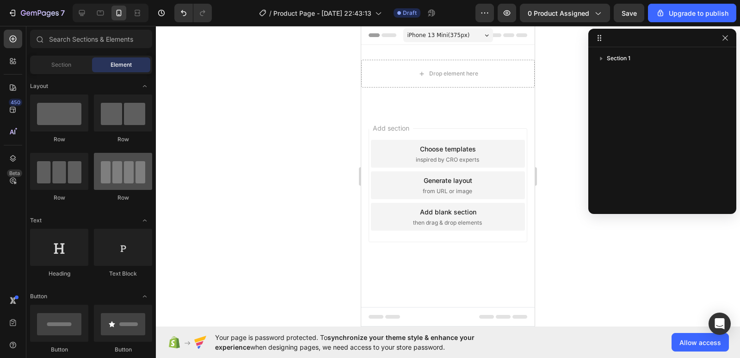
scroll to position [139, 0]
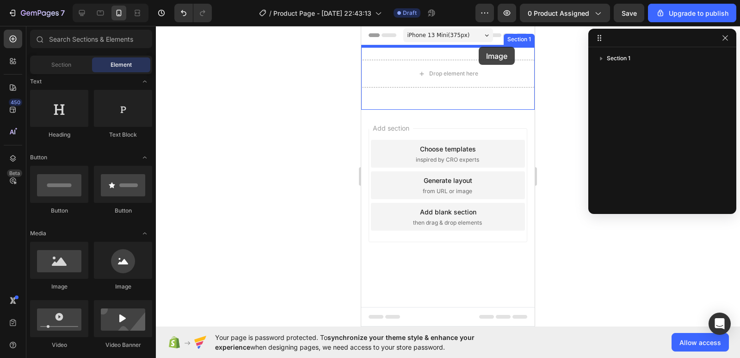
drag, startPoint x: 420, startPoint y: 296, endPoint x: 479, endPoint y: 47, distance: 256.3
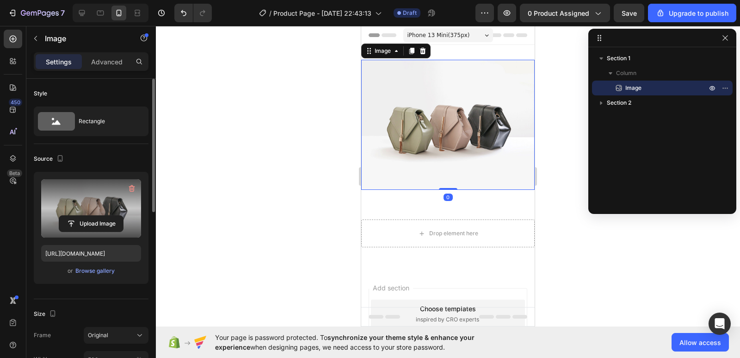
click at [67, 205] on label at bounding box center [91, 208] width 100 height 58
click at [67, 216] on input "file" at bounding box center [91, 224] width 64 height 16
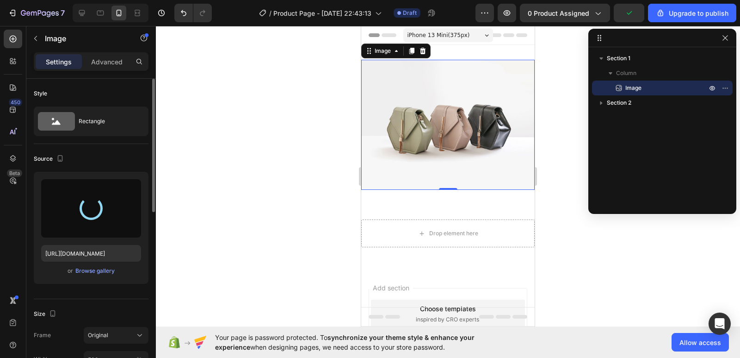
type input "https://cdn.shopify.com/s/files/1/0596/8350/4225/files/gempages_581711292495037…"
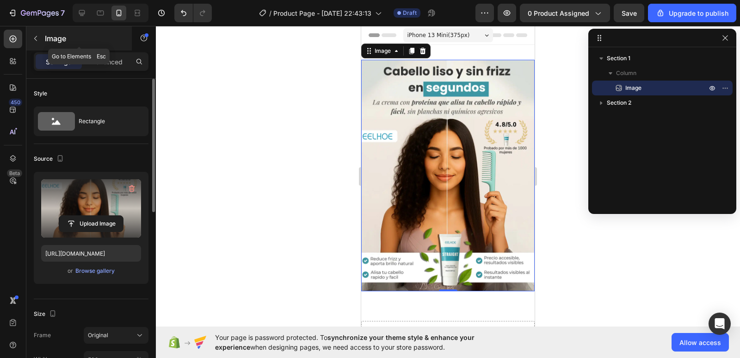
click at [38, 40] on icon "button" at bounding box center [35, 38] width 7 height 7
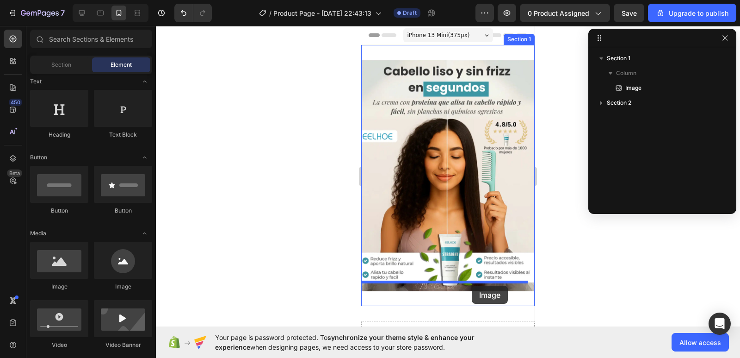
drag, startPoint x: 418, startPoint y: 297, endPoint x: 472, endPoint y: 285, distance: 55.0
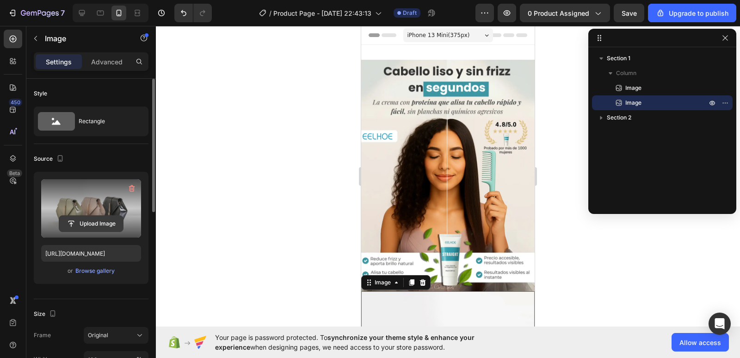
click at [76, 218] on input "file" at bounding box center [91, 224] width 64 height 16
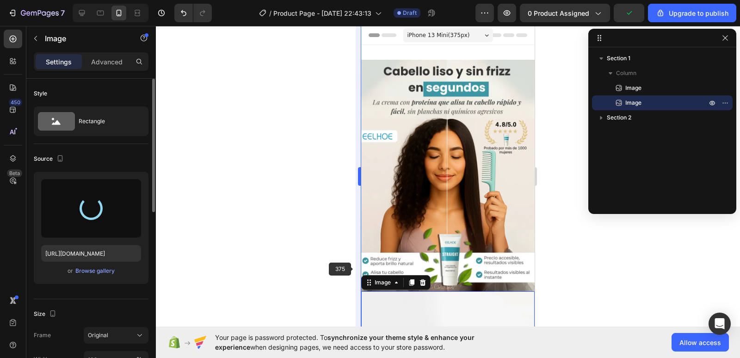
type input "https://cdn.shopify.com/s/files/1/0596/8350/4225/files/gempages_581711292495037…"
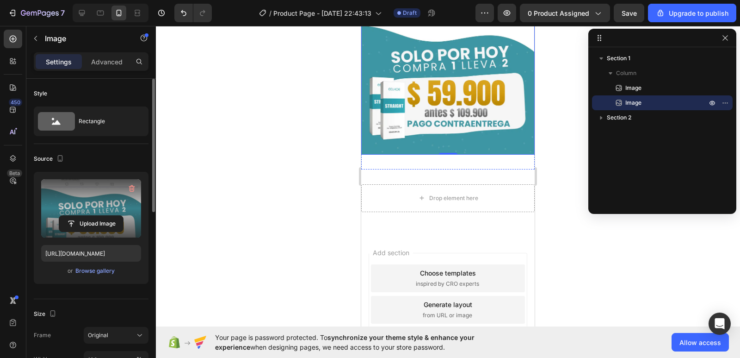
scroll to position [278, 0]
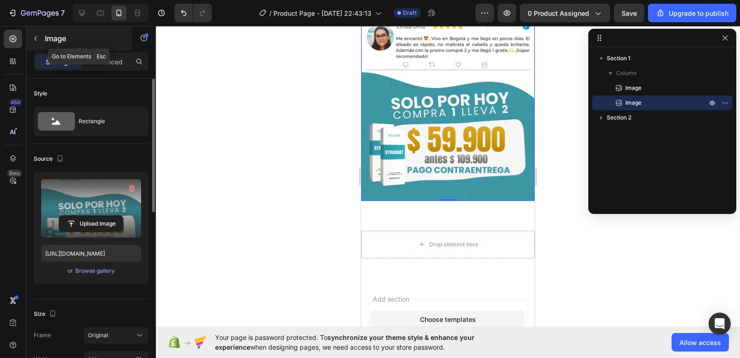
click at [36, 37] on icon "button" at bounding box center [35, 38] width 3 height 5
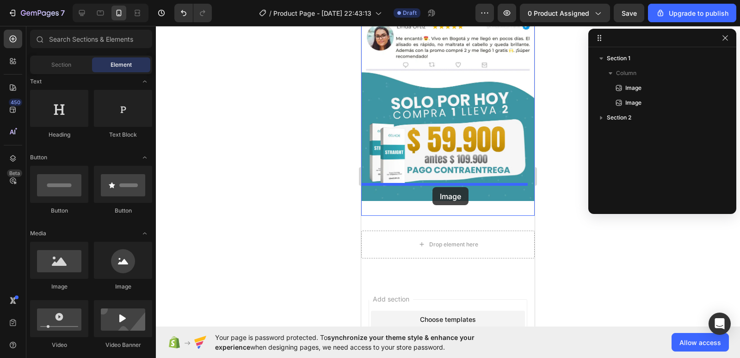
drag, startPoint x: 441, startPoint y: 293, endPoint x: 433, endPoint y: 187, distance: 106.3
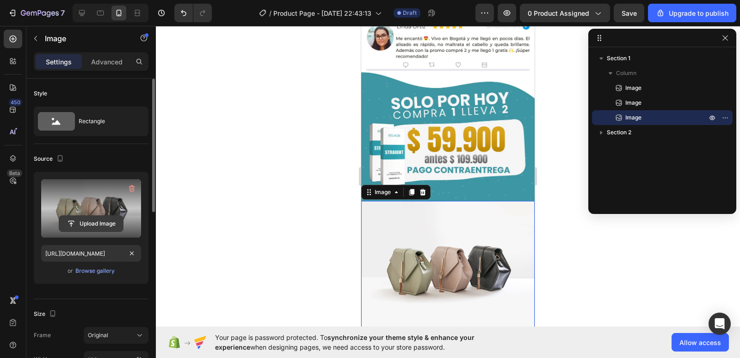
click at [104, 217] on input "file" at bounding box center [91, 224] width 64 height 16
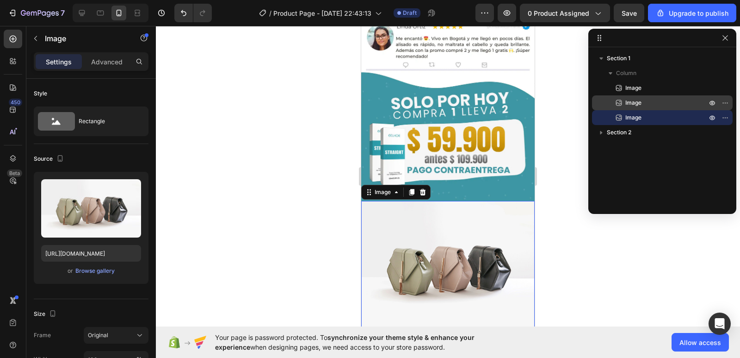
type input "https://cdn.shopify.com/s/files/1/0596/8350/4225/files/gempages_581711292495037…"
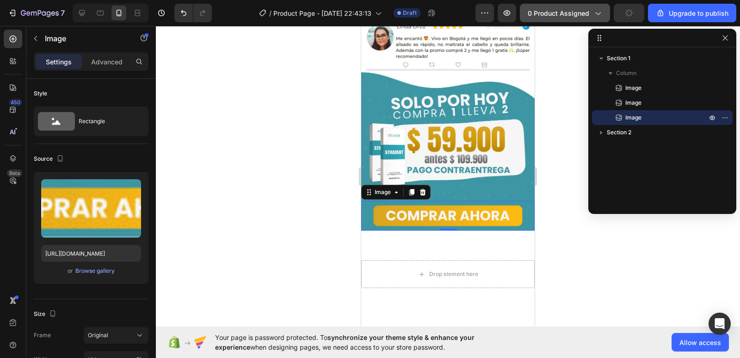
click at [559, 15] on span "0 product assigned" at bounding box center [559, 13] width 62 height 10
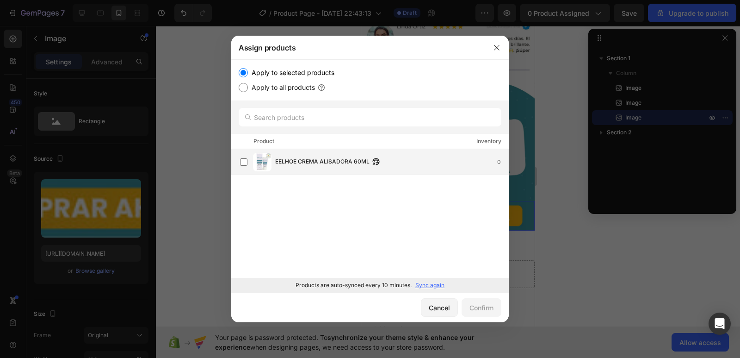
click at [241, 169] on div "EELHOE CREMA ALISADORA 60ML 0" at bounding box center [374, 162] width 268 height 19
click at [480, 307] on div "Confirm" at bounding box center [482, 308] width 24 height 10
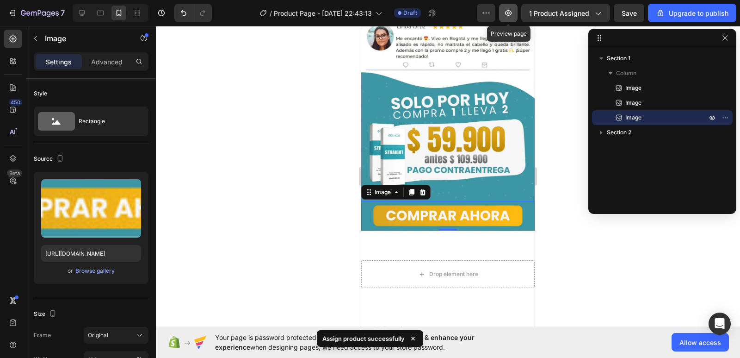
click at [516, 16] on button "button" at bounding box center [508, 13] width 19 height 19
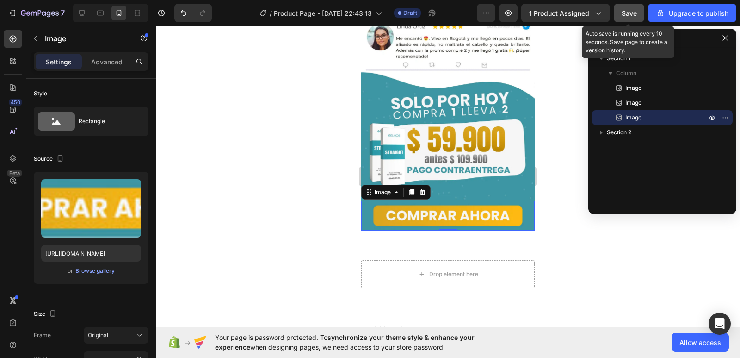
click at [635, 11] on span "Save" at bounding box center [629, 13] width 15 height 8
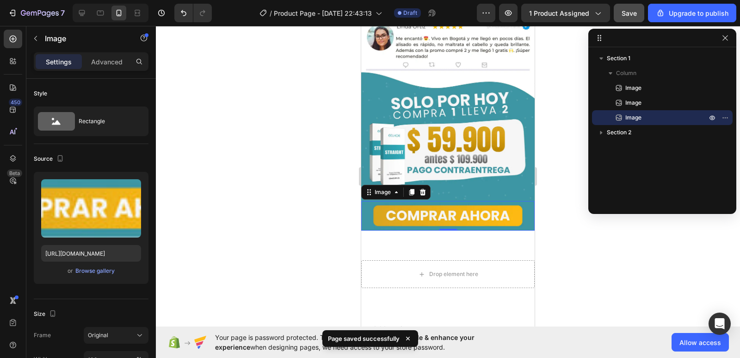
click at [497, 19] on div "Preview 1 product assigned Save Upgrade to publish" at bounding box center [607, 13] width 260 height 19
click at [507, 18] on button "button" at bounding box center [508, 13] width 19 height 19
click at [724, 37] on icon "button" at bounding box center [725, 37] width 7 height 7
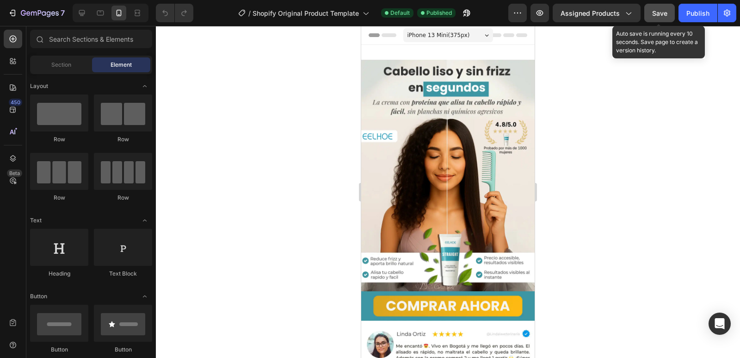
click at [669, 19] on button "Save" at bounding box center [659, 13] width 31 height 19
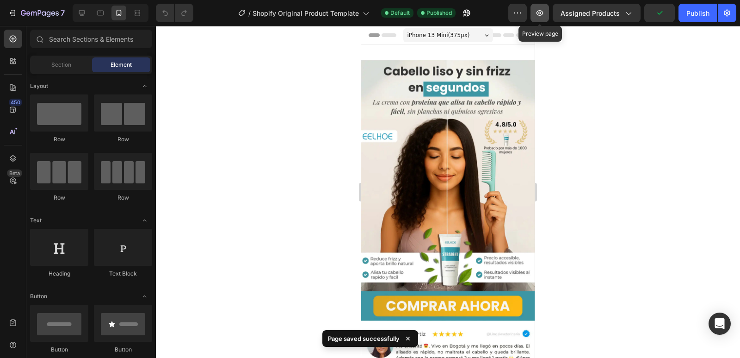
click at [549, 12] on button "button" at bounding box center [540, 13] width 19 height 19
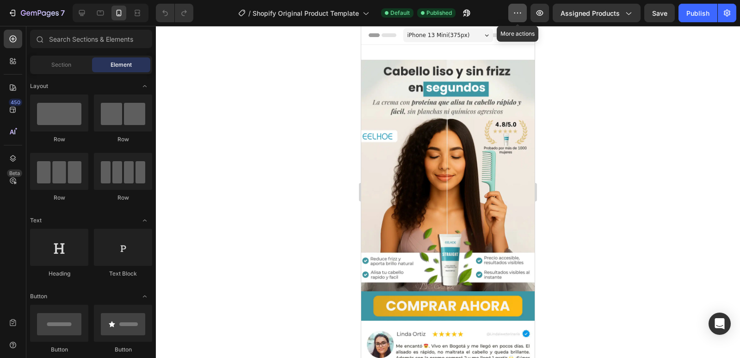
click at [525, 16] on button "button" at bounding box center [517, 13] width 19 height 19
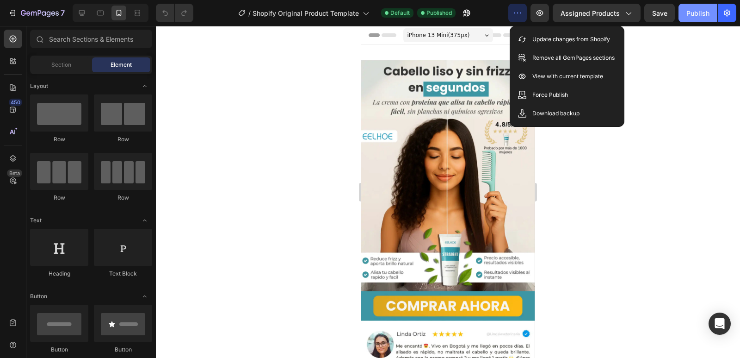
click at [702, 19] on button "Publish" at bounding box center [698, 13] width 39 height 19
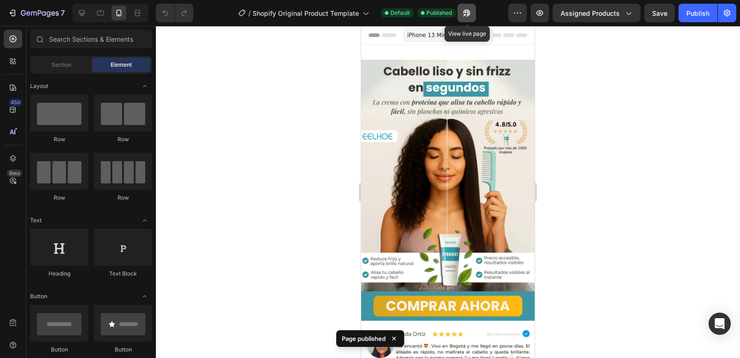
click at [465, 14] on icon "button" at bounding box center [464, 15] width 2 height 2
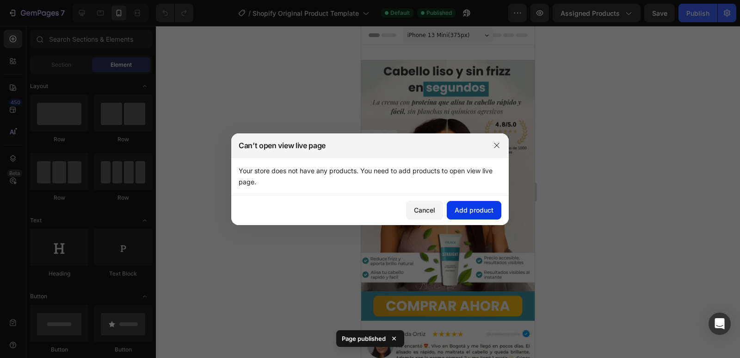
click at [465, 207] on div "Add product" at bounding box center [474, 210] width 39 height 10
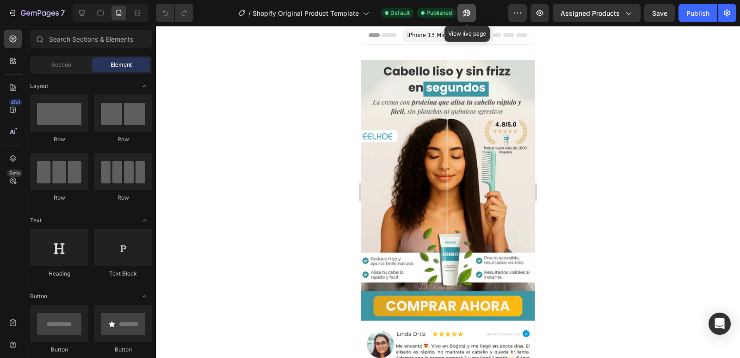
click at [465, 13] on icon "button" at bounding box center [466, 12] width 9 height 9
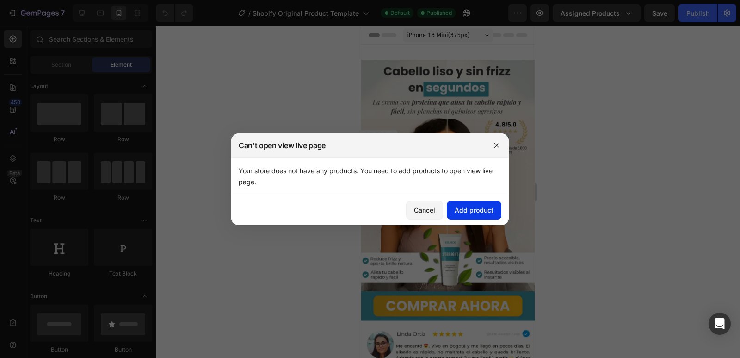
click at [463, 213] on div "Add product" at bounding box center [474, 210] width 39 height 10
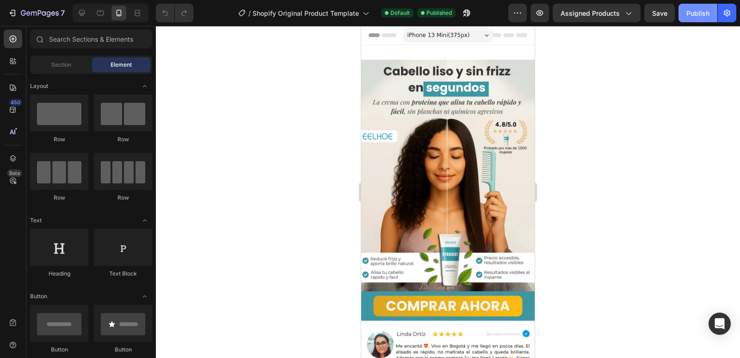
click at [701, 20] on button "Publish" at bounding box center [698, 13] width 39 height 19
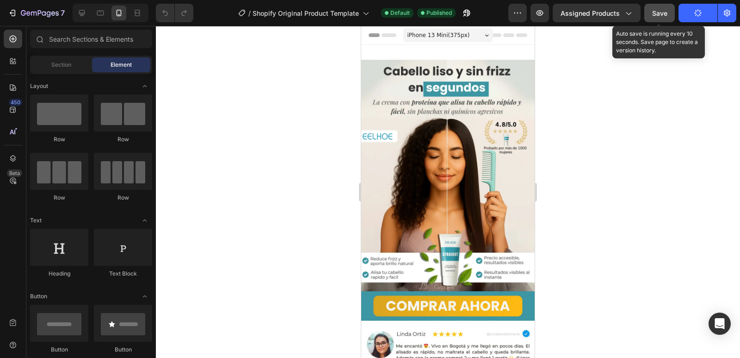
click at [660, 12] on span "Save" at bounding box center [659, 13] width 15 height 8
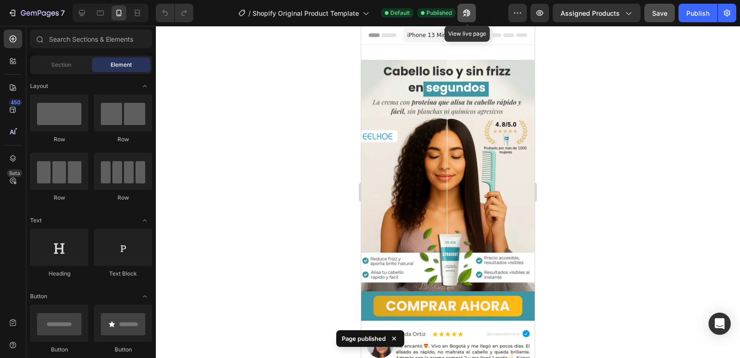
click at [461, 11] on button "button" at bounding box center [467, 13] width 19 height 19
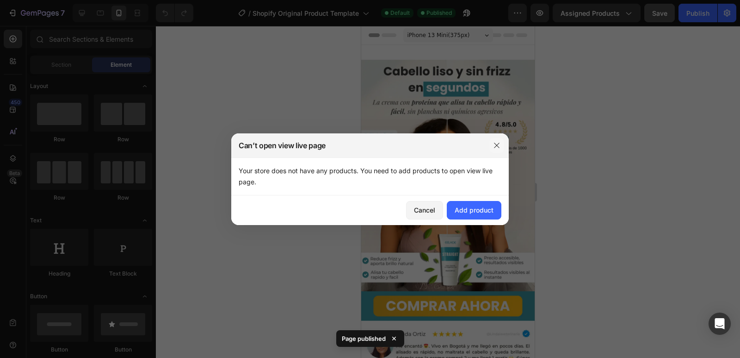
click at [494, 145] on icon "button" at bounding box center [496, 145] width 7 height 7
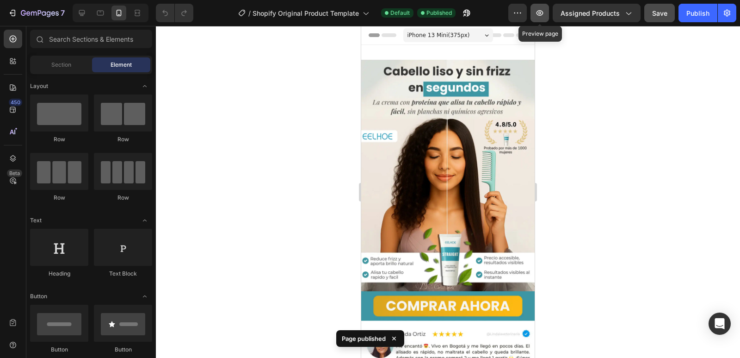
click at [535, 10] on button "button" at bounding box center [540, 13] width 19 height 19
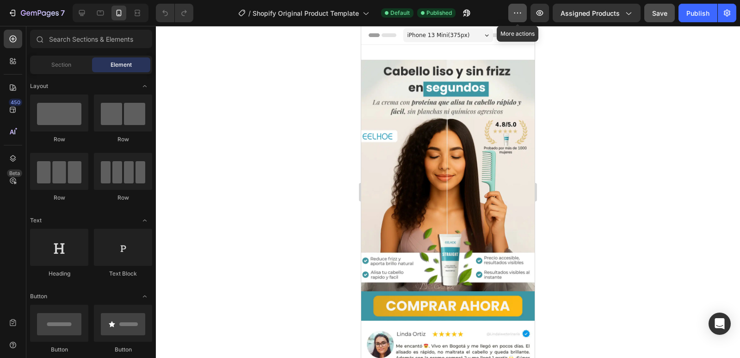
click at [519, 13] on icon "button" at bounding box center [517, 12] width 1 height 1
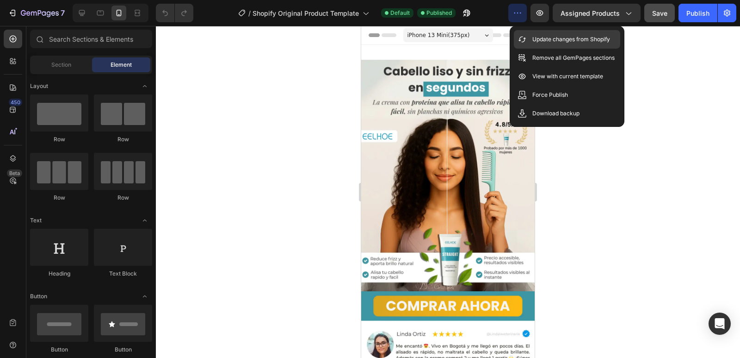
click at [566, 43] on p "Update changes from Shopify" at bounding box center [571, 39] width 78 height 9
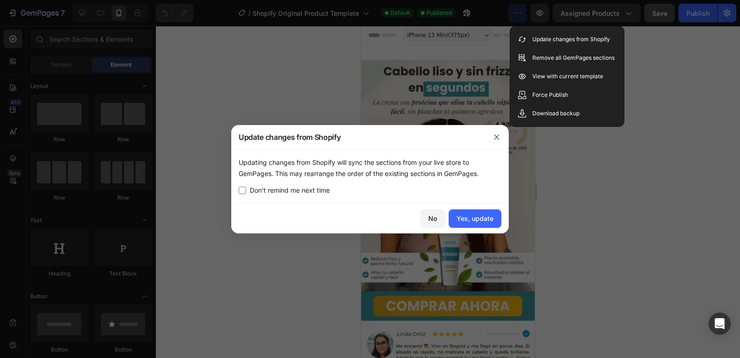
click at [368, 186] on div "Don’t remind me next time" at bounding box center [370, 190] width 263 height 11
checkbox input "true"
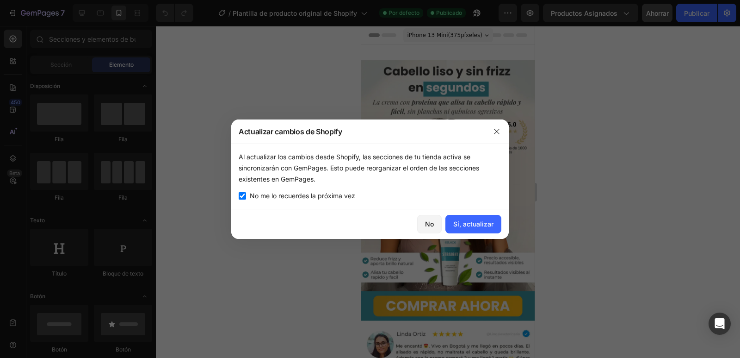
scroll to position [305, 0]
click at [476, 224] on font "Sí, actualizar" at bounding box center [473, 224] width 40 height 8
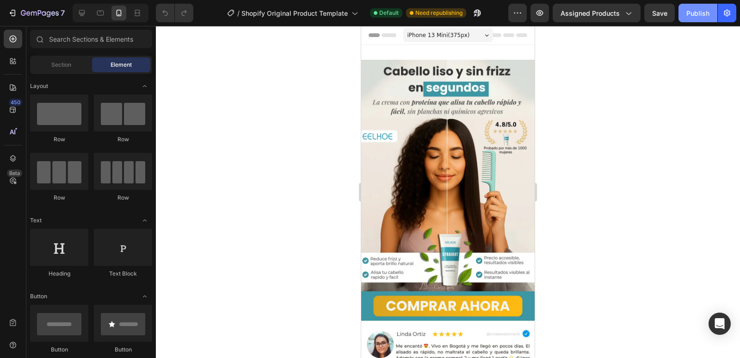
click at [705, 9] on div "Publish" at bounding box center [698, 13] width 23 height 10
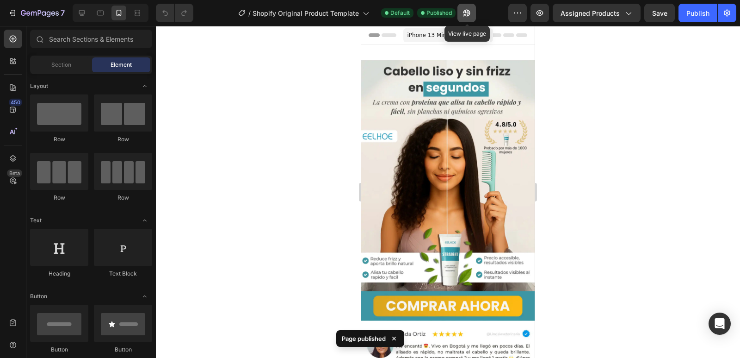
click at [464, 14] on icon "button" at bounding box center [464, 15] width 2 height 2
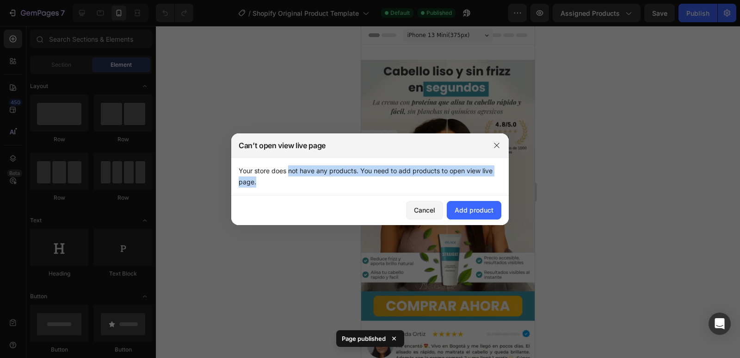
drag, startPoint x: 290, startPoint y: 174, endPoint x: 413, endPoint y: 183, distance: 123.4
type textarea "not have any products. You need to add products to open view live page."
click at [413, 183] on div "Your store does not have any products. You need to add products to open view li…" at bounding box center [370, 176] width 263 height 22
click at [495, 147] on icon "button" at bounding box center [496, 144] width 5 height 5
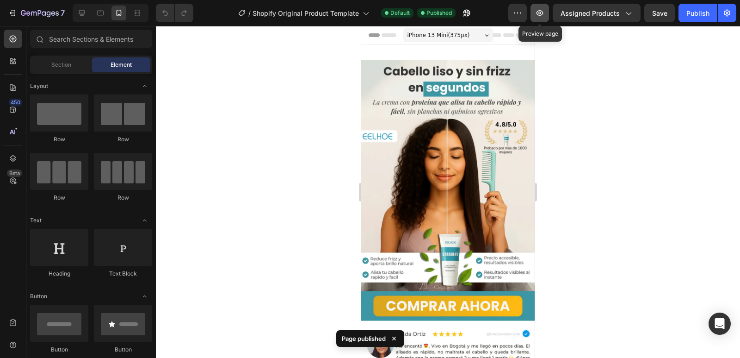
click at [544, 13] on icon "button" at bounding box center [540, 13] width 7 height 6
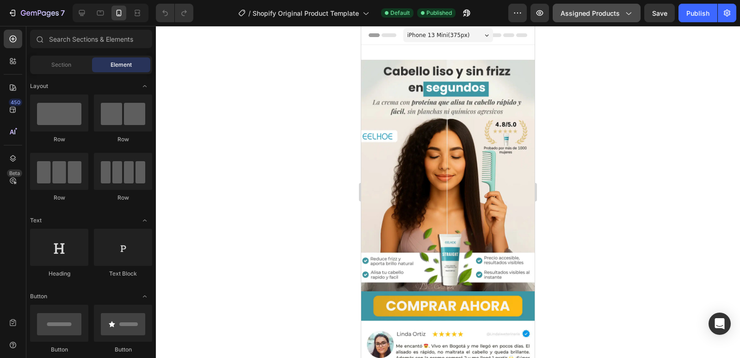
click at [625, 17] on icon "button" at bounding box center [628, 12] width 9 height 9
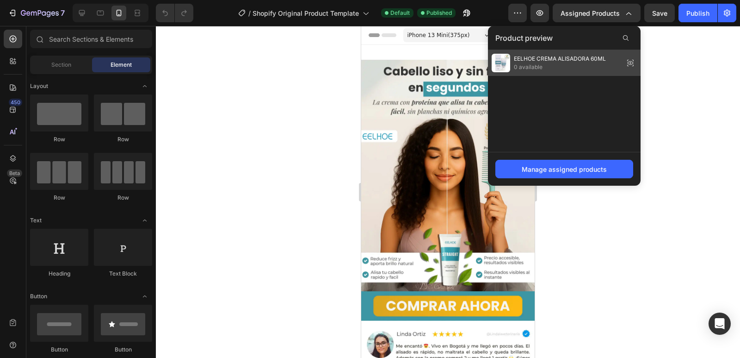
click at [535, 64] on span "0 available" at bounding box center [560, 67] width 92 height 8
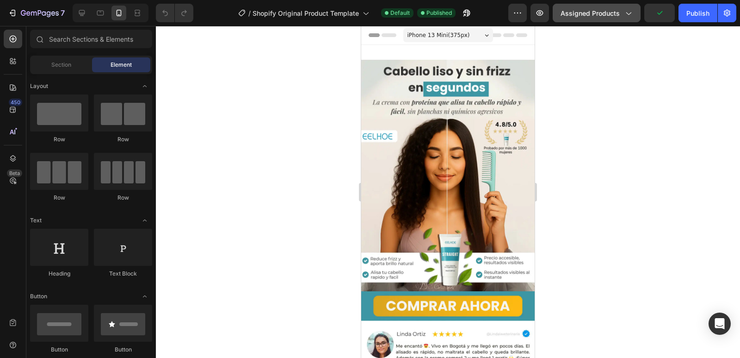
click at [601, 17] on span "Assigned Products" at bounding box center [590, 13] width 59 height 10
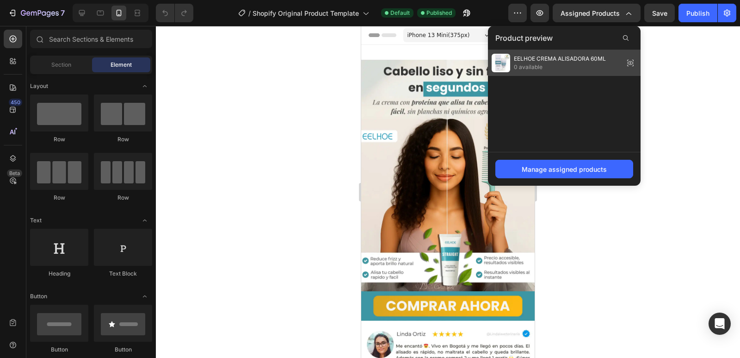
click at [521, 69] on span "0 available" at bounding box center [560, 67] width 92 height 8
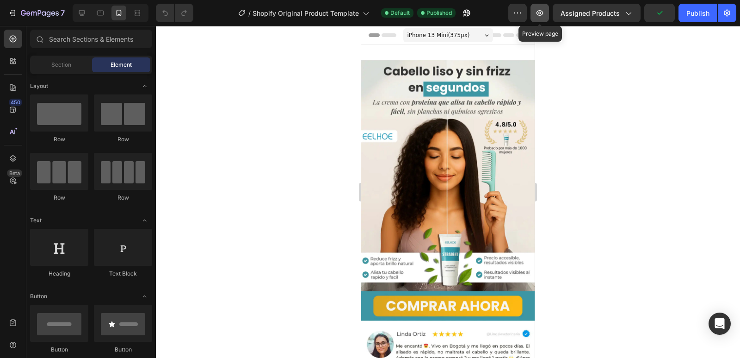
click at [544, 16] on icon "button" at bounding box center [539, 12] width 9 height 9
click at [462, 13] on icon "button" at bounding box center [466, 12] width 9 height 9
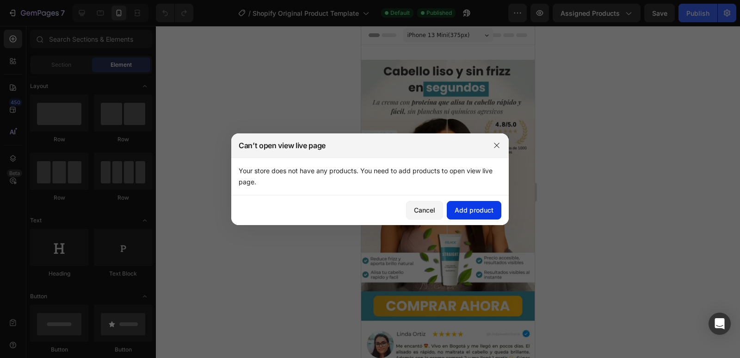
click at [470, 209] on div "Add product" at bounding box center [474, 210] width 39 height 10
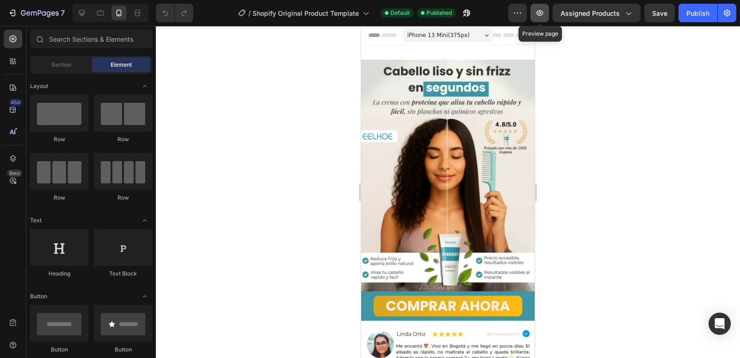
click at [541, 9] on icon "button" at bounding box center [539, 12] width 9 height 9
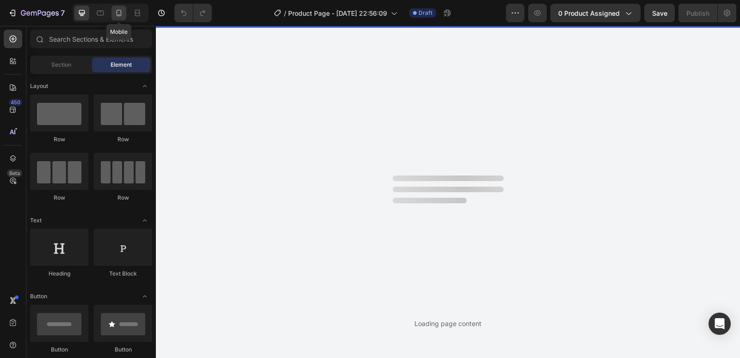
click at [116, 12] on icon at bounding box center [118, 12] width 9 height 9
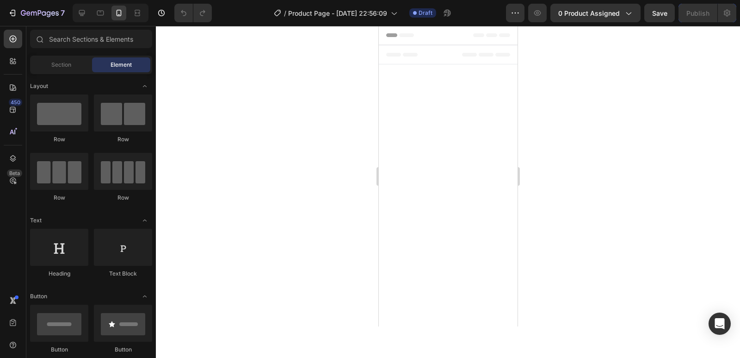
drag, startPoint x: 49, startPoint y: 117, endPoint x: 251, endPoint y: 124, distance: 201.8
click at [251, 0] on div "7 Version history / Product Page - [DATE] 22:56:09 Draft Preview 0 product assi…" at bounding box center [370, 0] width 740 height 0
drag, startPoint x: 439, startPoint y: 138, endPoint x: 390, endPoint y: 75, distance: 79.8
click at [56, 68] on span "Section" at bounding box center [61, 65] width 20 height 8
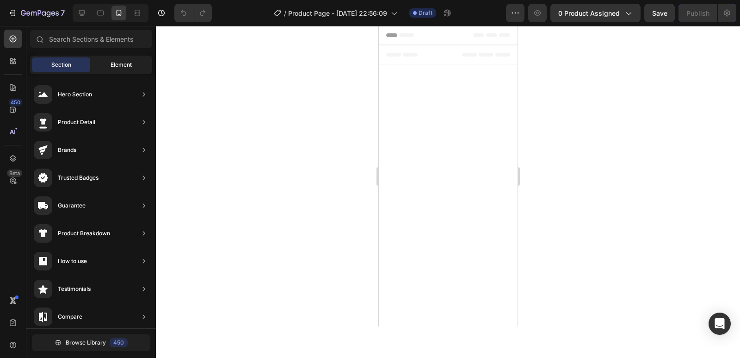
click at [136, 68] on div "Element" at bounding box center [121, 64] width 58 height 15
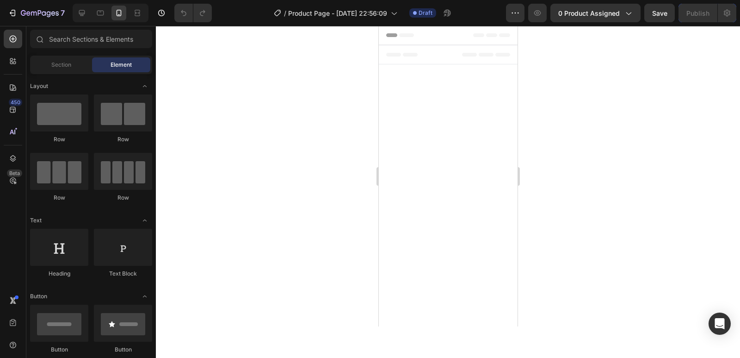
click at [93, 69] on div "Element" at bounding box center [121, 64] width 58 height 15
click at [86, 68] on div "Section" at bounding box center [61, 64] width 58 height 15
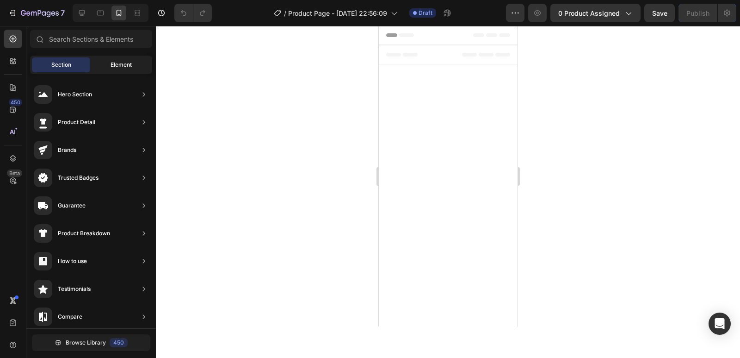
click at [111, 64] on span "Element" at bounding box center [121, 65] width 21 height 8
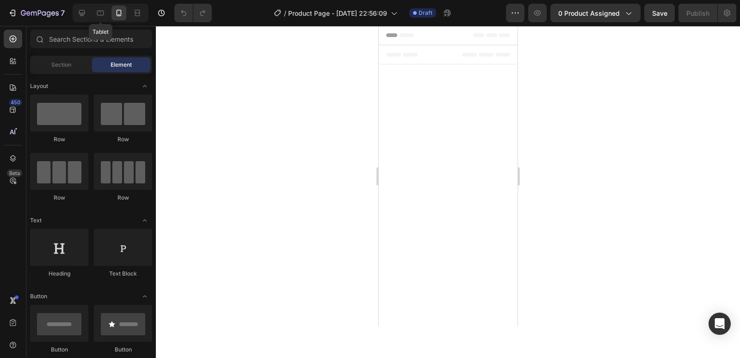
click at [93, 15] on div "Tablet" at bounding box center [111, 13] width 76 height 19
click at [87, 12] on div at bounding box center [81, 13] width 15 height 15
click at [116, 16] on icon at bounding box center [118, 12] width 9 height 9
click at [470, 39] on div "iPhone 13 Mini ( 375 px)" at bounding box center [448, 35] width 90 height 14
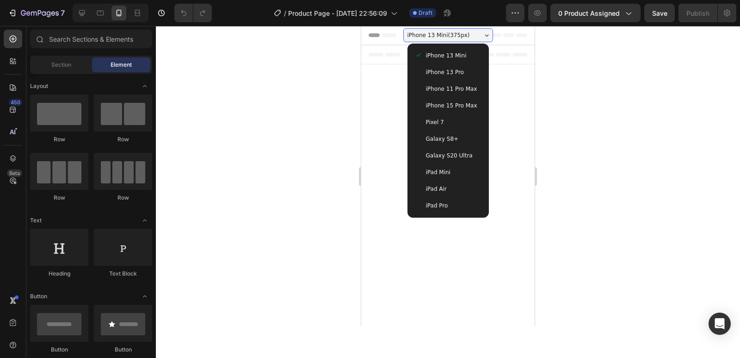
click at [290, 184] on div at bounding box center [448, 192] width 584 height 332
click at [456, 40] on div "iPhone 13 Mini ( 375 px)" at bounding box center [448, 35] width 90 height 14
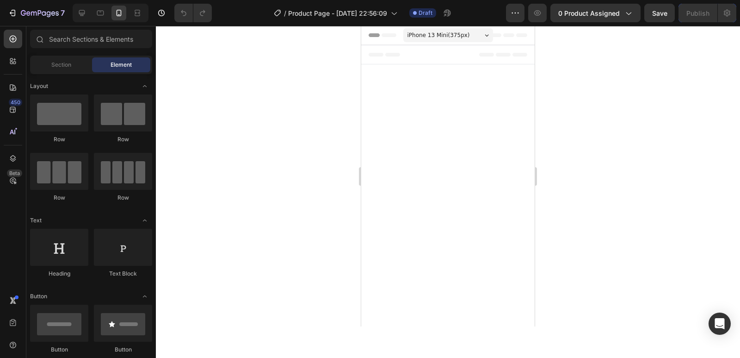
click at [266, 155] on div at bounding box center [448, 192] width 584 height 332
drag, startPoint x: 426, startPoint y: 140, endPoint x: 385, endPoint y: 79, distance: 73.4
click at [68, 65] on span "Section" at bounding box center [61, 65] width 20 height 8
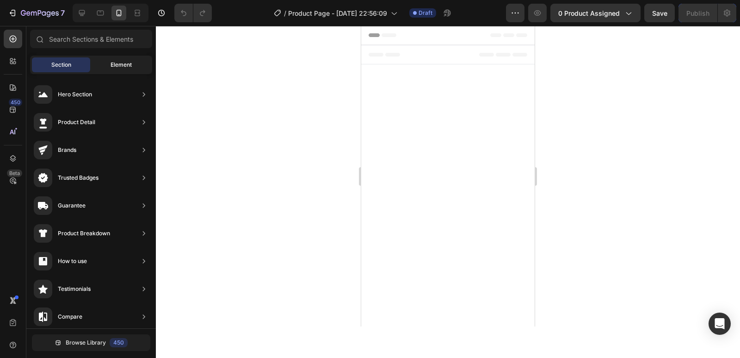
click at [127, 64] on span "Element" at bounding box center [121, 65] width 21 height 8
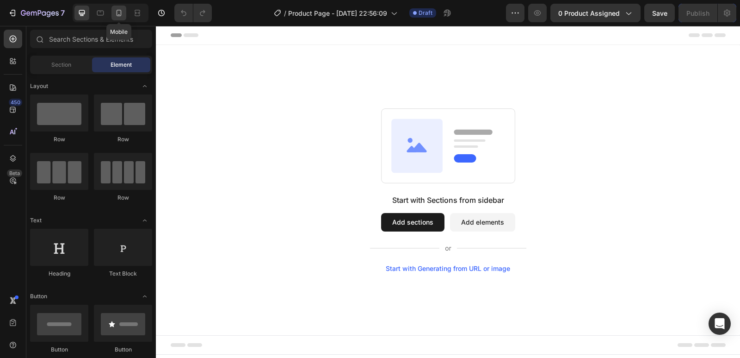
click at [118, 12] on icon at bounding box center [118, 12] width 9 height 9
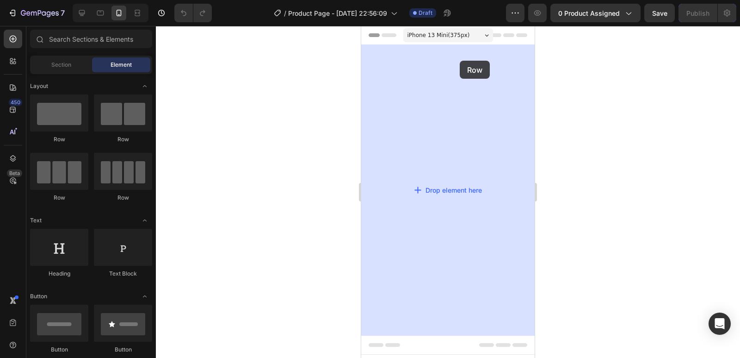
drag, startPoint x: 417, startPoint y: 150, endPoint x: 656, endPoint y: 130, distance: 239.5
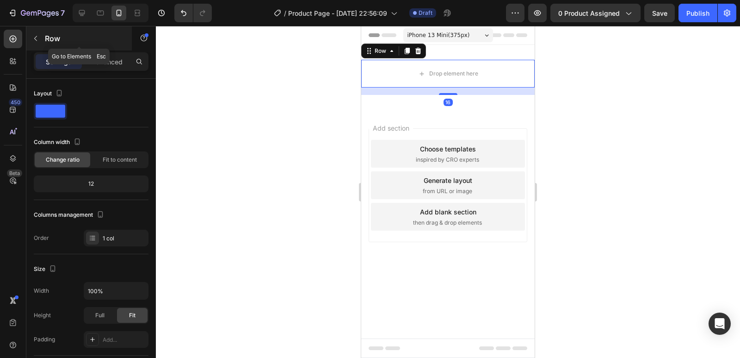
click at [34, 36] on icon "button" at bounding box center [35, 38] width 7 height 7
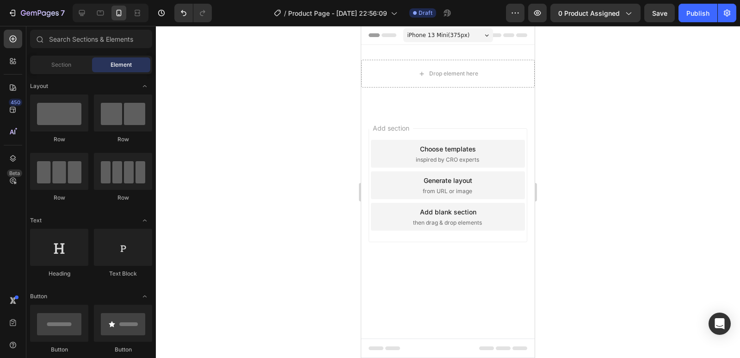
scroll to position [185, 0]
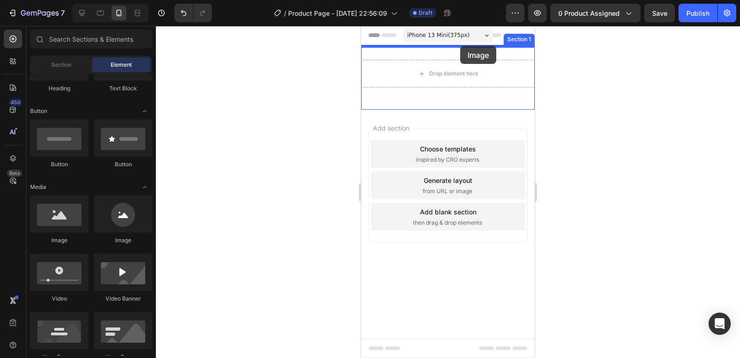
drag, startPoint x: 422, startPoint y: 247, endPoint x: 460, endPoint y: 46, distance: 204.4
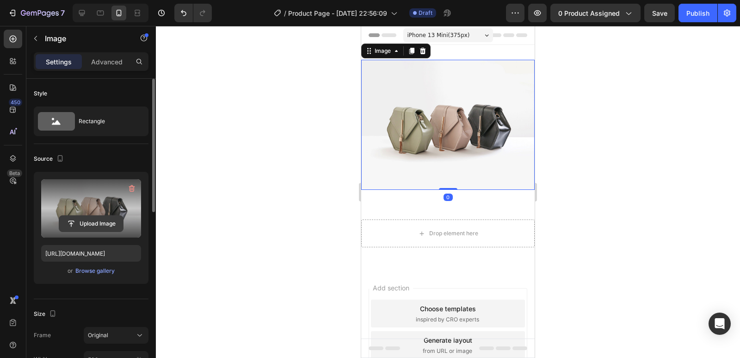
click at [85, 220] on input "file" at bounding box center [91, 224] width 64 height 16
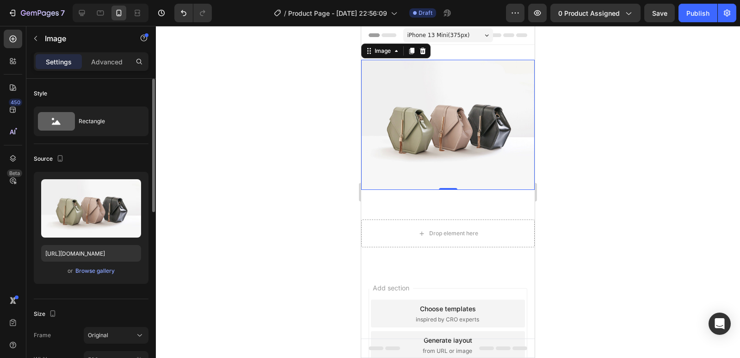
type input "https://cdn.shopify.com/s/files/1/0596/8350/4225/files/gempages_581711292495037…"
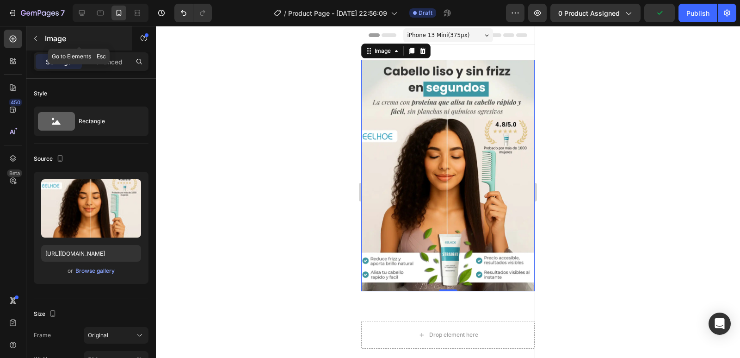
click at [41, 32] on button "button" at bounding box center [35, 38] width 15 height 15
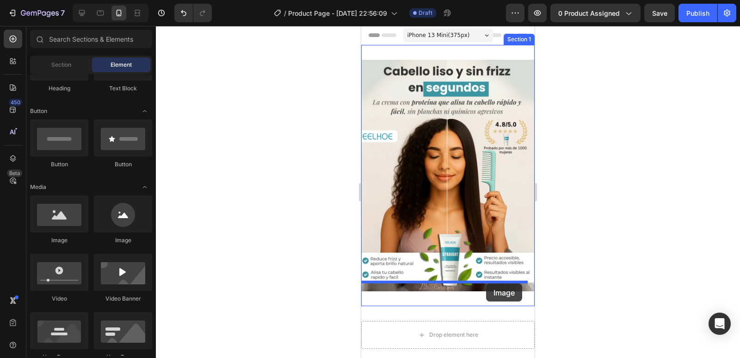
drag, startPoint x: 425, startPoint y: 244, endPoint x: 486, endPoint y: 283, distance: 72.4
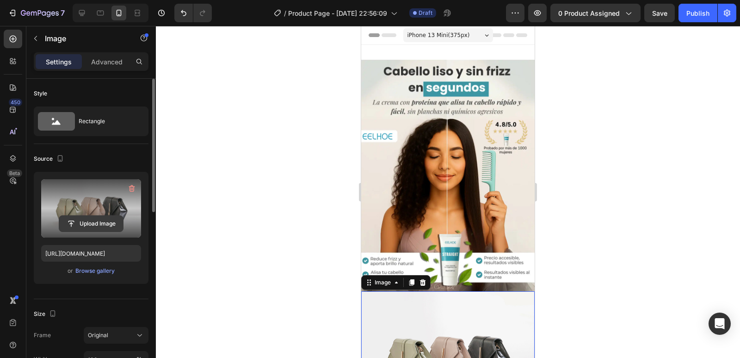
click at [87, 228] on input "file" at bounding box center [91, 224] width 64 height 16
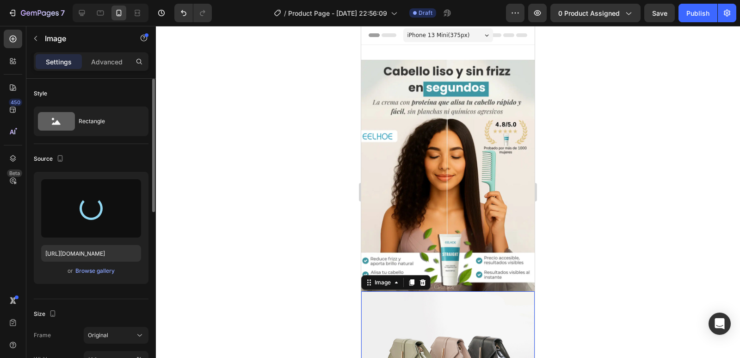
type input "https://cdn.shopify.com/s/files/1/0596/8350/4225/files/gempages_581711292495037…"
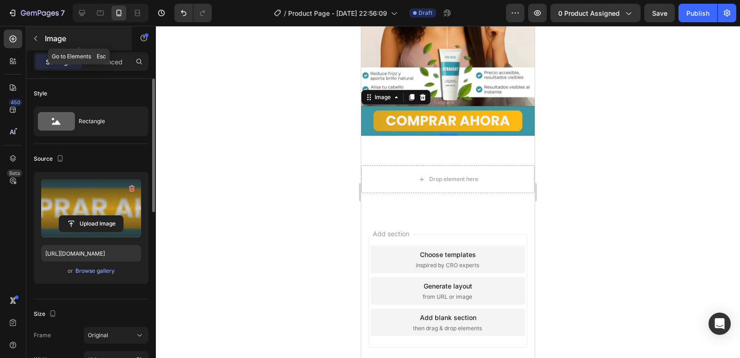
click at [36, 38] on icon "button" at bounding box center [35, 38] width 7 height 7
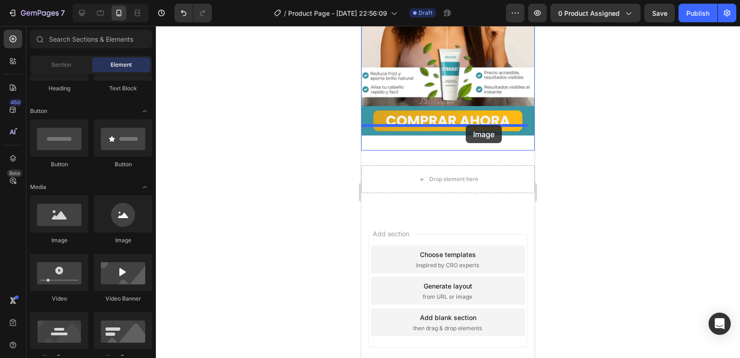
drag, startPoint x: 425, startPoint y: 244, endPoint x: 551, endPoint y: 231, distance: 126.5
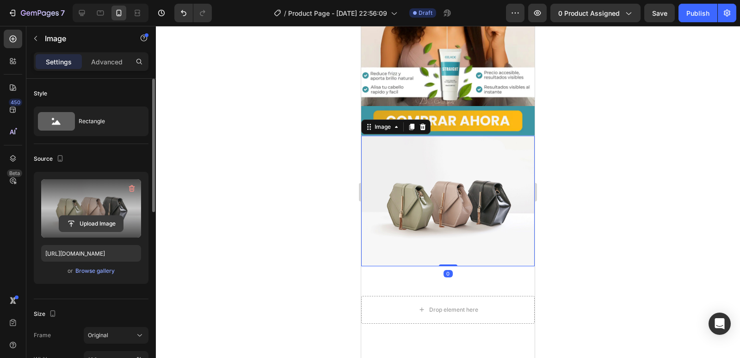
click at [79, 223] on input "file" at bounding box center [91, 224] width 64 height 16
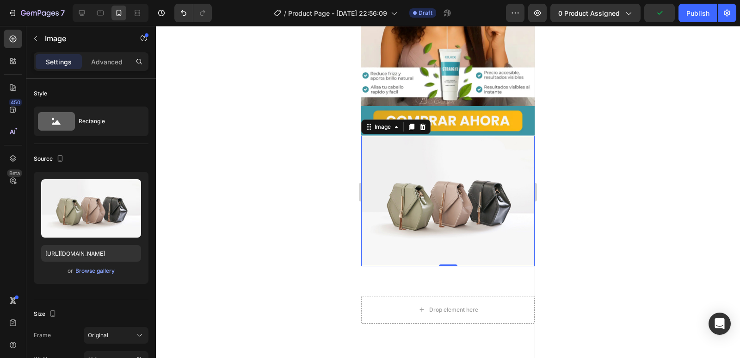
type input "https://cdn.shopify.com/s/files/1/0596/8350/4225/files/gempages_581711292495037…"
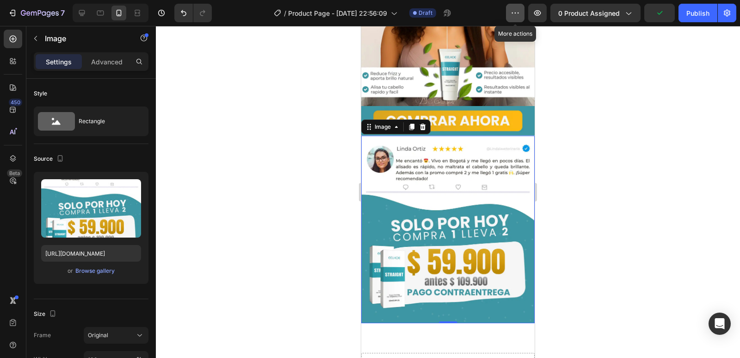
click at [524, 16] on button "button" at bounding box center [515, 13] width 19 height 19
click at [582, 18] on span "0 product assigned" at bounding box center [589, 13] width 62 height 10
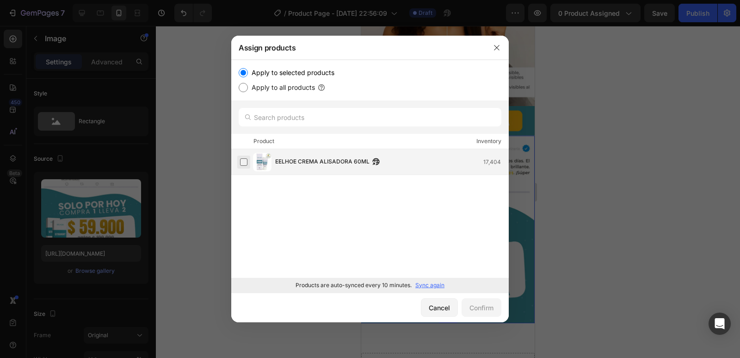
click at [241, 163] on label at bounding box center [243, 161] width 7 height 7
click at [481, 309] on div "Confirm" at bounding box center [482, 308] width 24 height 10
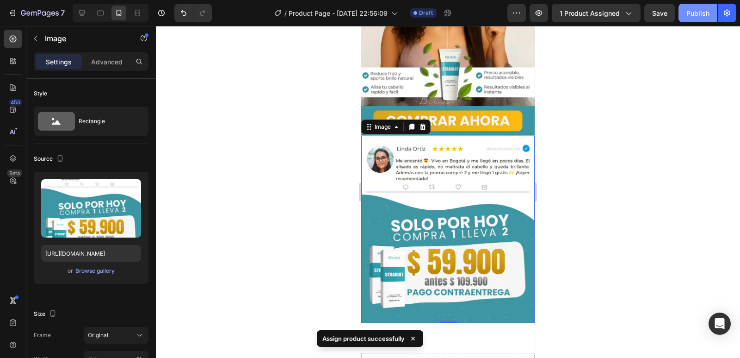
click at [684, 15] on button "Publish" at bounding box center [698, 13] width 39 height 19
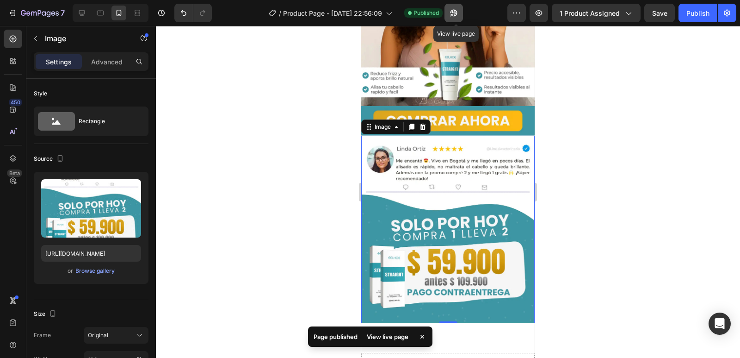
click at [463, 12] on button "button" at bounding box center [454, 13] width 19 height 19
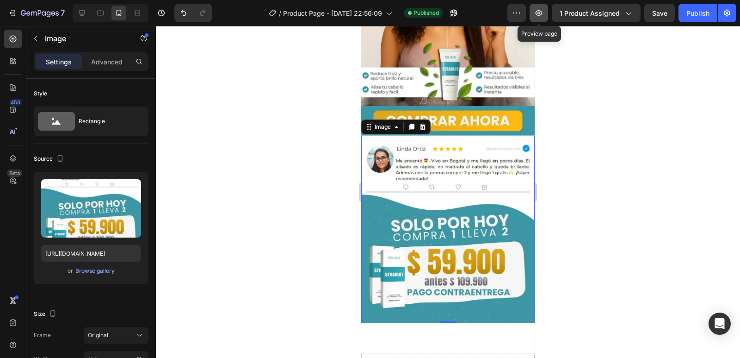
click at [541, 15] on icon "button" at bounding box center [539, 13] width 7 height 6
click at [636, 15] on button "1 product assigned" at bounding box center [596, 13] width 89 height 19
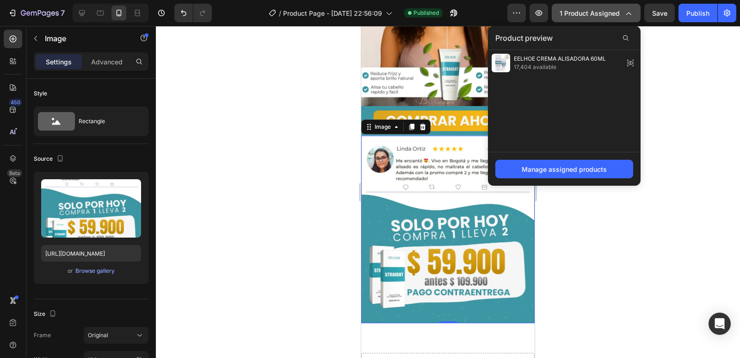
click at [636, 15] on button "1 product assigned" at bounding box center [596, 13] width 89 height 19
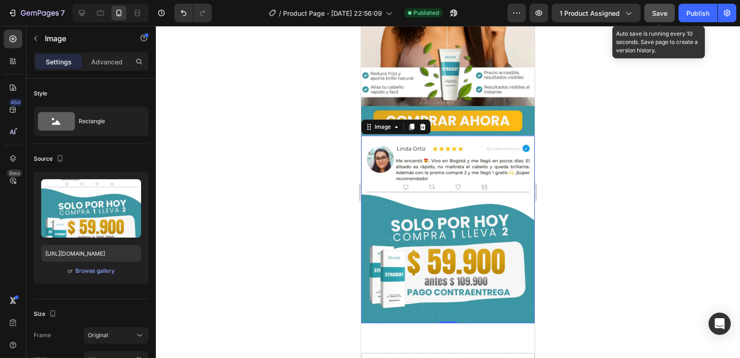
click at [662, 12] on span "Save" at bounding box center [659, 13] width 15 height 8
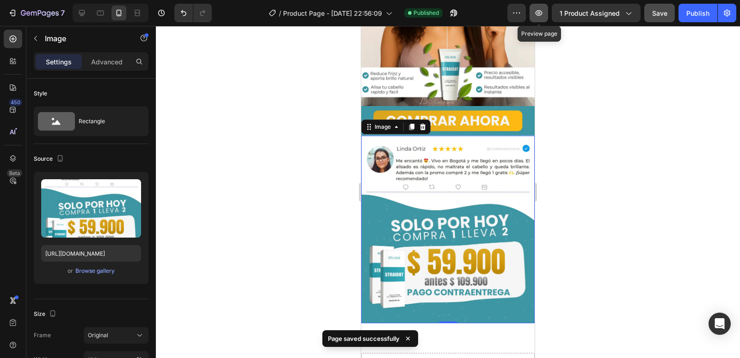
click at [545, 7] on button "button" at bounding box center [539, 13] width 19 height 19
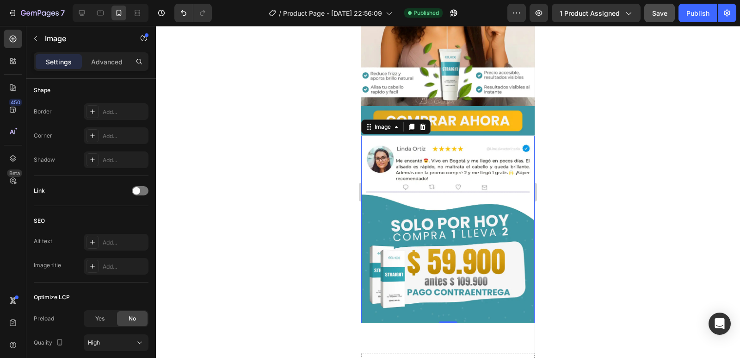
scroll to position [0, 0]
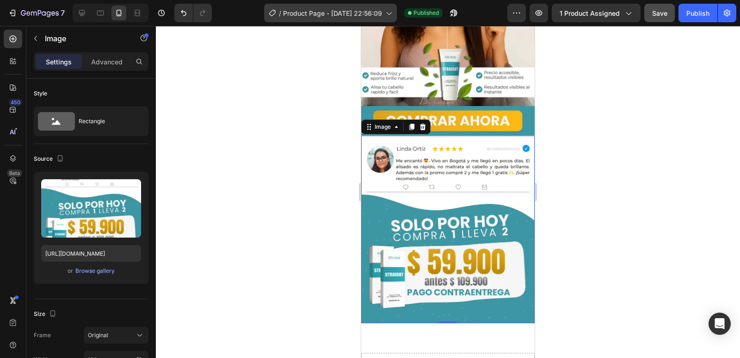
click at [367, 5] on div "/ Product Page - Aug 26, 22:56:09" at bounding box center [330, 13] width 133 height 19
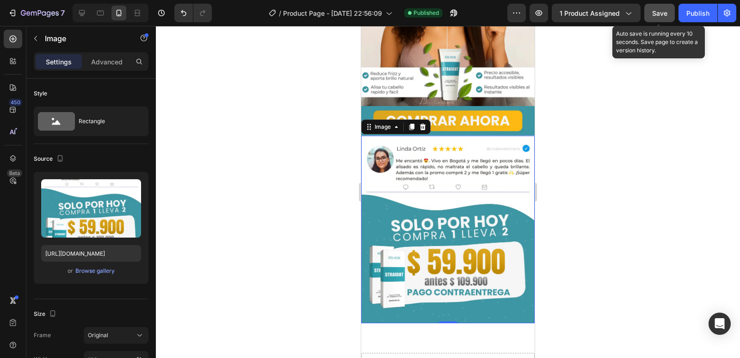
click at [650, 6] on button "Save" at bounding box center [659, 13] width 31 height 19
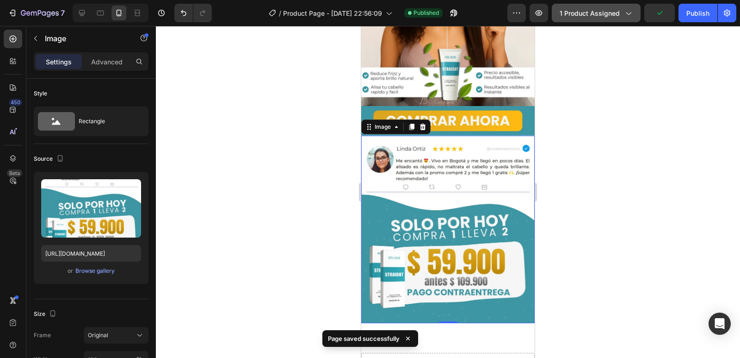
click at [617, 11] on span "1 product assigned" at bounding box center [590, 13] width 60 height 10
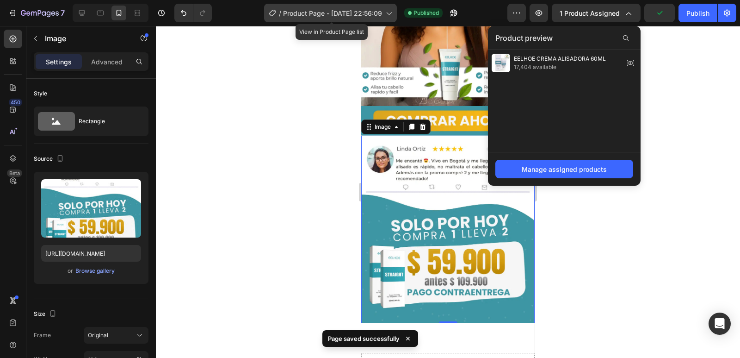
click at [353, 10] on span "Product Page - [DATE] 22:56:09" at bounding box center [332, 13] width 99 height 10
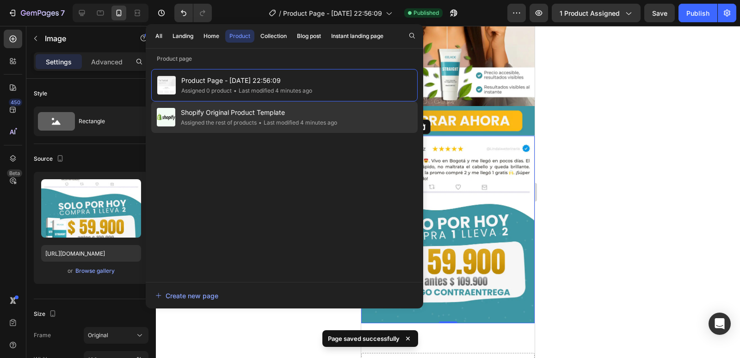
click at [297, 119] on div "• Last modified 4 minutes ago" at bounding box center [297, 122] width 80 height 9
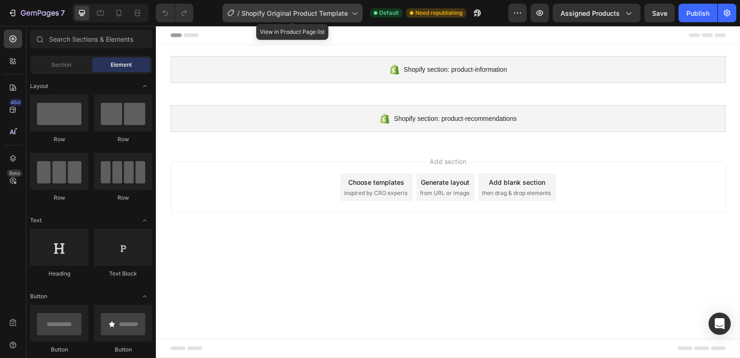
click at [316, 15] on span "Shopify Original Product Template" at bounding box center [294, 13] width 106 height 10
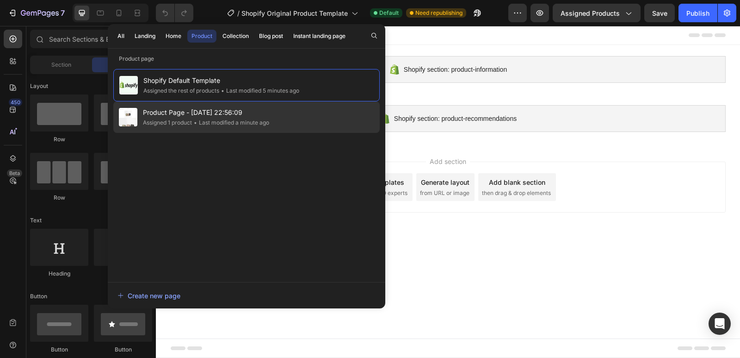
click at [196, 115] on span "Product Page - [DATE] 22:56:09" at bounding box center [206, 112] width 126 height 11
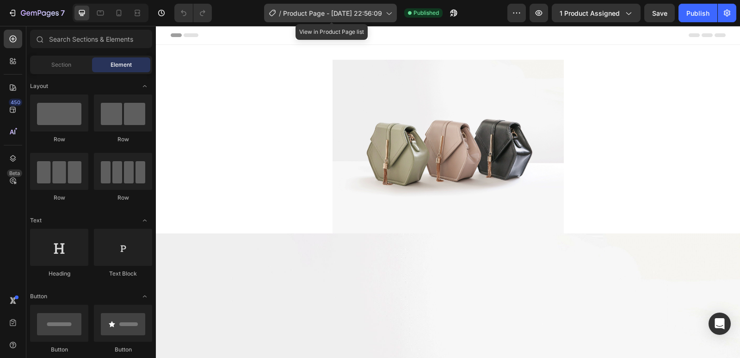
click at [336, 13] on span "Product Page - [DATE] 22:56:09" at bounding box center [332, 13] width 99 height 10
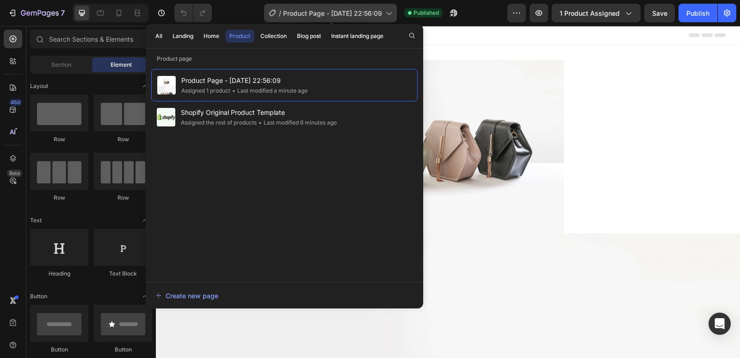
click at [336, 13] on span "Product Page - [DATE] 22:56:09" at bounding box center [332, 13] width 99 height 10
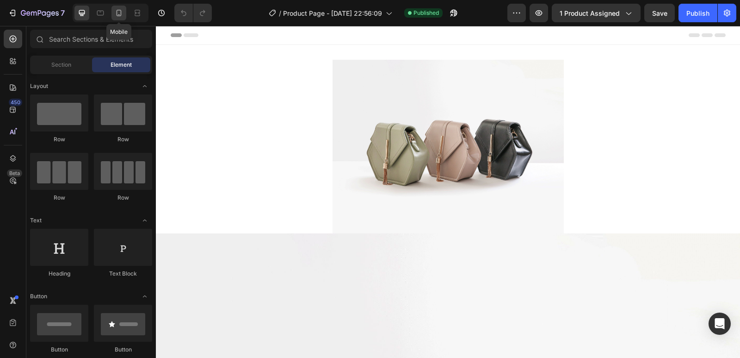
click at [115, 17] on icon at bounding box center [118, 12] width 9 height 9
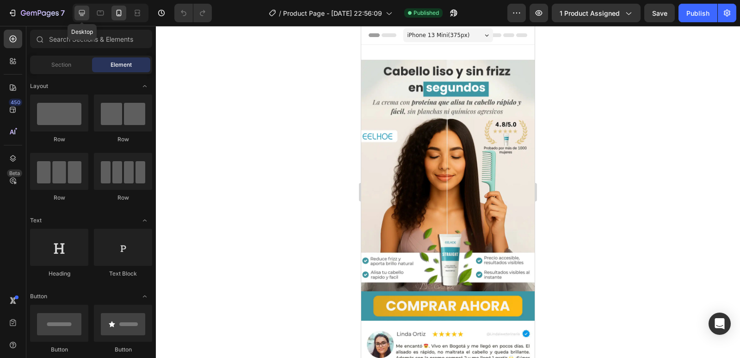
click at [84, 9] on icon at bounding box center [81, 12] width 9 height 9
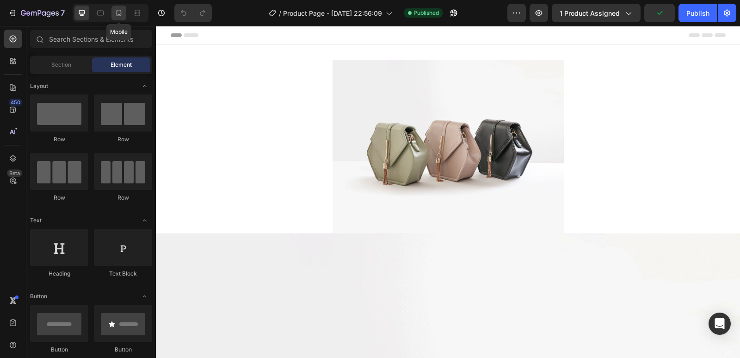
click at [116, 16] on icon at bounding box center [118, 12] width 9 height 9
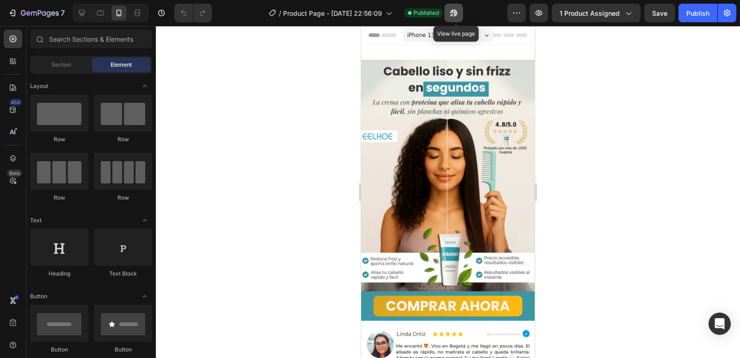
click at [458, 15] on icon "button" at bounding box center [453, 12] width 9 height 9
click at [420, 304] on img at bounding box center [447, 306] width 173 height 30
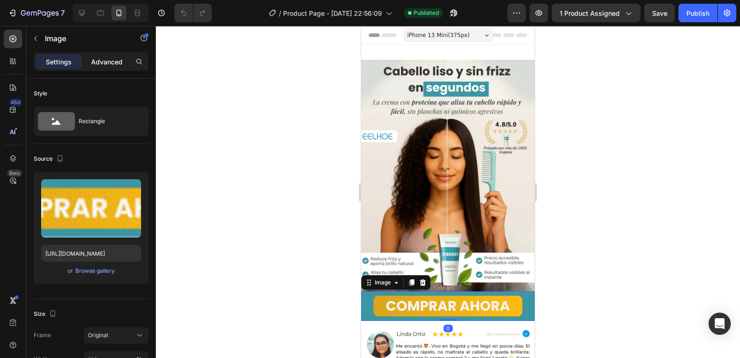
click at [113, 58] on p "Advanced" at bounding box center [106, 62] width 31 height 10
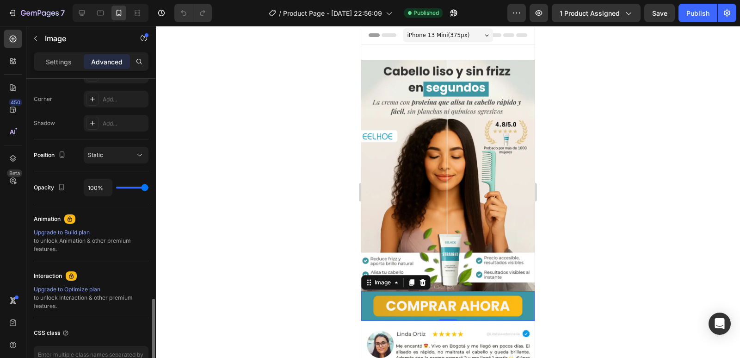
scroll to position [337, 0]
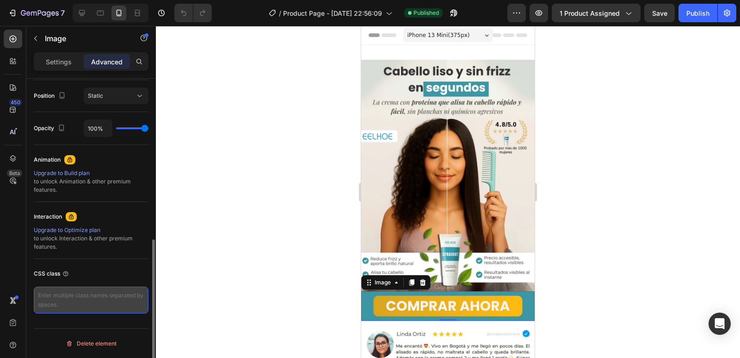
click at [68, 299] on textarea at bounding box center [91, 299] width 115 height 27
paste textarea "_rsi-cod-form-is-gempage _rsi-cod-form-gempages-button-overwrite"
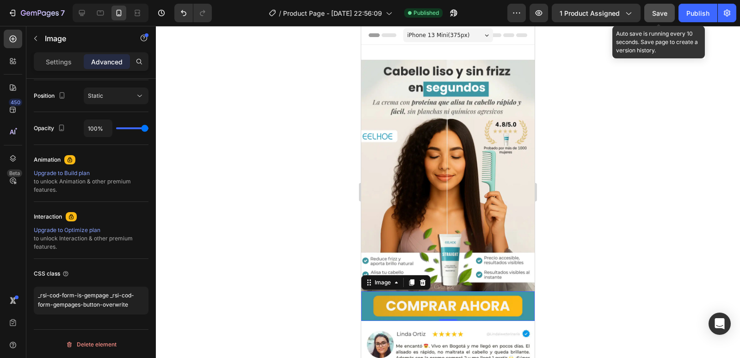
click at [665, 17] on span "Save" at bounding box center [659, 13] width 15 height 8
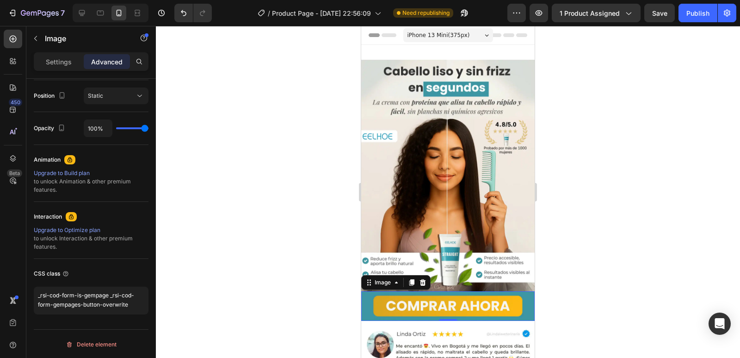
click at [427, 291] on img at bounding box center [447, 306] width 173 height 30
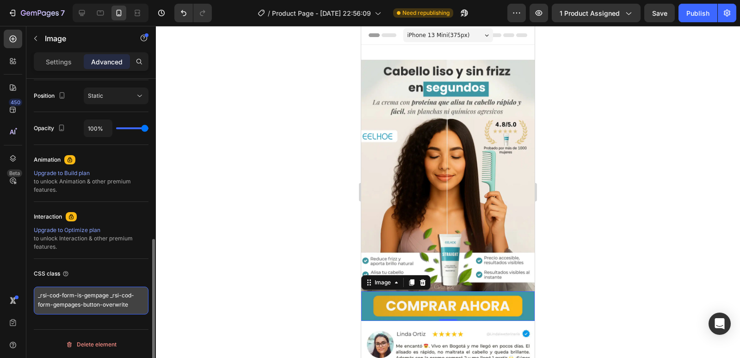
click at [76, 293] on textarea "_rsi-cod-form-is-gempage _rsi-cod-form-gempages-button-overwrite" at bounding box center [91, 300] width 115 height 28
paste textarea "gempages-button-overwrite _rsi-cod-form-is-gempag"
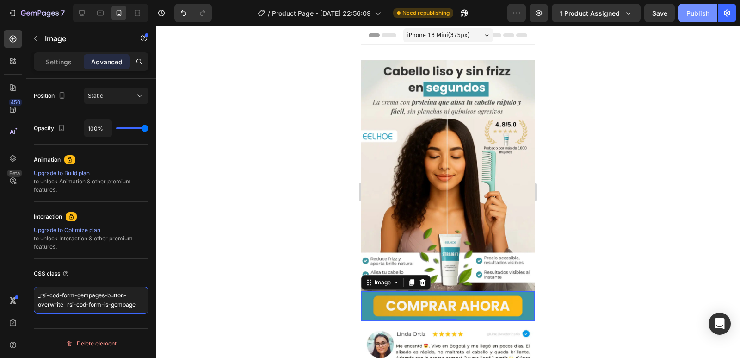
type textarea "_rsi-cod-form-gempages-button-overwrite _rsi-cod-form-is-gempage"
click at [706, 16] on div "Publish" at bounding box center [698, 13] width 23 height 10
click at [541, 20] on button "button" at bounding box center [539, 13] width 19 height 19
click at [694, 15] on div "Publish" at bounding box center [698, 13] width 23 height 10
click at [468, 298] on img at bounding box center [447, 306] width 173 height 30
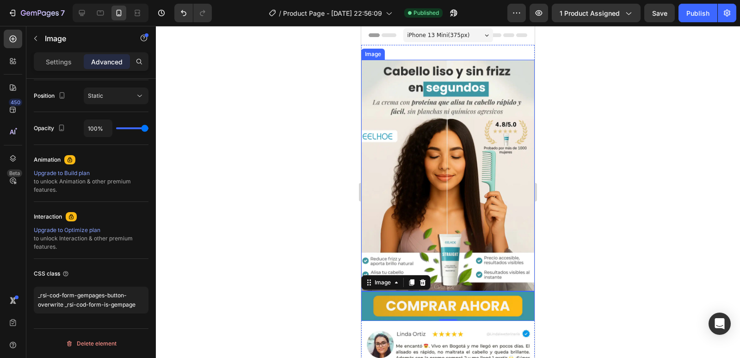
click at [460, 230] on img at bounding box center [447, 175] width 173 height 231
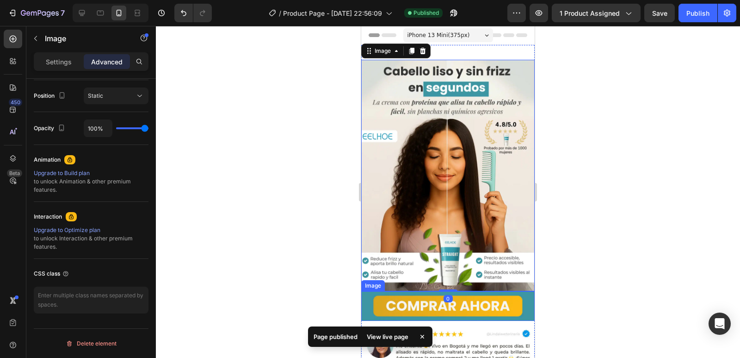
click at [455, 292] on img at bounding box center [447, 306] width 173 height 30
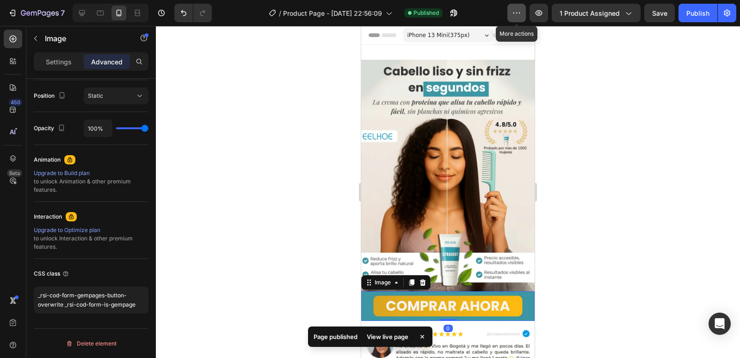
click at [526, 14] on button "button" at bounding box center [516, 13] width 19 height 19
click at [544, 14] on icon "button" at bounding box center [538, 12] width 9 height 9
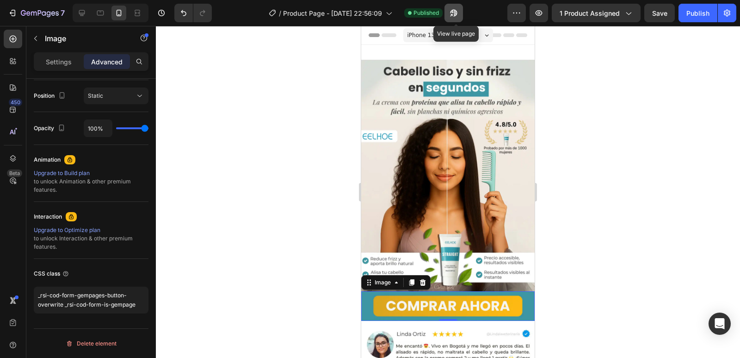
click at [452, 10] on icon "button" at bounding box center [453, 12] width 9 height 9
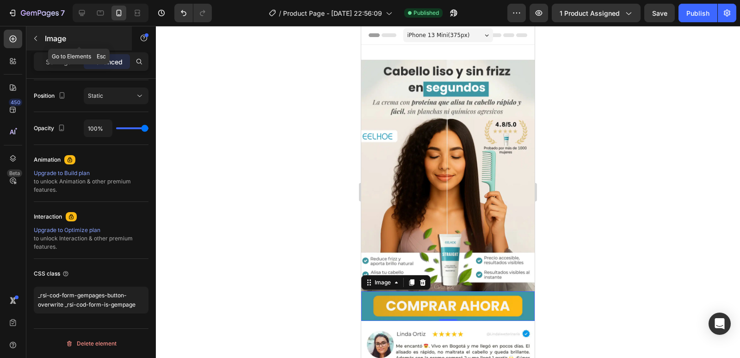
click at [43, 35] on button "button" at bounding box center [35, 38] width 15 height 15
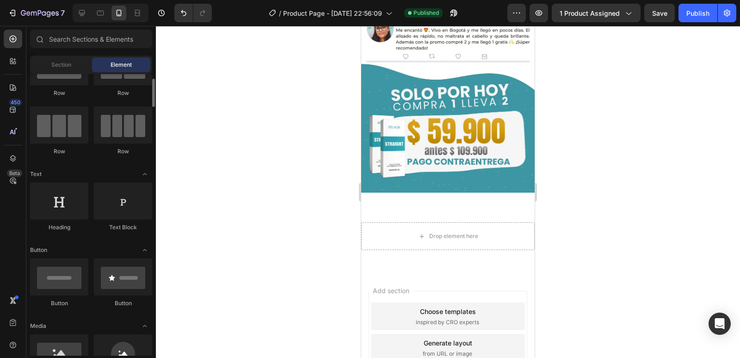
scroll to position [93, 0]
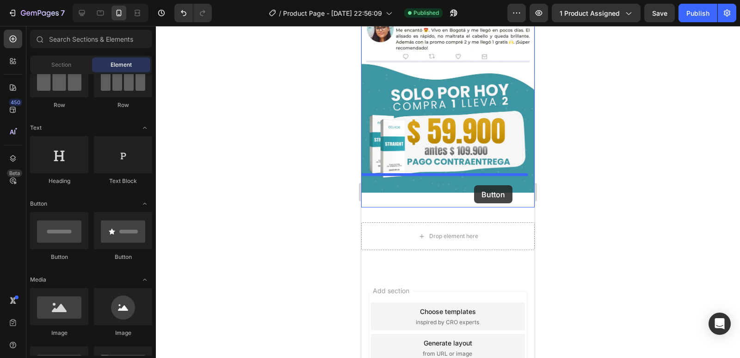
drag, startPoint x: 420, startPoint y: 258, endPoint x: 474, endPoint y: 185, distance: 90.9
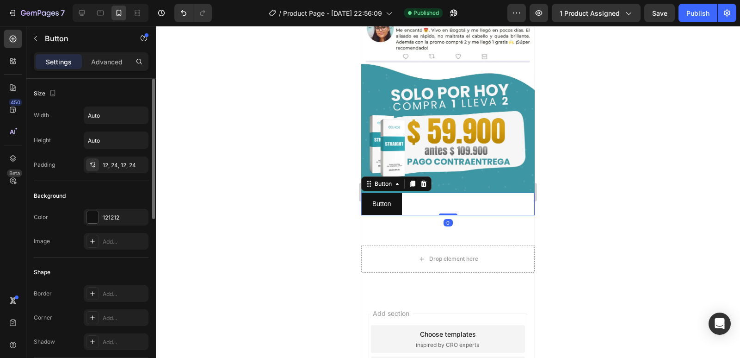
scroll to position [185, 0]
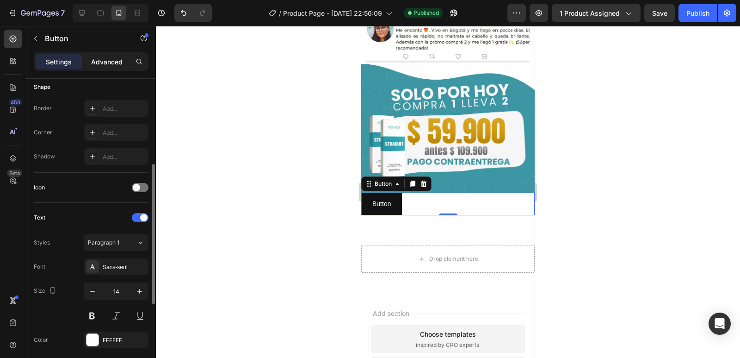
click at [99, 60] on p "Advanced" at bounding box center [106, 62] width 31 height 10
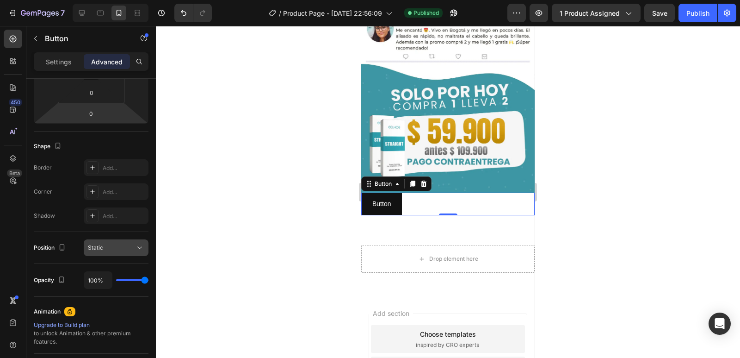
scroll to position [337, 0]
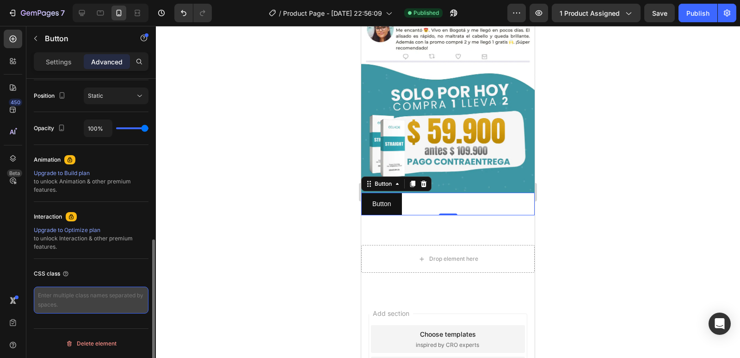
click at [74, 289] on textarea at bounding box center [91, 299] width 115 height 27
paste textarea "_rsi-cod-form-gempages-button-overwrite _rsi-cod-form-is-gempage"
type textarea "_rsi-cod-form-gempages-button-overwrite _rsi-cod-form-is-gempage"
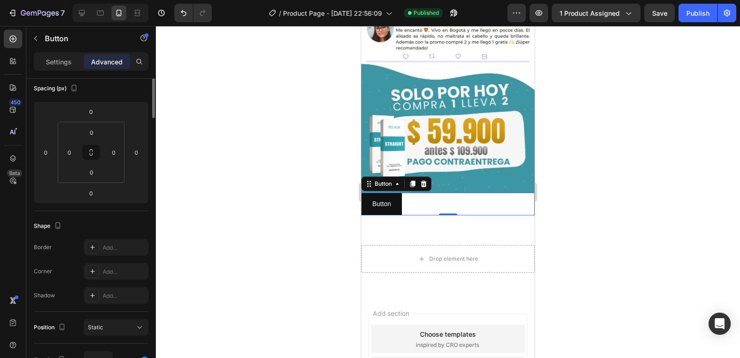
scroll to position [0, 0]
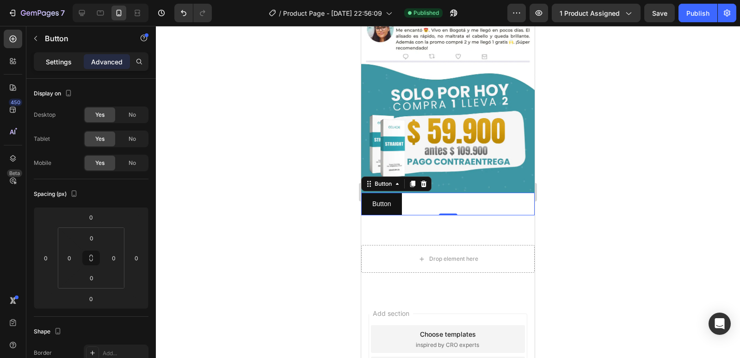
click at [68, 62] on p "Settings" at bounding box center [59, 62] width 26 height 10
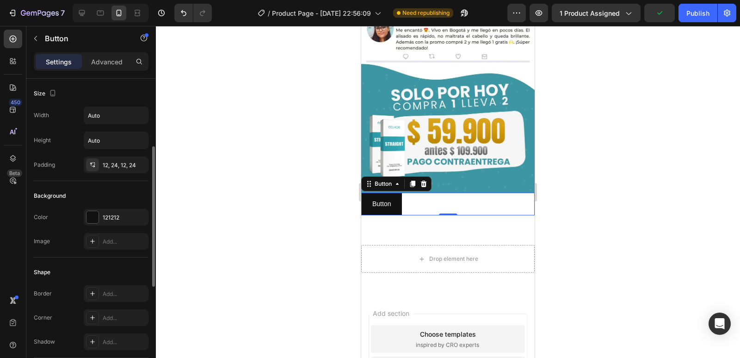
scroll to position [46, 0]
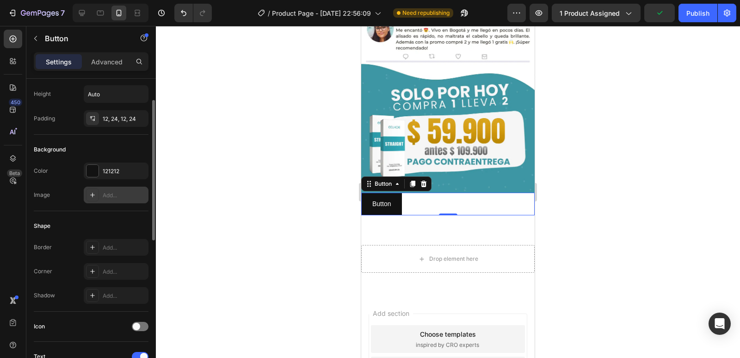
click at [104, 201] on div "Add..." at bounding box center [116, 194] width 65 height 17
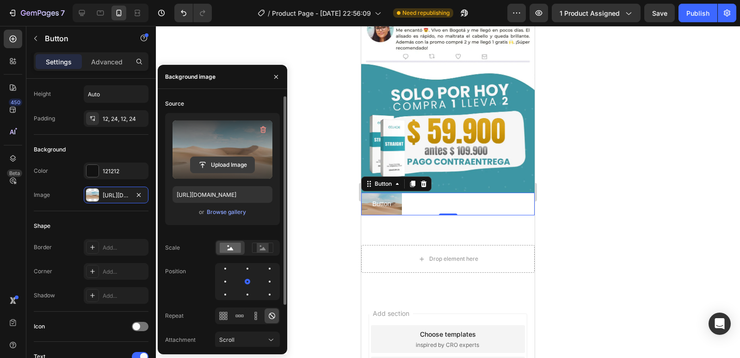
click at [244, 162] on input "file" at bounding box center [223, 165] width 64 height 16
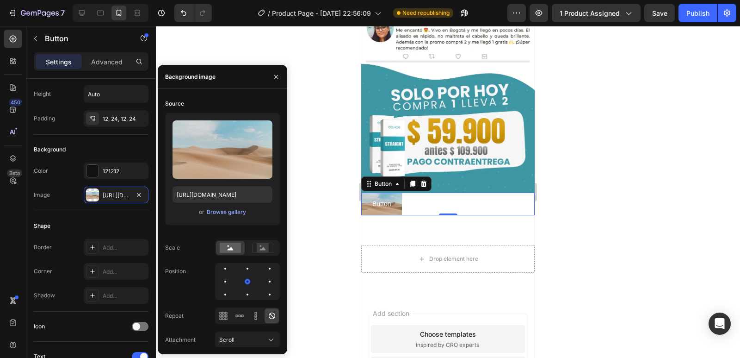
type input "[URL][DOMAIN_NAME]"
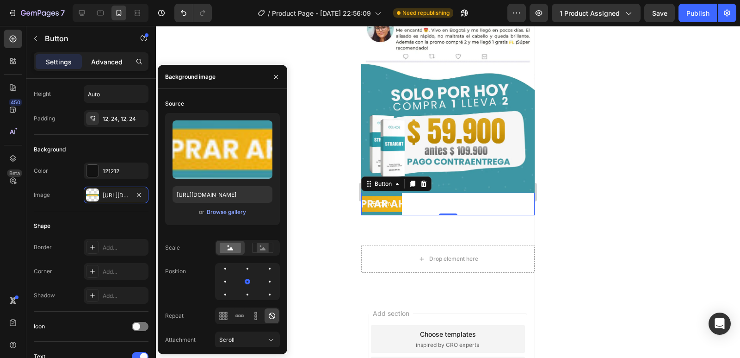
click at [110, 63] on p "Advanced" at bounding box center [106, 62] width 31 height 10
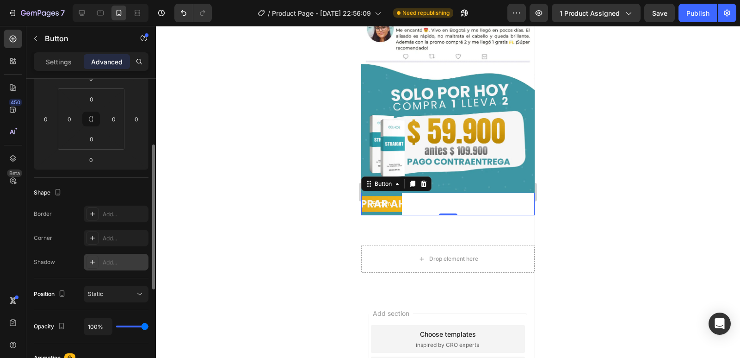
scroll to position [0, 0]
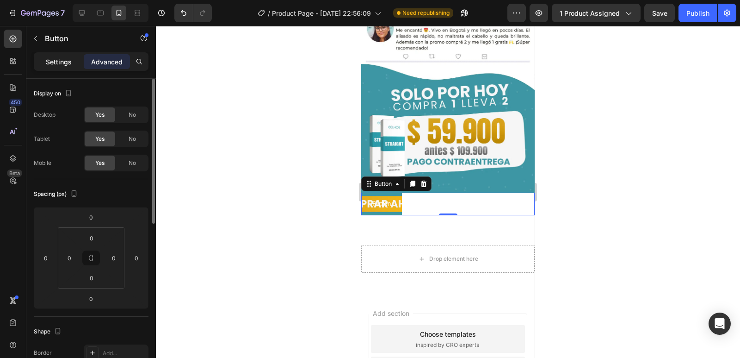
click at [65, 58] on p "Settings" at bounding box center [59, 62] width 26 height 10
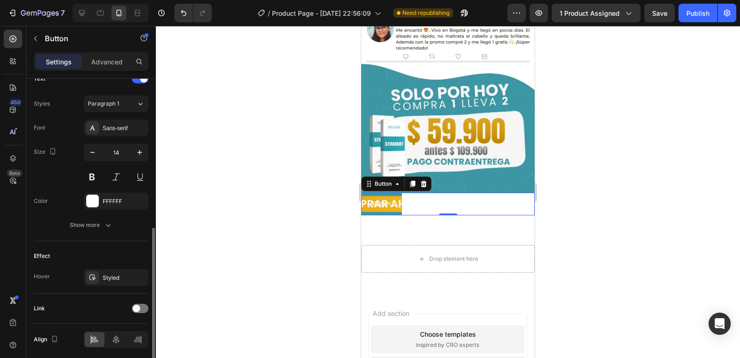
scroll to position [358, 0]
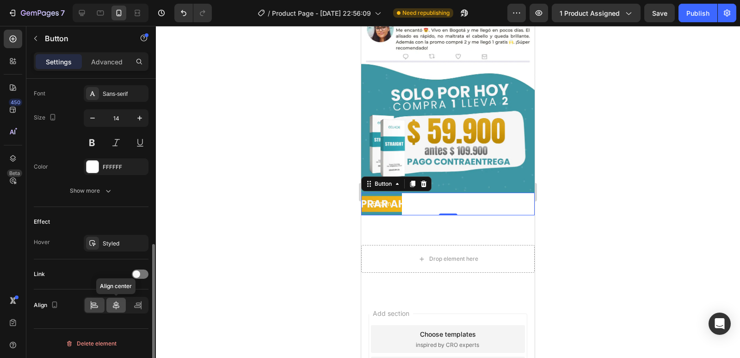
click at [120, 303] on div at bounding box center [116, 304] width 20 height 15
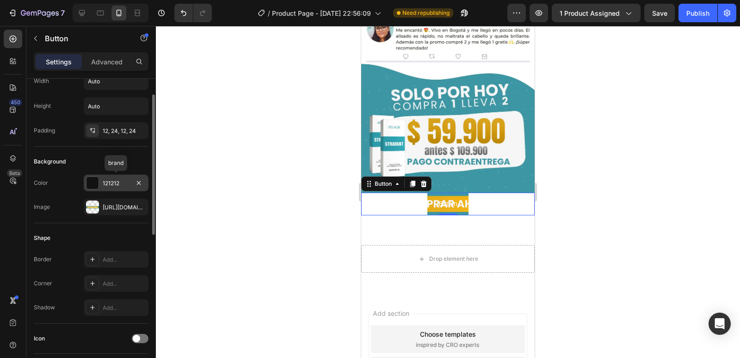
scroll to position [0, 0]
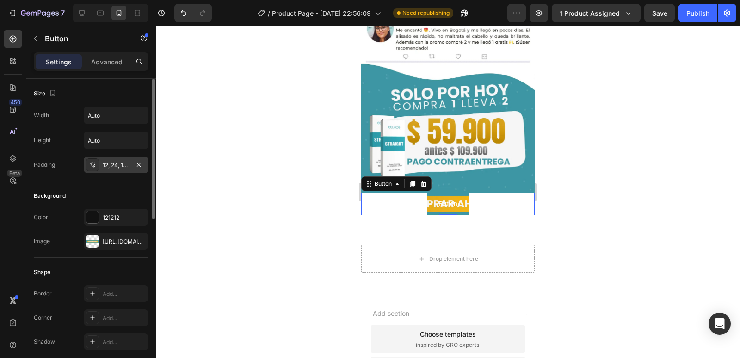
click at [109, 161] on div "12, 24, 12, 24" at bounding box center [116, 165] width 27 height 8
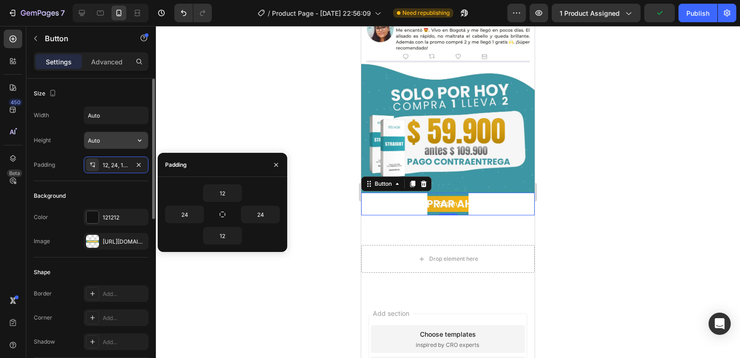
click at [101, 131] on div "Auto" at bounding box center [116, 140] width 65 height 18
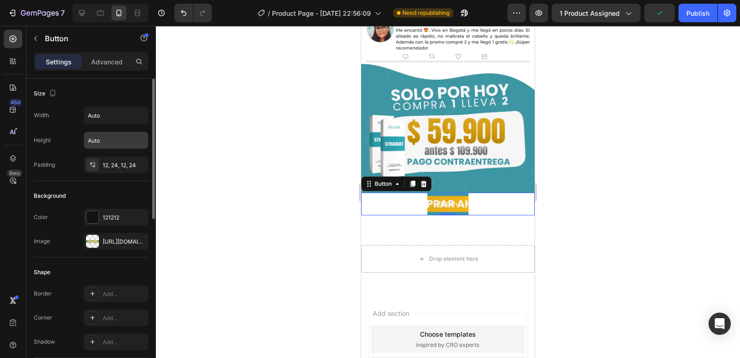
type textarea "Auto"
click at [105, 134] on input "Auto" at bounding box center [116, 140] width 64 height 17
click at [125, 139] on input "Auto" at bounding box center [116, 140] width 64 height 17
click at [141, 142] on icon "button" at bounding box center [139, 140] width 9 height 9
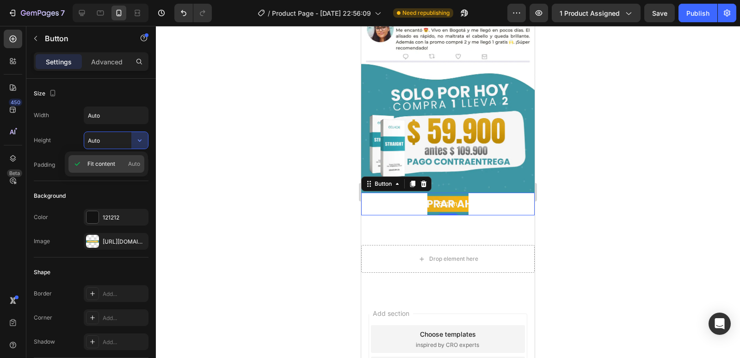
click at [123, 164] on p "Fit content Auto" at bounding box center [113, 164] width 53 height 8
click at [118, 157] on p "Full 100%" at bounding box center [113, 156] width 53 height 8
type input "100%"
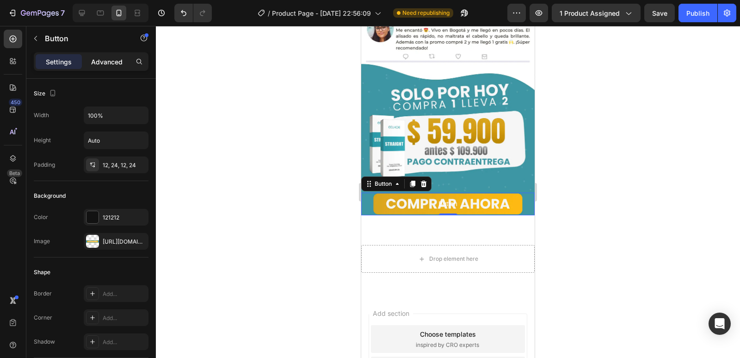
click at [116, 63] on p "Advanced" at bounding box center [106, 62] width 31 height 10
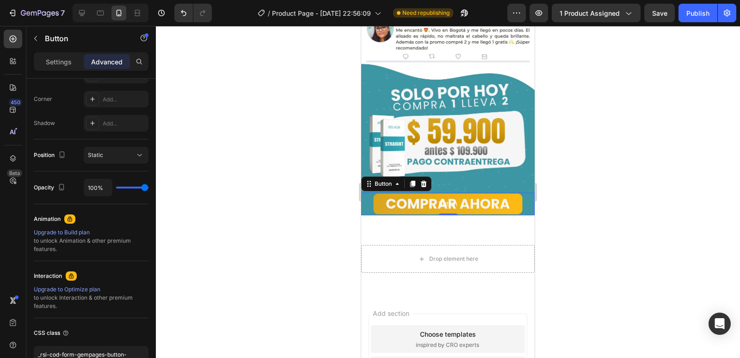
scroll to position [46, 0]
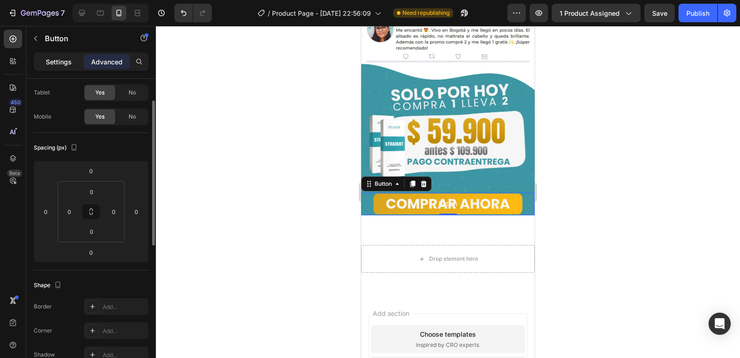
click at [57, 56] on div "Settings" at bounding box center [59, 61] width 46 height 15
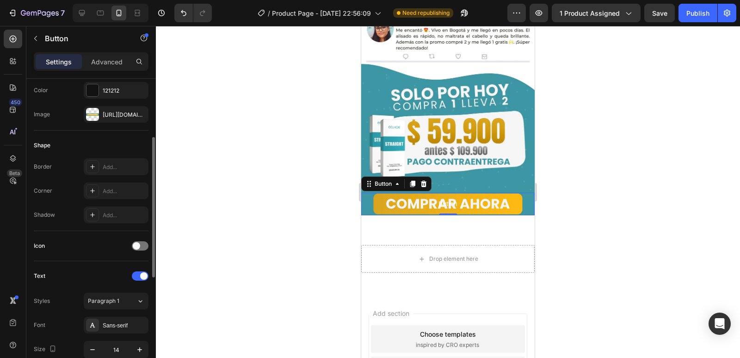
scroll to position [0, 0]
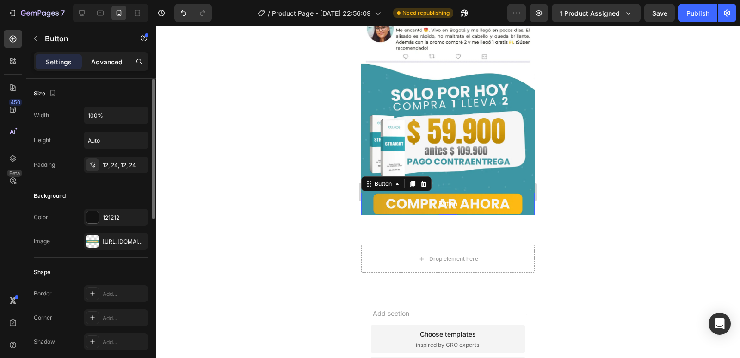
click at [104, 62] on p "Advanced" at bounding box center [106, 62] width 31 height 10
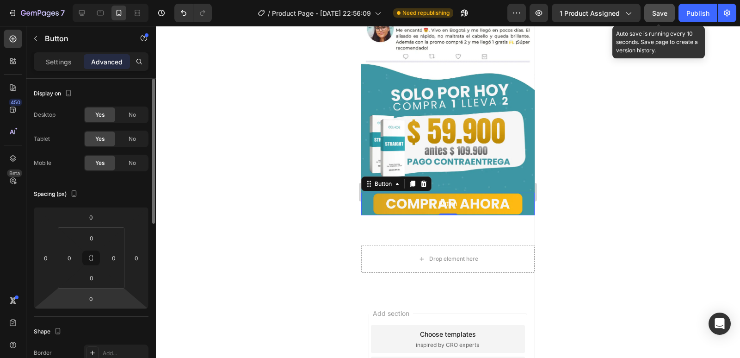
click at [667, 11] on span "Save" at bounding box center [659, 13] width 15 height 8
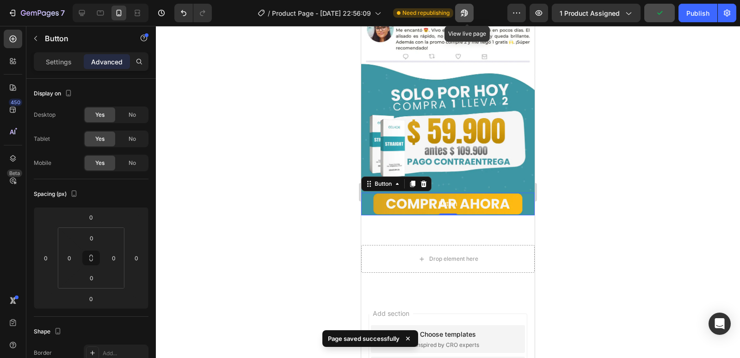
click at [472, 7] on button "button" at bounding box center [464, 13] width 19 height 19
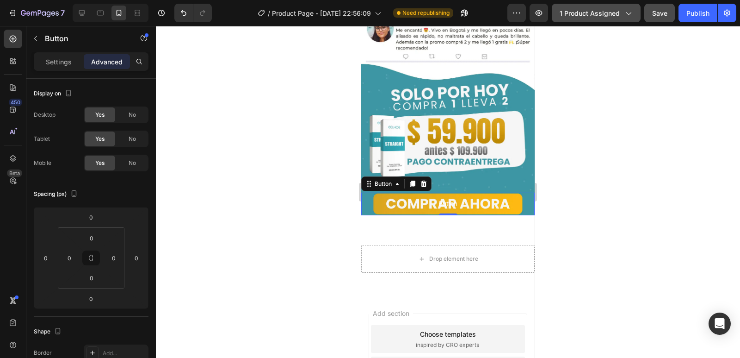
click at [623, 19] on button "1 product assigned" at bounding box center [596, 13] width 89 height 19
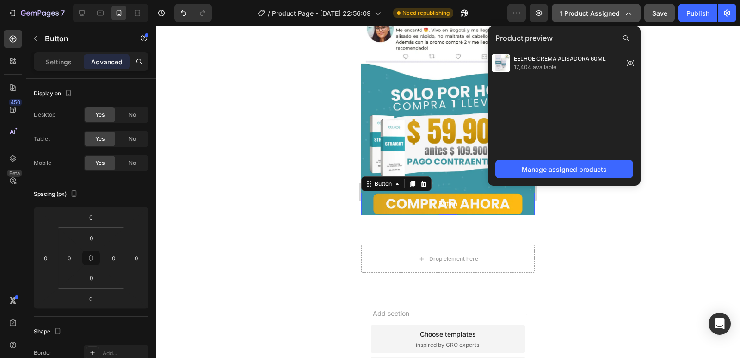
click at [623, 17] on div "1 product assigned" at bounding box center [596, 13] width 73 height 10
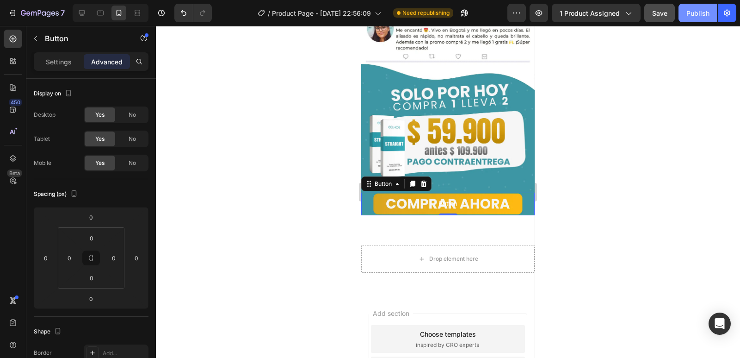
click at [700, 16] on div "Publish" at bounding box center [698, 13] width 23 height 10
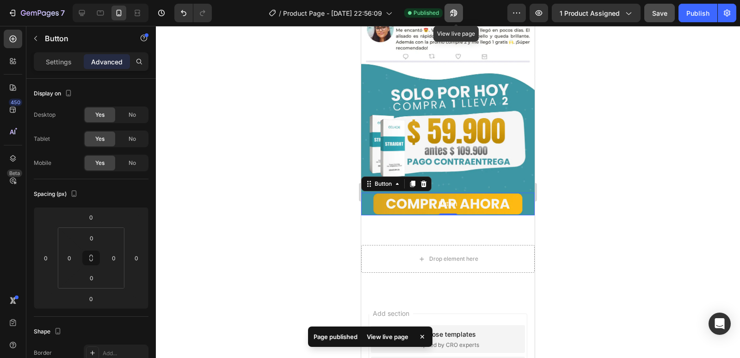
click at [450, 12] on button "button" at bounding box center [454, 13] width 19 height 19
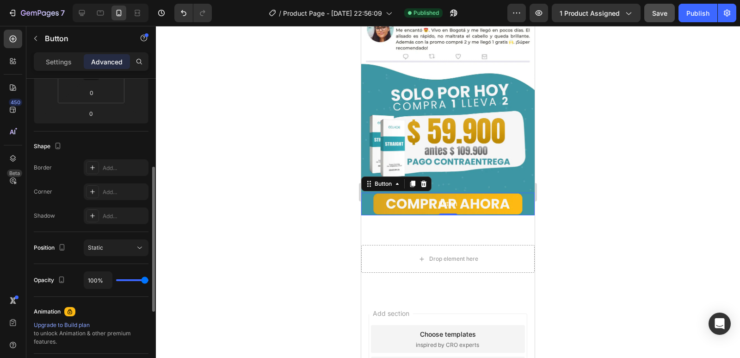
scroll to position [337, 0]
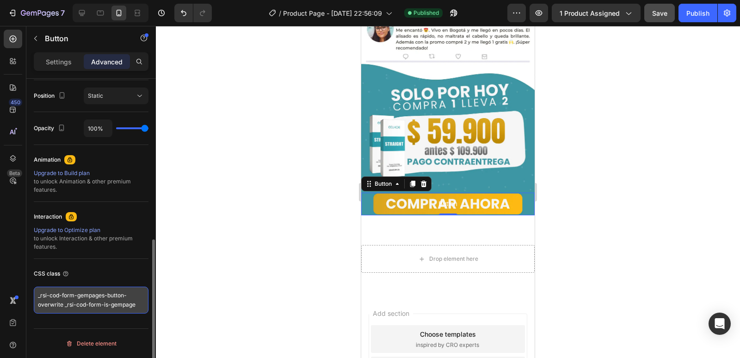
click at [118, 307] on textarea "_rsi-cod-form-gempages-button-overwrite _rsi-cod-form-is-gempage" at bounding box center [91, 299] width 115 height 27
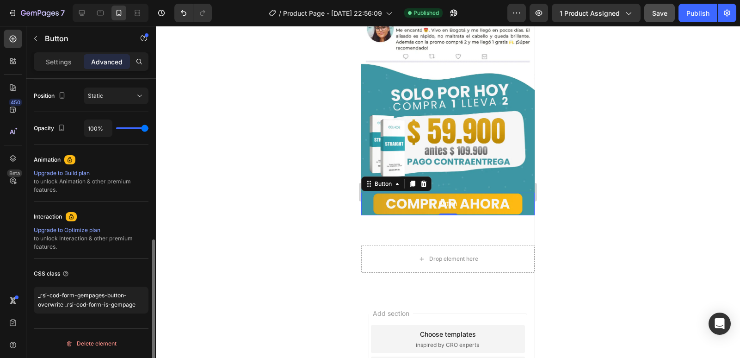
click at [46, 322] on div "Display on Desktop Yes No Tablet Yes No Mobile Yes No Spacing (px) 0 0 0 0 0 0 …" at bounding box center [91, 63] width 130 height 642
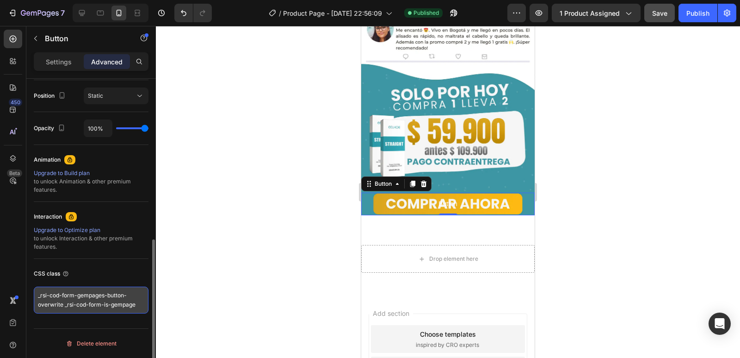
click at [68, 309] on textarea "_rsi-cod-form-gempages-button-overwrite _rsi-cod-form-is-gempage" at bounding box center [91, 299] width 115 height 27
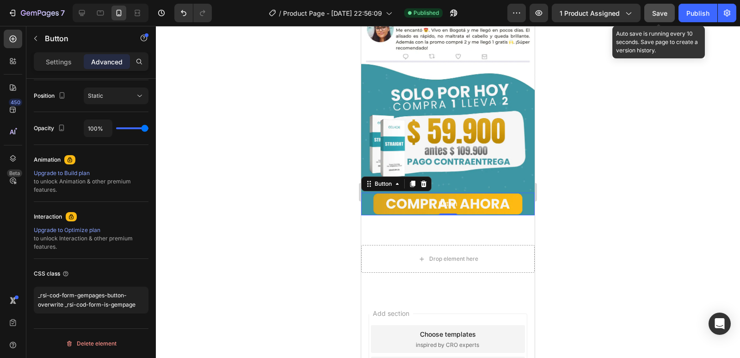
click at [670, 7] on button "Save" at bounding box center [659, 13] width 31 height 19
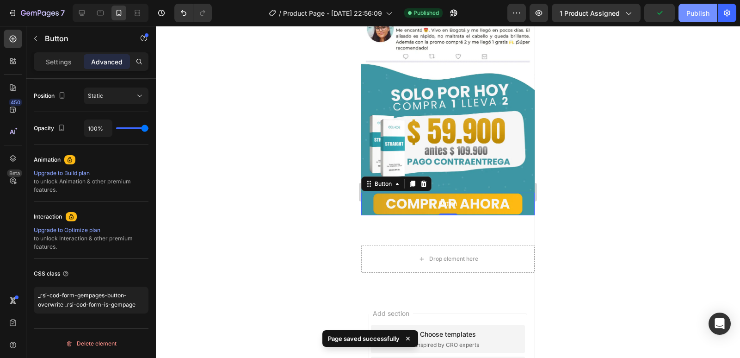
click at [694, 12] on div "Publish" at bounding box center [698, 13] width 23 height 10
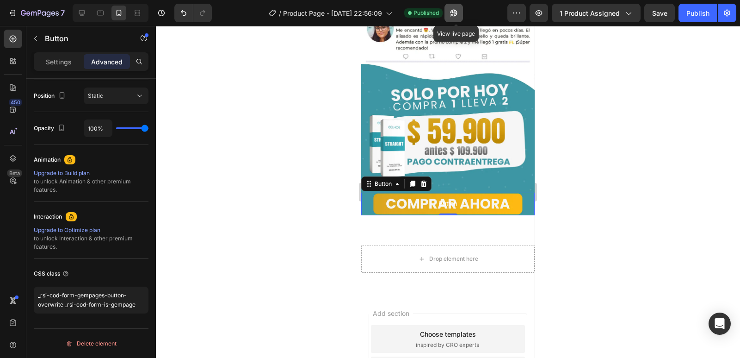
click at [463, 13] on button "button" at bounding box center [454, 13] width 19 height 19
click at [25, 39] on div "450 Beta" at bounding box center [13, 192] width 26 height 332
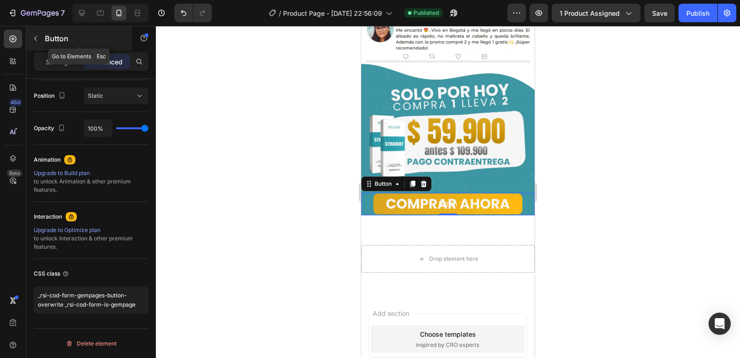
click at [36, 38] on icon "button" at bounding box center [35, 38] width 7 height 7
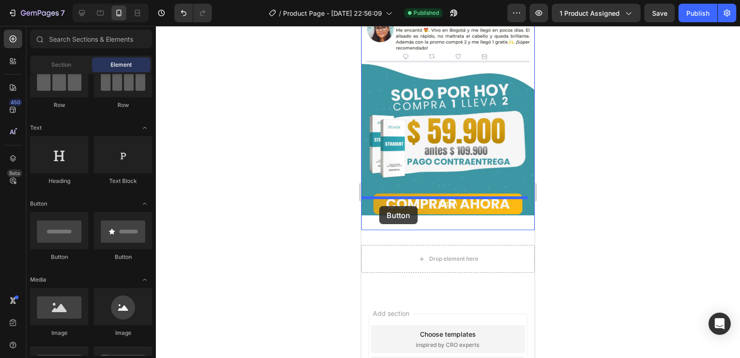
drag, startPoint x: 421, startPoint y: 266, endPoint x: 379, endPoint y: 206, distance: 73.8
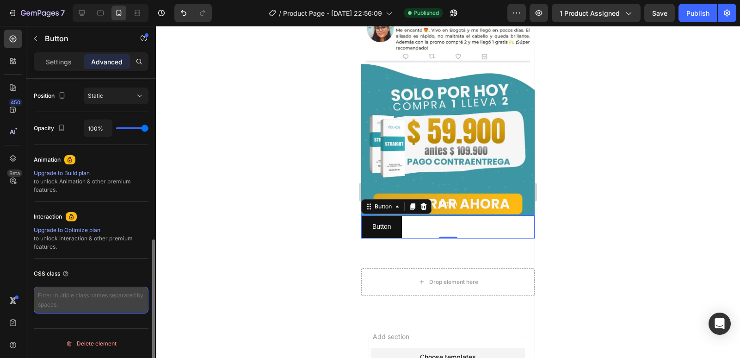
click at [82, 297] on textarea at bounding box center [91, 299] width 115 height 27
paste textarea "_rsi-cod-form-gempages-button-overwrite _rsi-cod-form-is-gempage"
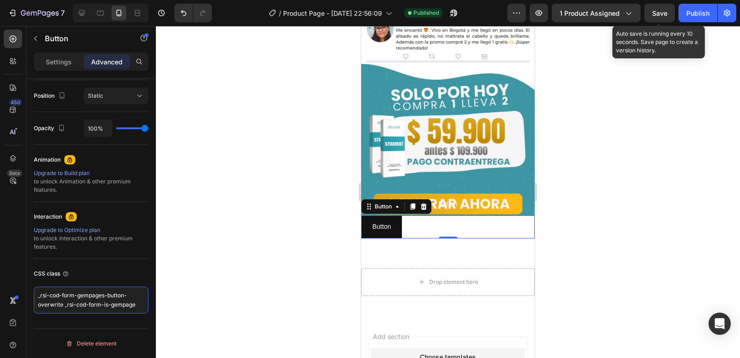
type textarea "_rsi-cod-form-gempages-button-overwrite _rsi-cod-form-is-gempage"
click at [657, 8] on div "Save" at bounding box center [659, 13] width 15 height 10
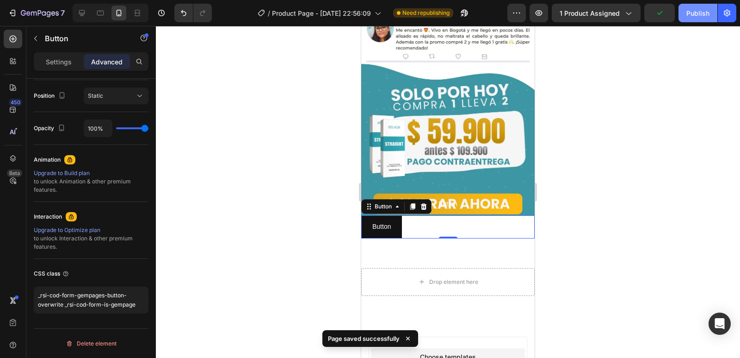
click at [683, 14] on button "Publish" at bounding box center [698, 13] width 39 height 19
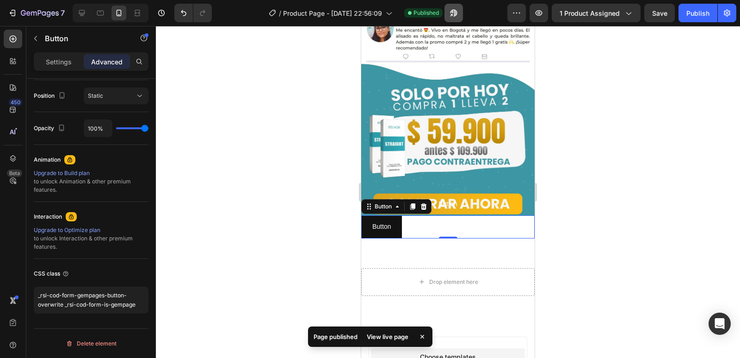
click at [458, 15] on icon "button" at bounding box center [453, 12] width 9 height 9
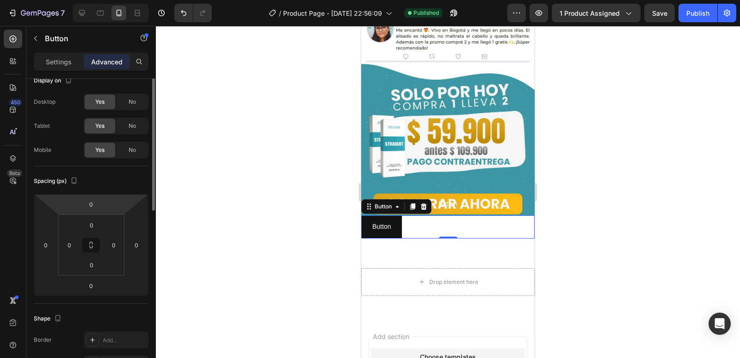
scroll to position [0, 0]
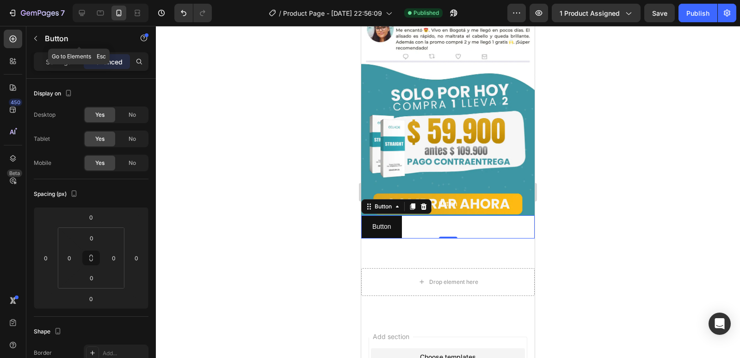
click at [34, 34] on button "button" at bounding box center [35, 38] width 15 height 15
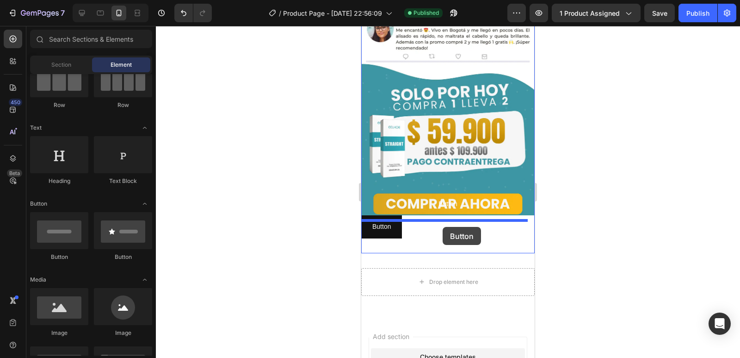
drag, startPoint x: 482, startPoint y: 266, endPoint x: 443, endPoint y: 227, distance: 55.0
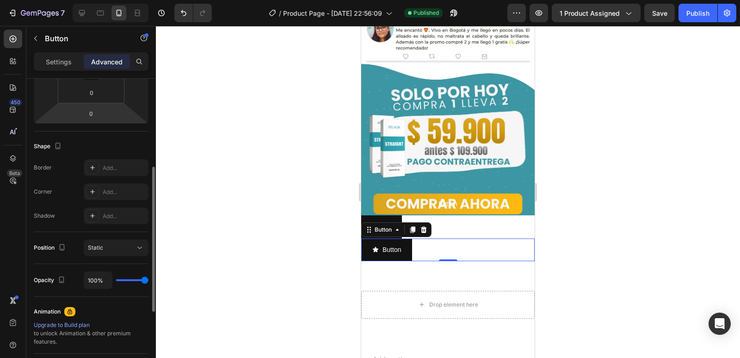
scroll to position [337, 0]
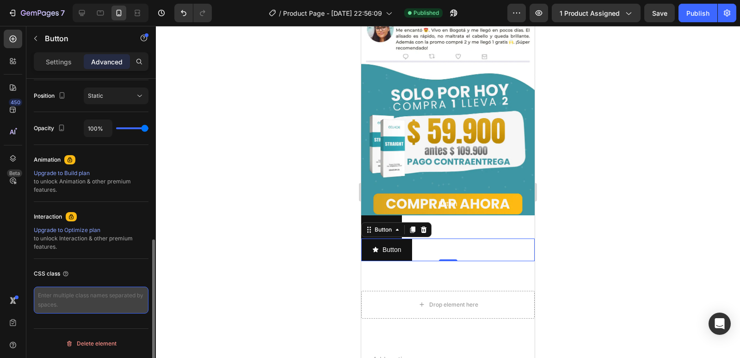
click at [75, 297] on textarea at bounding box center [91, 299] width 115 height 27
paste textarea "_rsi-cod-form-gempages-button-overwrite _rsi-cod-form-is-gempage"
type textarea "_rsi-cod-form-gempages-button-overwrite _rsi-cod-form-is-gempage"
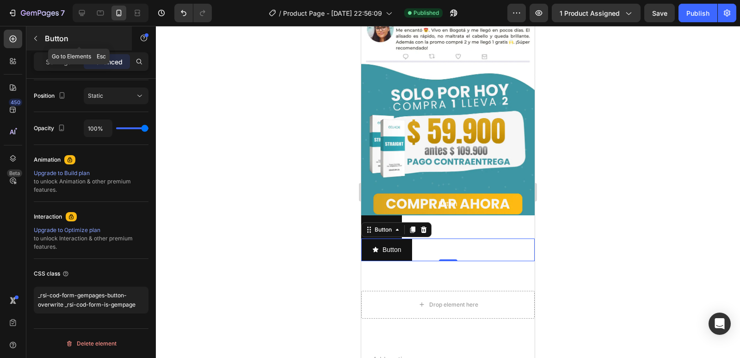
click at [36, 41] on icon "button" at bounding box center [35, 38] width 7 height 7
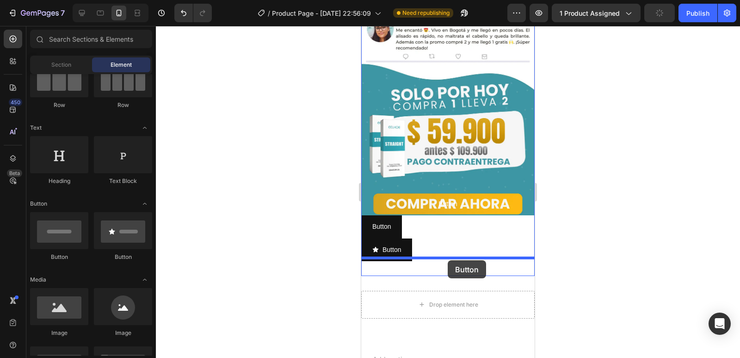
drag, startPoint x: 421, startPoint y: 267, endPoint x: 448, endPoint y: 260, distance: 27.7
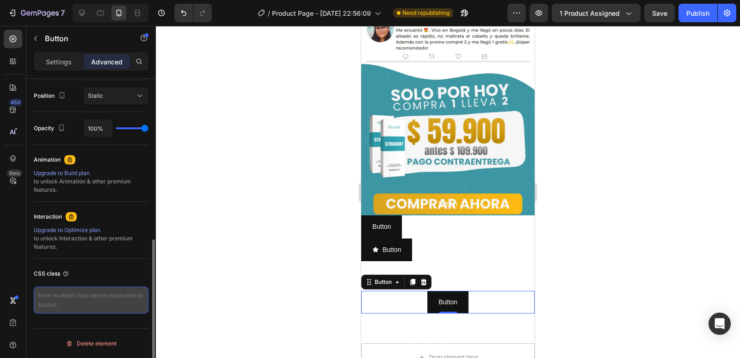
click at [90, 304] on textarea at bounding box center [91, 299] width 115 height 27
paste textarea "_rsi-cod-form-gempages-button-overwrite _rsi-cod-form-is-gempage"
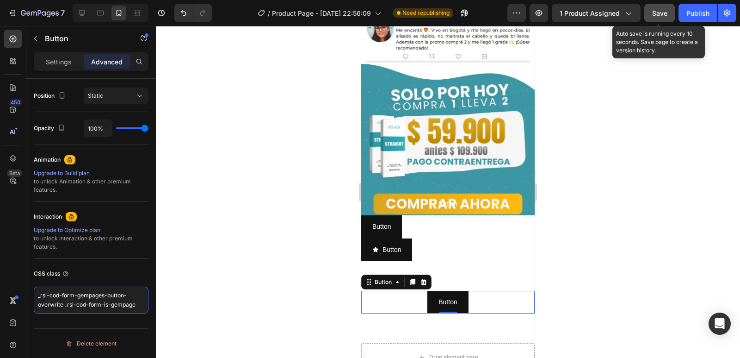
type textarea "_rsi-cod-form-gempages-button-overwrite _rsi-cod-form-is-gempage"
click at [662, 7] on button "Save" at bounding box center [659, 13] width 31 height 19
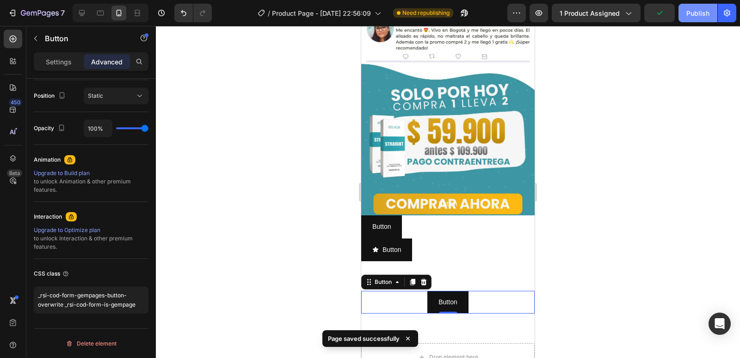
click at [691, 10] on div "Publish" at bounding box center [698, 13] width 23 height 10
click at [461, 13] on button "button" at bounding box center [454, 13] width 19 height 19
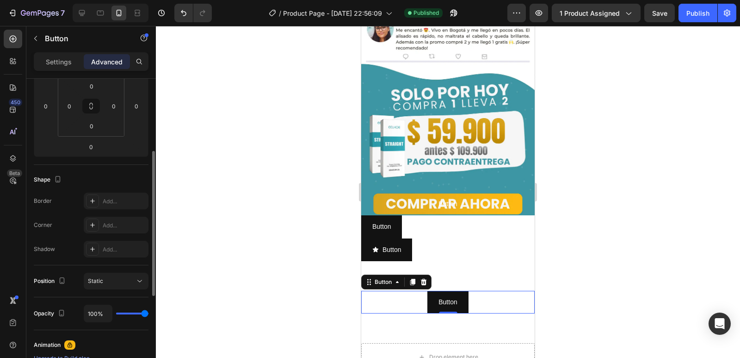
scroll to position [0, 0]
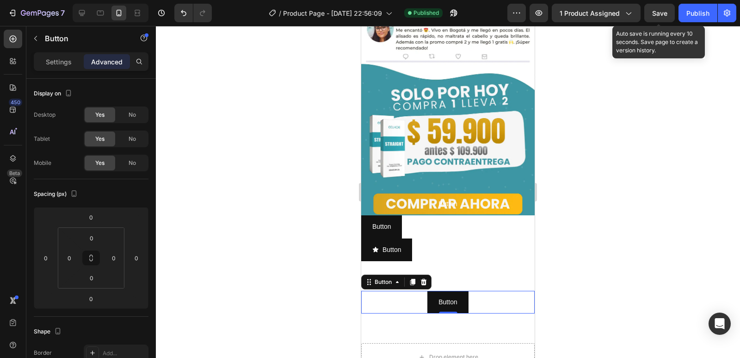
click at [657, 13] on span "Save" at bounding box center [659, 13] width 15 height 8
click at [693, 15] on div "Publish" at bounding box center [698, 13] width 23 height 10
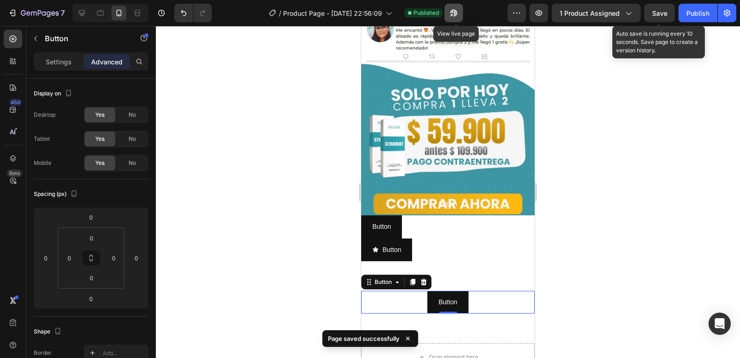
click at [461, 16] on button "button" at bounding box center [454, 13] width 19 height 19
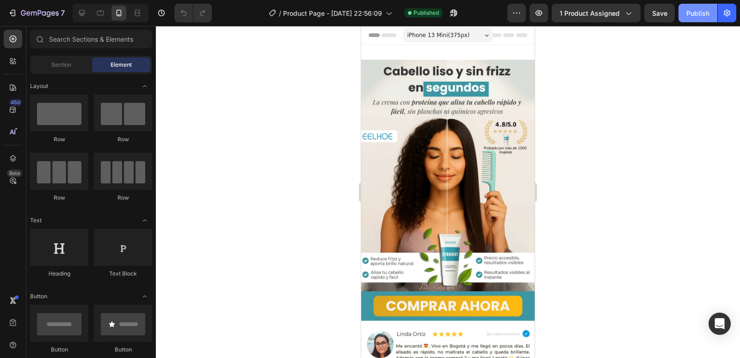
click at [696, 19] on button "Publish" at bounding box center [698, 13] width 39 height 19
drag, startPoint x: 452, startPoint y: 10, endPoint x: 321, endPoint y: 93, distance: 155.8
click at [321, 0] on div "7 / Product Page - [DATE] 22:56:09 Published Preview 1 product assigned Save Pu…" at bounding box center [370, 0] width 740 height 0
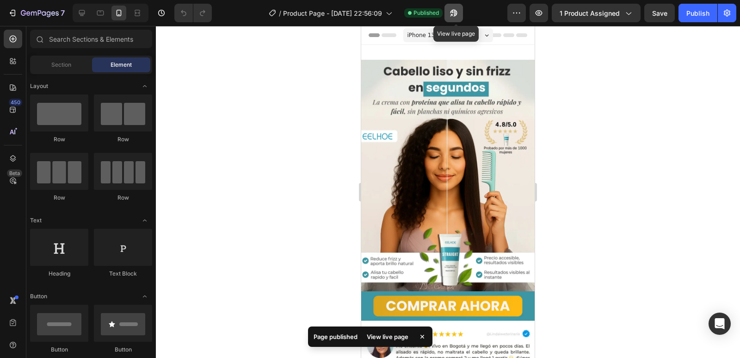
click at [456, 19] on button "button" at bounding box center [454, 13] width 19 height 19
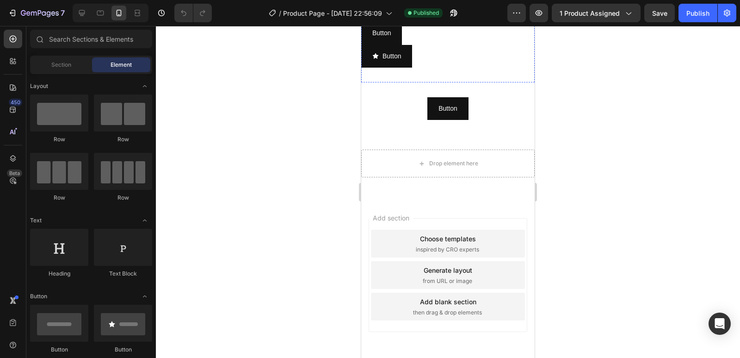
scroll to position [324, 0]
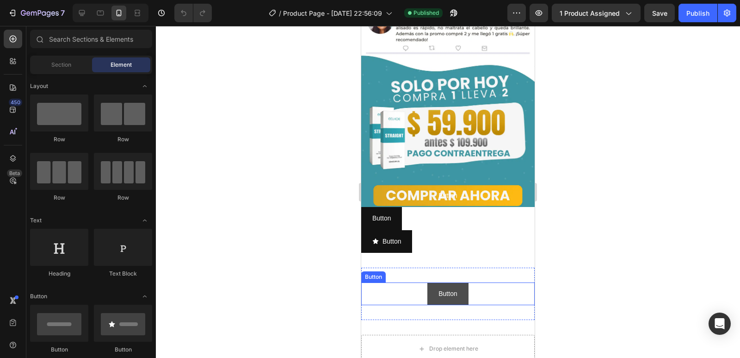
click at [432, 282] on button "Button" at bounding box center [447, 293] width 41 height 23
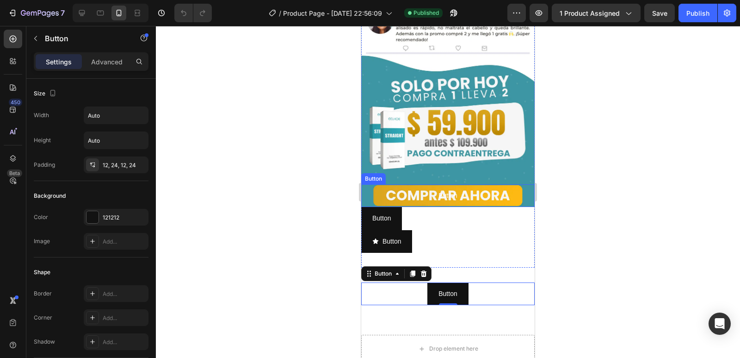
click at [461, 184] on button "Button" at bounding box center [447, 195] width 173 height 23
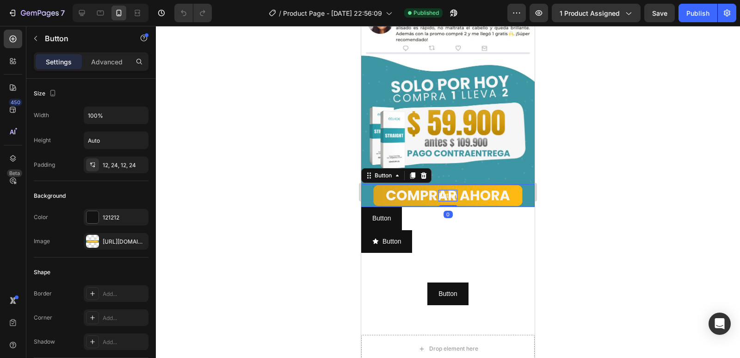
click at [449, 190] on p "Button" at bounding box center [448, 196] width 19 height 12
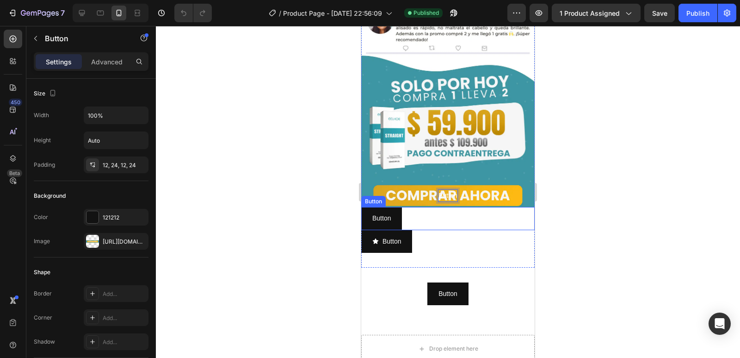
click at [463, 207] on div "Button Button" at bounding box center [447, 218] width 173 height 23
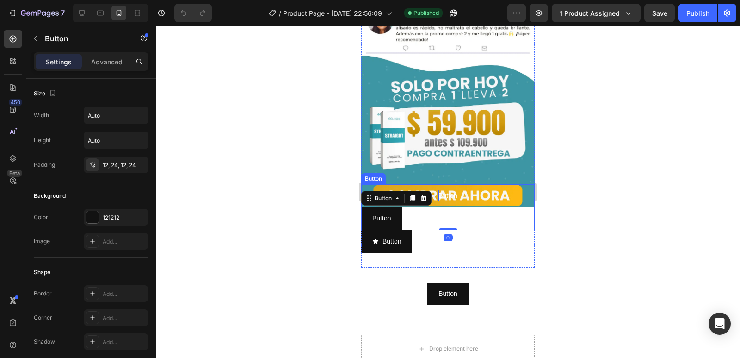
click at [445, 190] on p "Button" at bounding box center [448, 196] width 19 height 12
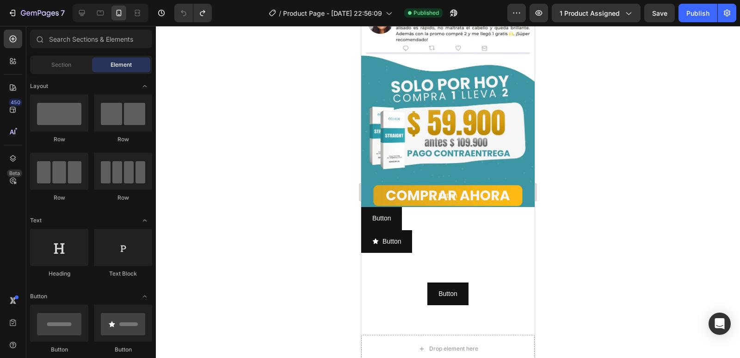
click at [445, 190] on p "Button" at bounding box center [448, 196] width 19 height 12
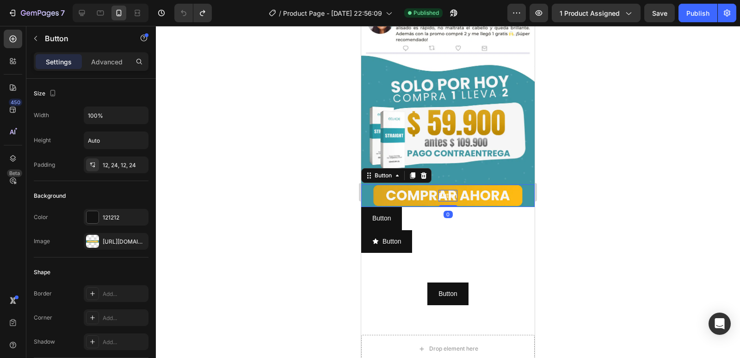
click at [443, 190] on p "Button" at bounding box center [448, 196] width 19 height 12
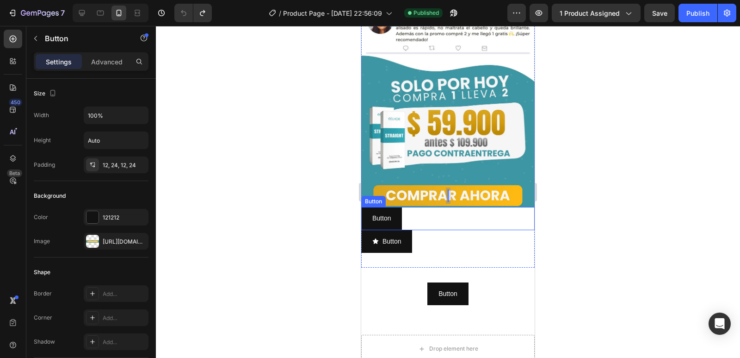
click at [449, 207] on div "Button Button" at bounding box center [447, 218] width 173 height 23
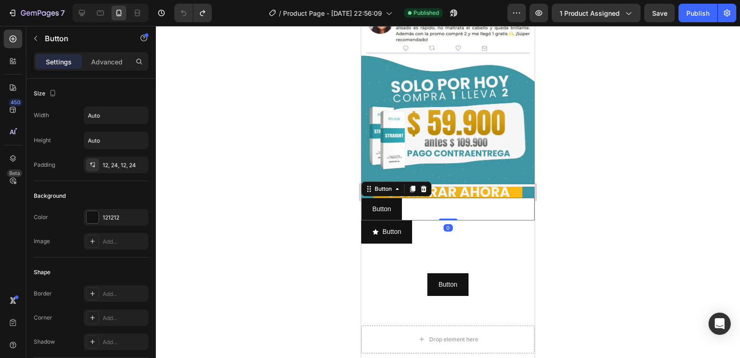
click at [556, 167] on div at bounding box center [448, 192] width 584 height 332
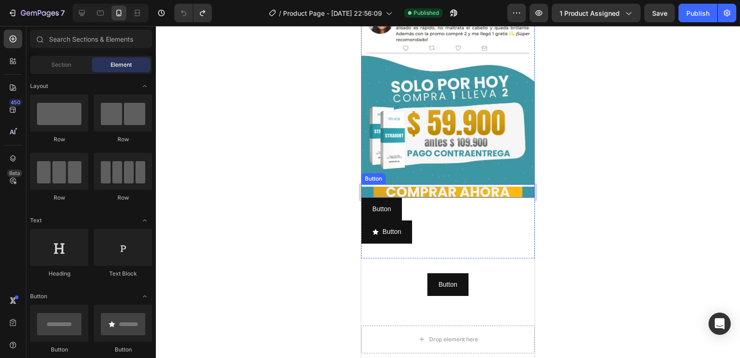
click at [484, 186] on button at bounding box center [447, 191] width 173 height 11
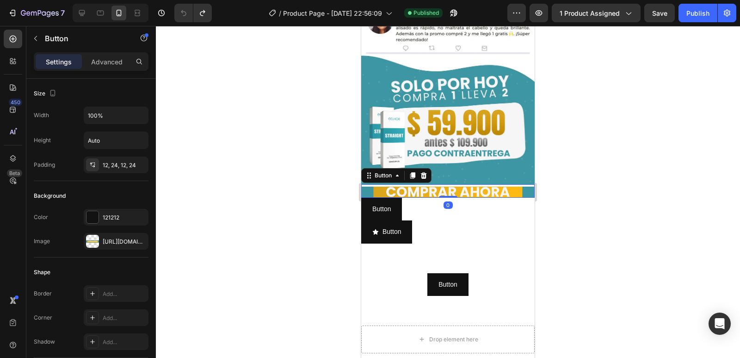
click at [484, 186] on button at bounding box center [447, 191] width 173 height 11
click at [224, 60] on div at bounding box center [448, 192] width 584 height 332
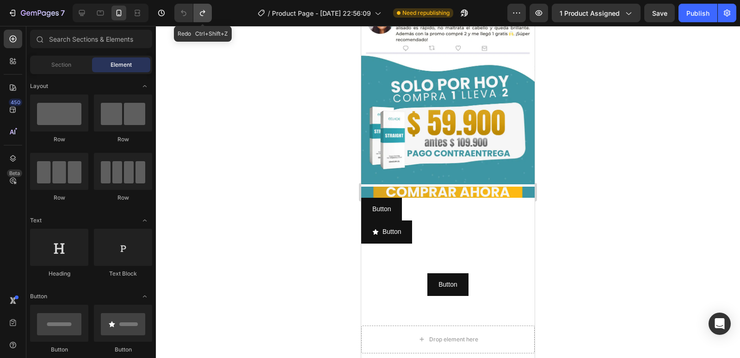
click at [203, 12] on icon "Undo/Redo" at bounding box center [202, 13] width 5 height 6
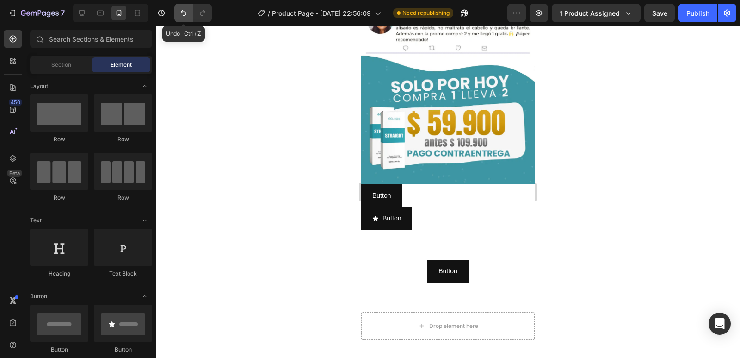
click at [191, 14] on button "Undo/Redo" at bounding box center [183, 13] width 19 height 19
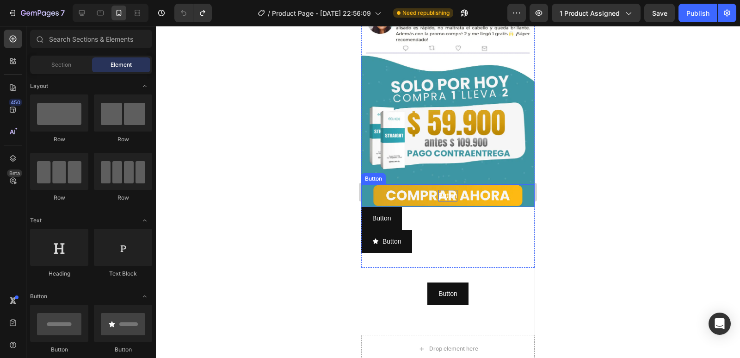
click at [445, 190] on p "Button" at bounding box center [448, 196] width 19 height 12
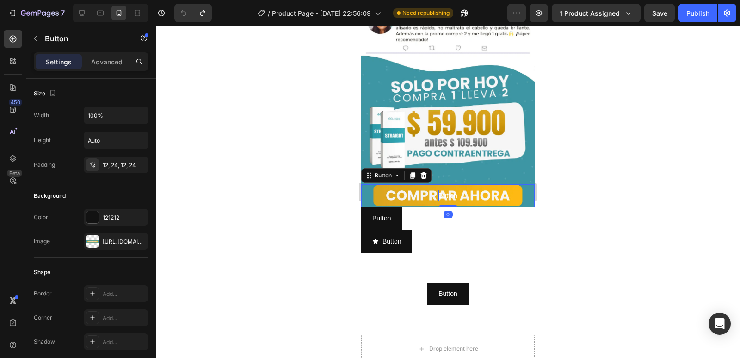
click at [451, 190] on p "Button" at bounding box center [448, 196] width 19 height 12
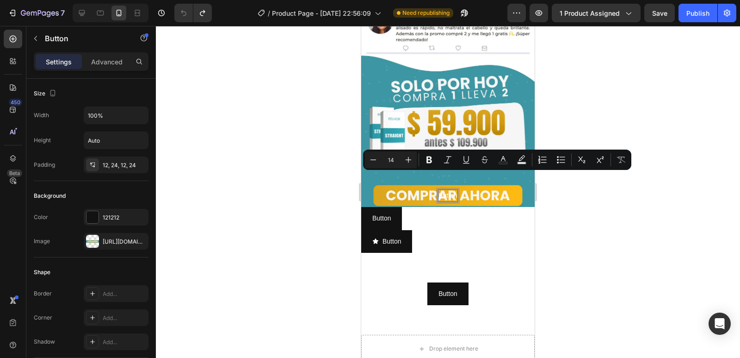
click at [361, 184] on button "Button" at bounding box center [447, 195] width 173 height 23
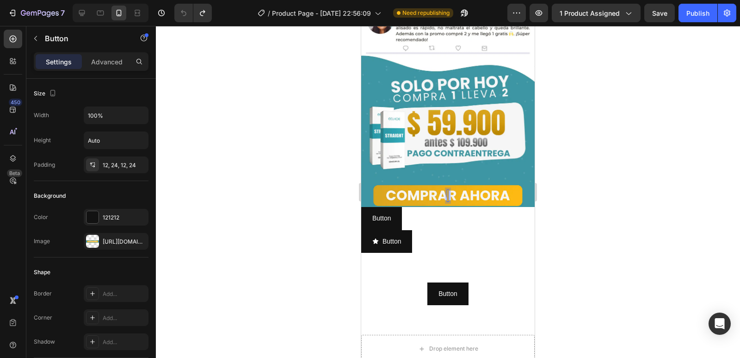
click at [575, 177] on div at bounding box center [448, 192] width 584 height 332
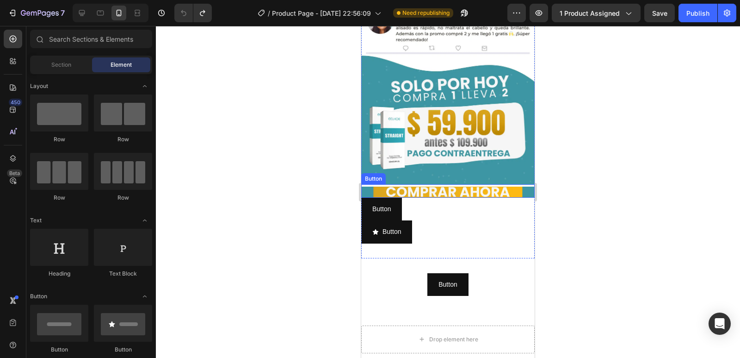
click at [444, 186] on button at bounding box center [447, 191] width 173 height 11
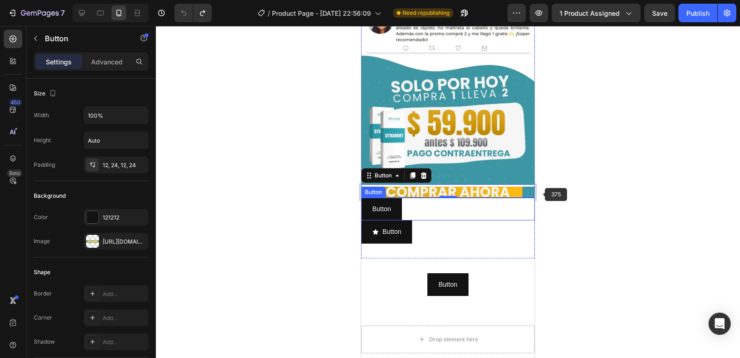
click at [574, 179] on div at bounding box center [448, 192] width 584 height 332
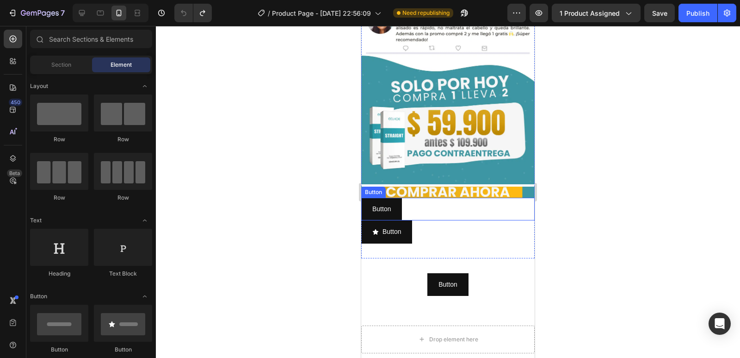
click at [481, 198] on div "Button Button" at bounding box center [447, 209] width 173 height 23
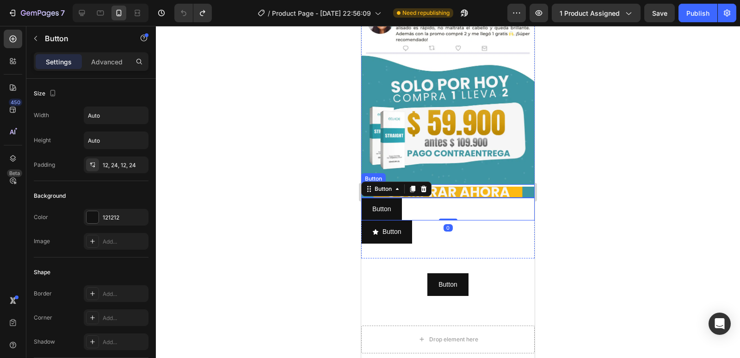
click at [460, 186] on button at bounding box center [447, 191] width 173 height 11
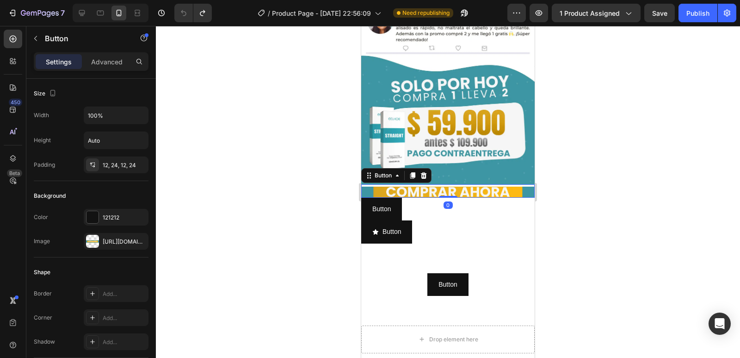
click at [445, 186] on button at bounding box center [447, 191] width 173 height 11
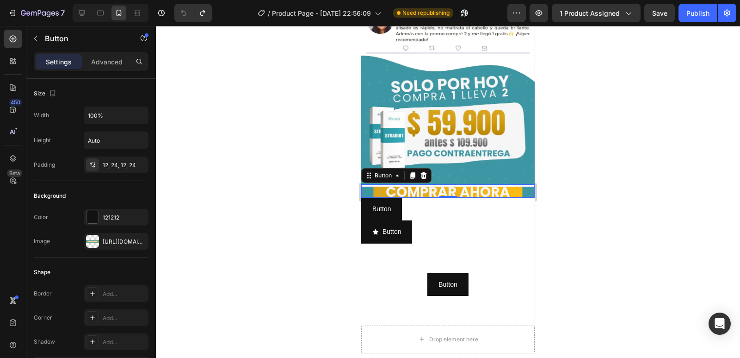
click at [445, 186] on button at bounding box center [447, 191] width 173 height 11
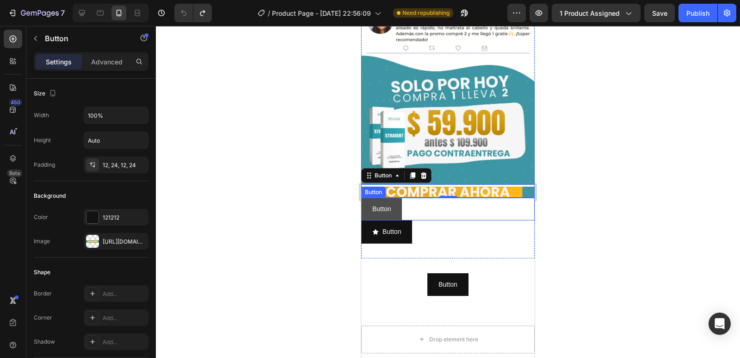
click at [394, 198] on button "Button" at bounding box center [381, 209] width 41 height 23
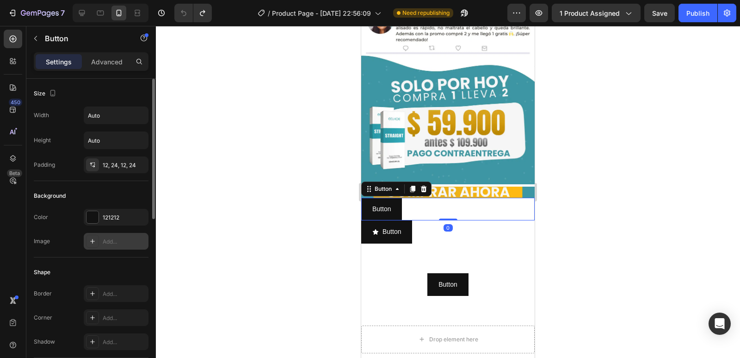
click at [87, 246] on div at bounding box center [92, 241] width 13 height 13
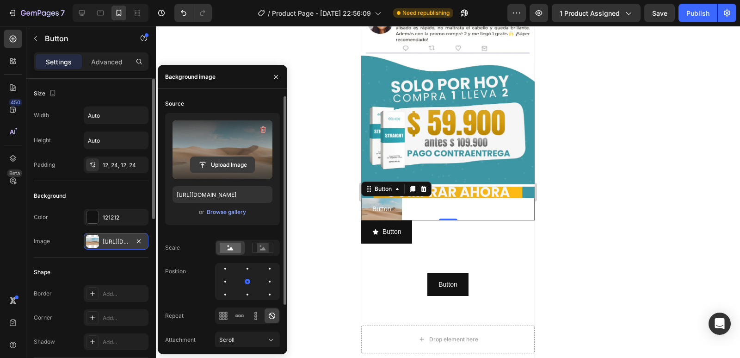
click at [241, 158] on input "file" at bounding box center [223, 165] width 64 height 16
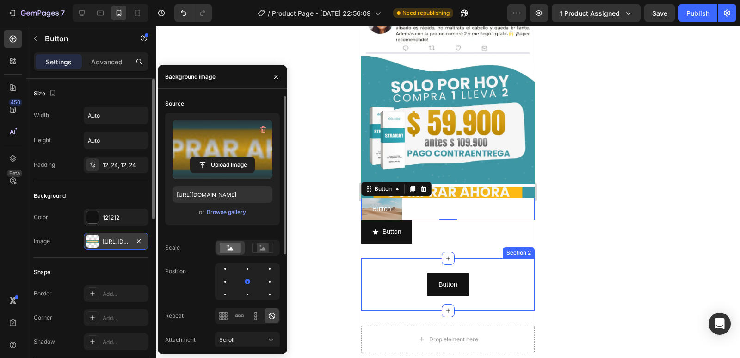
type input "[URL][DOMAIN_NAME]"
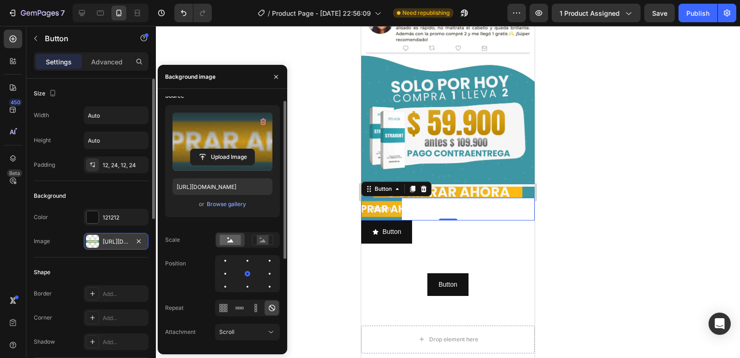
scroll to position [0, 0]
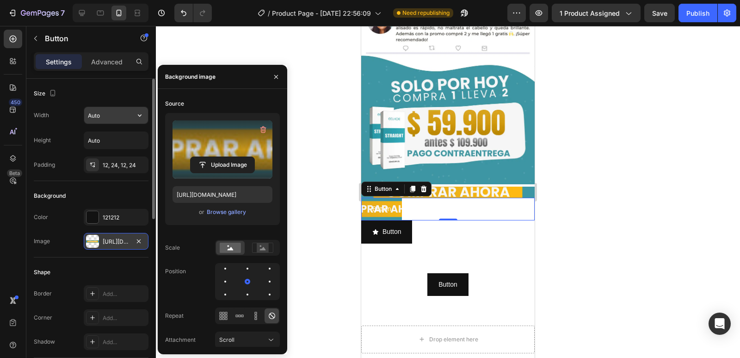
type textarea "Auto"
click at [104, 113] on input "Auto" at bounding box center [116, 115] width 64 height 17
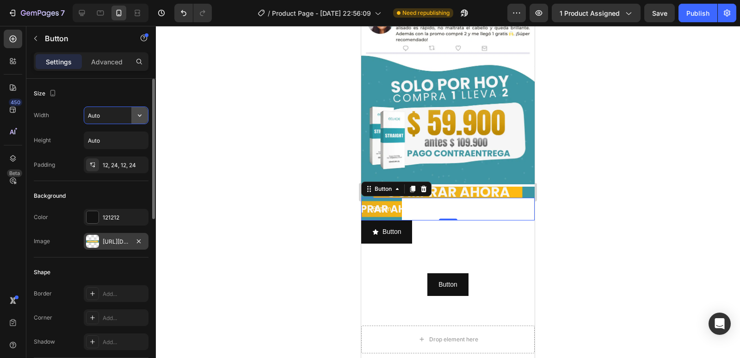
click at [133, 113] on button "button" at bounding box center [139, 115] width 17 height 17
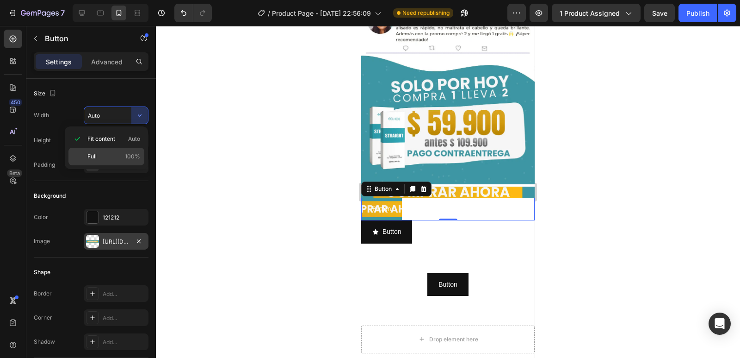
click at [96, 156] on span "Full" at bounding box center [91, 156] width 9 height 8
type input "100%"
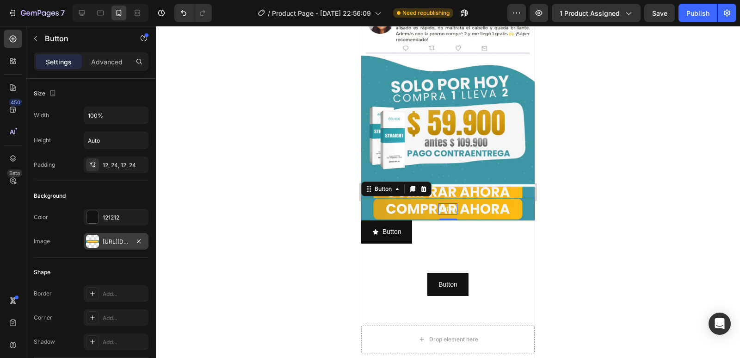
click at [448, 203] on p "Button" at bounding box center [448, 209] width 19 height 12
click at [570, 179] on div at bounding box center [448, 192] width 584 height 332
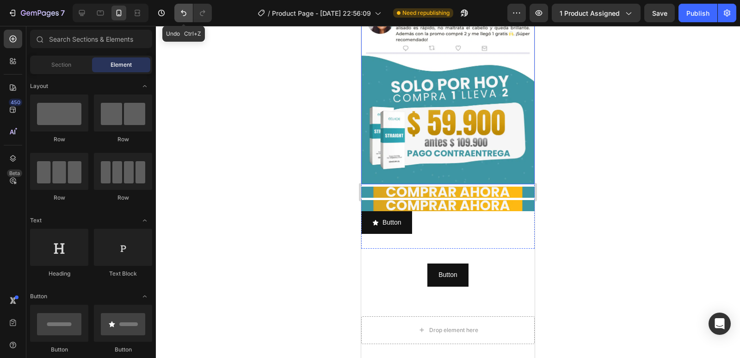
click at [180, 16] on icon "Undo/Redo" at bounding box center [183, 12] width 9 height 9
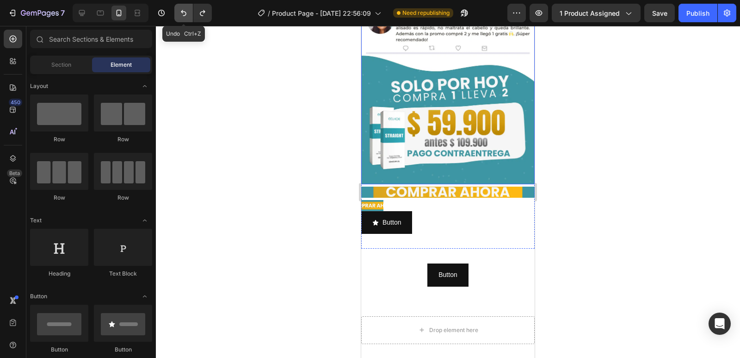
click at [188, 14] on icon "Undo/Redo" at bounding box center [183, 12] width 9 height 9
click at [186, 14] on icon "Undo/Redo" at bounding box center [184, 13] width 6 height 6
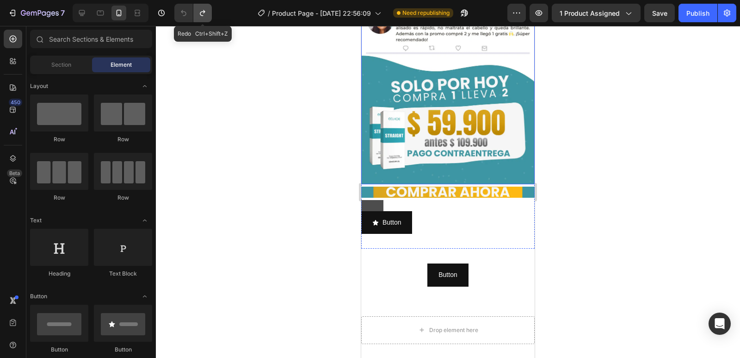
click at [199, 14] on icon "Undo/Redo" at bounding box center [202, 12] width 9 height 9
click at [372, 200] on button at bounding box center [372, 205] width 22 height 11
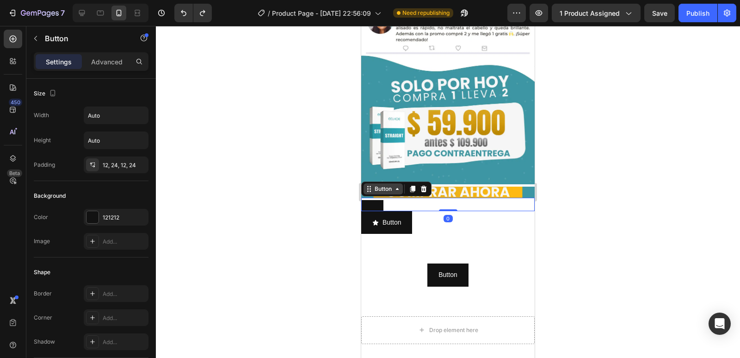
click at [378, 185] on div "Button" at bounding box center [383, 189] width 21 height 8
click at [379, 200] on button at bounding box center [372, 205] width 22 height 11
click at [208, 23] on div "7 / Product Page - [DATE] 22:56:09 Need republishing Preview 1 product assigned…" at bounding box center [370, 13] width 740 height 26
click at [206, 21] on button "Undo/Redo" at bounding box center [202, 13] width 19 height 19
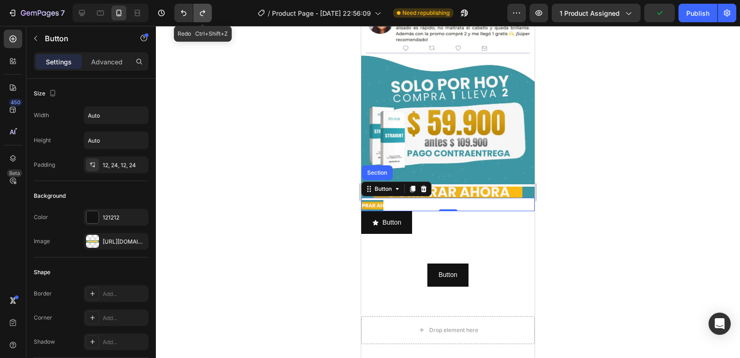
click at [205, 20] on button "Undo/Redo" at bounding box center [202, 13] width 19 height 19
type input "100%"
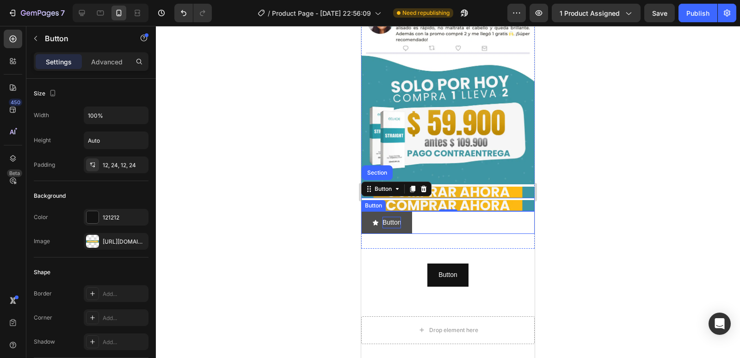
click at [385, 217] on p "Button" at bounding box center [392, 223] width 19 height 12
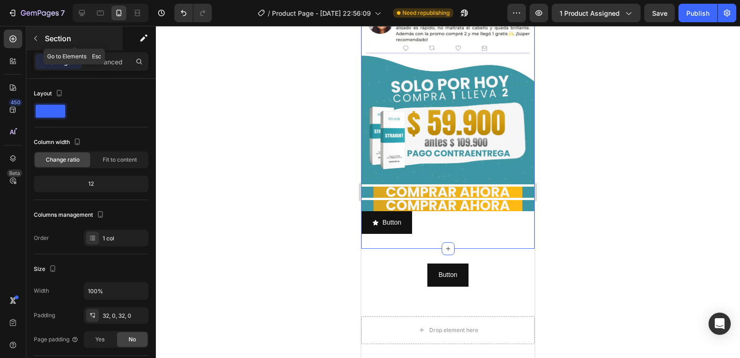
click at [32, 41] on icon "button" at bounding box center [35, 38] width 7 height 7
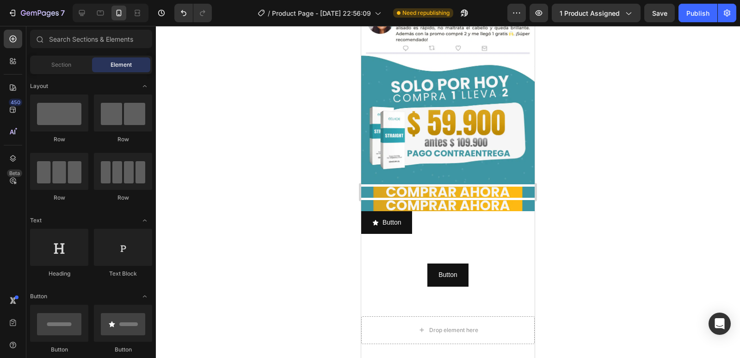
scroll to position [46, 0]
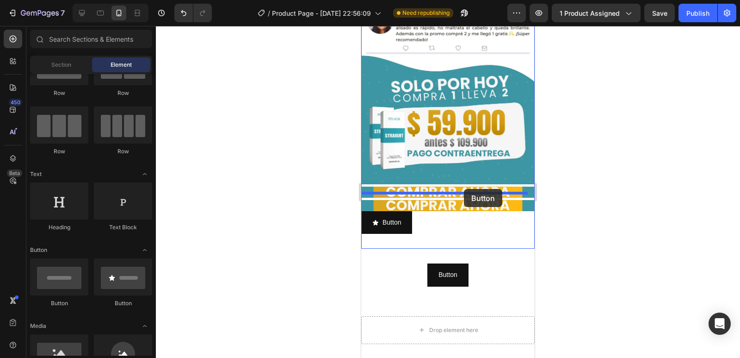
drag, startPoint x: 427, startPoint y: 303, endPoint x: 464, endPoint y: 189, distance: 119.8
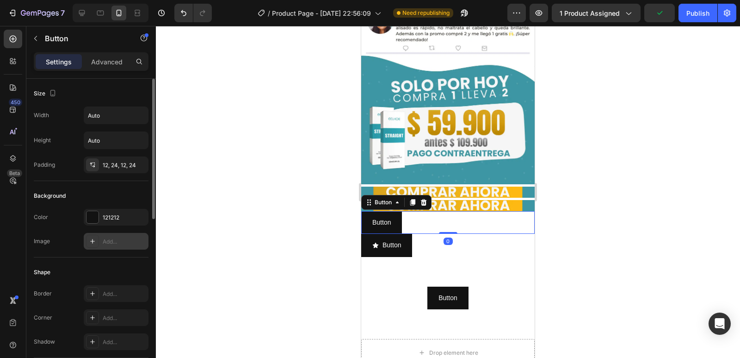
click at [112, 242] on div "Add..." at bounding box center [124, 241] width 43 height 8
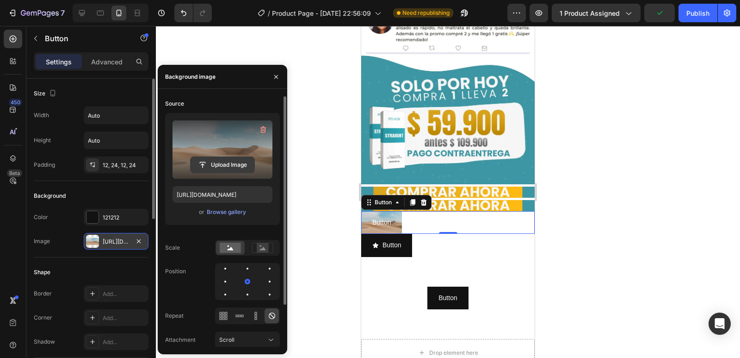
click at [228, 169] on input "file" at bounding box center [223, 165] width 64 height 16
click at [219, 161] on input "file" at bounding box center [223, 165] width 64 height 16
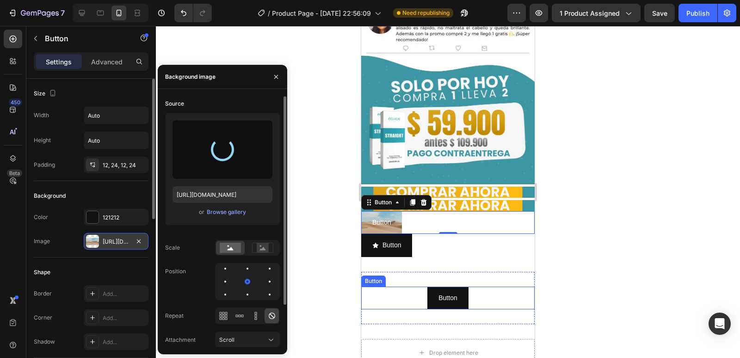
type input "[URL][DOMAIN_NAME]"
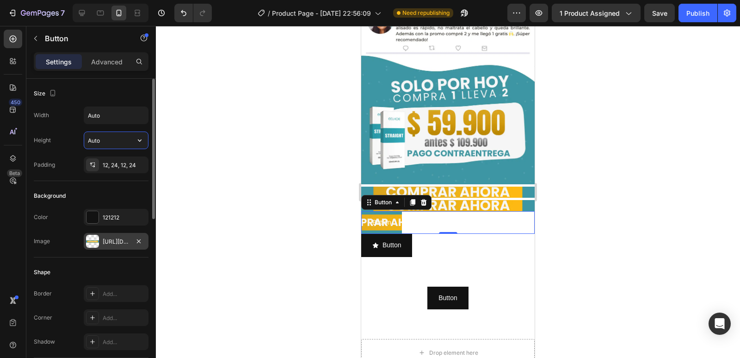
click at [115, 143] on input "Auto" at bounding box center [116, 140] width 64 height 17
click at [115, 121] on input "Auto" at bounding box center [116, 115] width 64 height 17
click at [137, 117] on icon "button" at bounding box center [139, 115] width 9 height 9
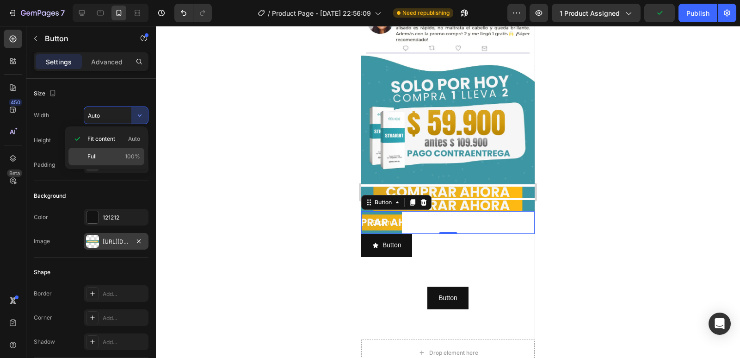
click at [119, 155] on p "Full 100%" at bounding box center [113, 156] width 53 height 8
type input "100%"
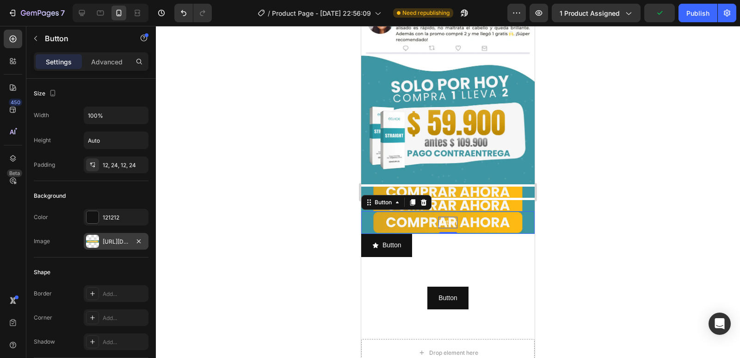
click at [439, 217] on p "Button" at bounding box center [448, 223] width 19 height 12
click at [445, 217] on p "Button" at bounding box center [448, 223] width 19 height 12
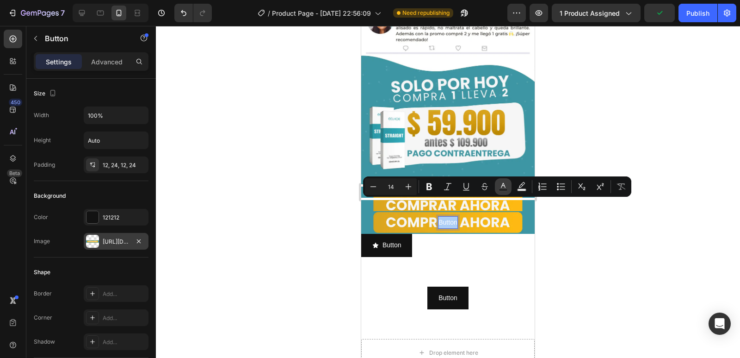
click at [501, 187] on icon "Editor contextual toolbar" at bounding box center [503, 186] width 9 height 9
type input "FFFFFF"
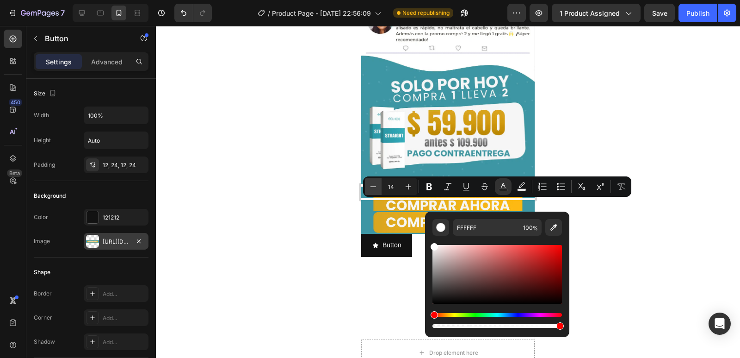
click at [373, 187] on icon "Editor contextual toolbar" at bounding box center [373, 186] width 9 height 9
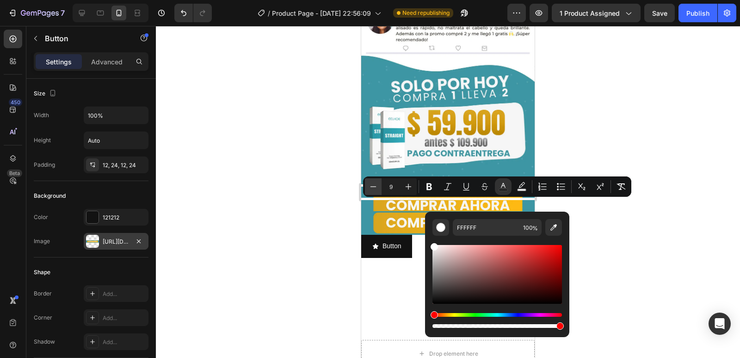
click at [373, 187] on icon "Editor contextual toolbar" at bounding box center [373, 186] width 9 height 9
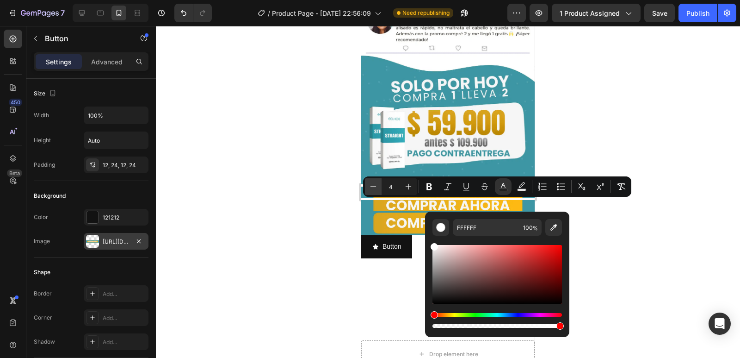
click at [373, 187] on icon "Editor contextual toolbar" at bounding box center [373, 186] width 9 height 9
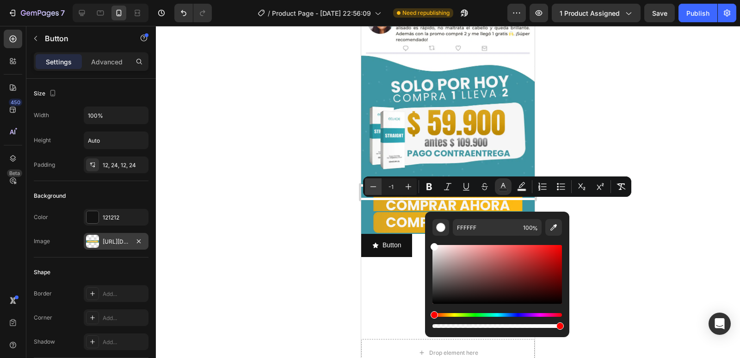
click at [373, 187] on icon "Editor contextual toolbar" at bounding box center [373, 186] width 9 height 9
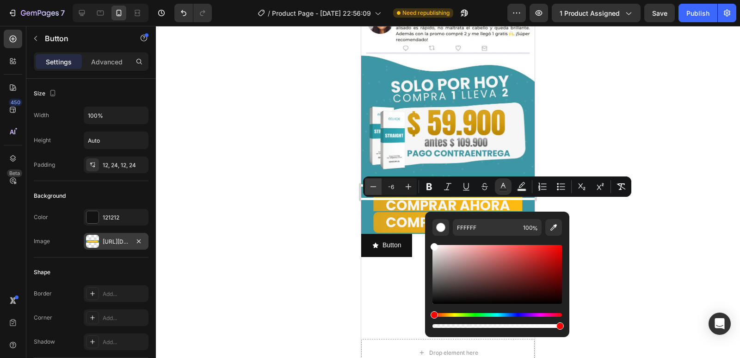
click at [373, 187] on icon "Editor contextual toolbar" at bounding box center [373, 186] width 9 height 9
click at [405, 187] on icon "Editor contextual toolbar" at bounding box center [408, 186] width 9 height 9
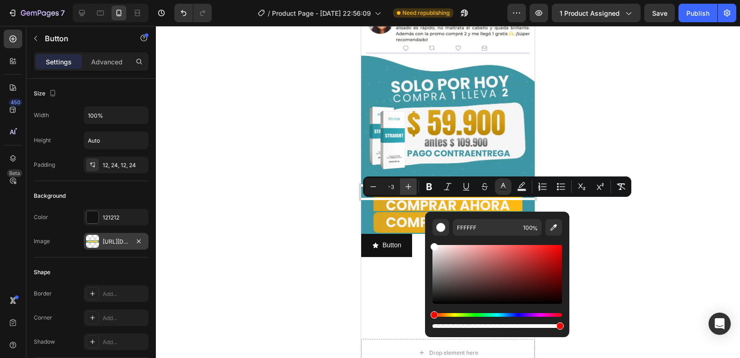
click at [405, 187] on icon "Editor contextual toolbar" at bounding box center [408, 186] width 9 height 9
type input "0"
click at [408, 289] on div "Button Button" at bounding box center [447, 300] width 173 height 23
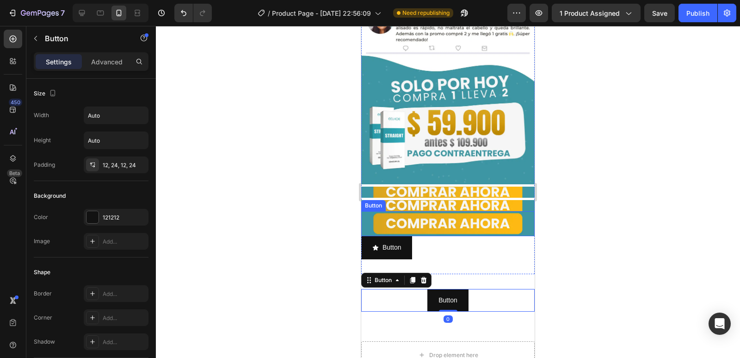
click at [481, 211] on button "Button" at bounding box center [447, 223] width 173 height 25
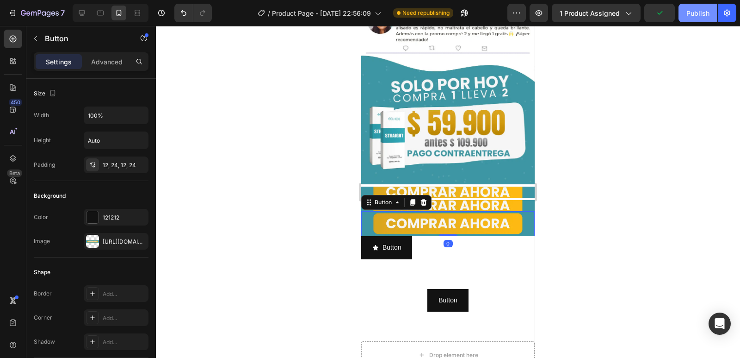
click at [697, 19] on button "Publish" at bounding box center [698, 13] width 39 height 19
click at [615, 11] on span "1 product assigned" at bounding box center [590, 13] width 60 height 10
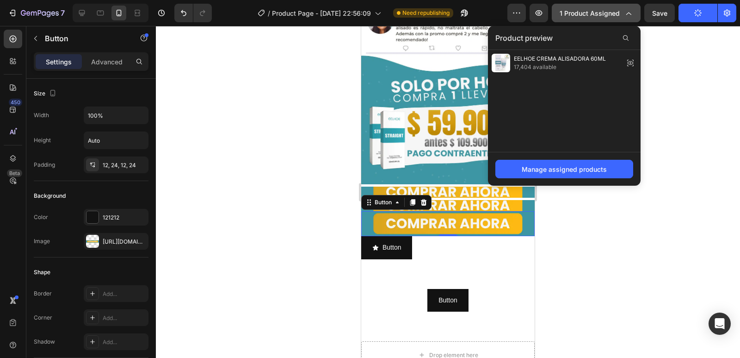
click at [615, 11] on span "1 product assigned" at bounding box center [590, 13] width 60 height 10
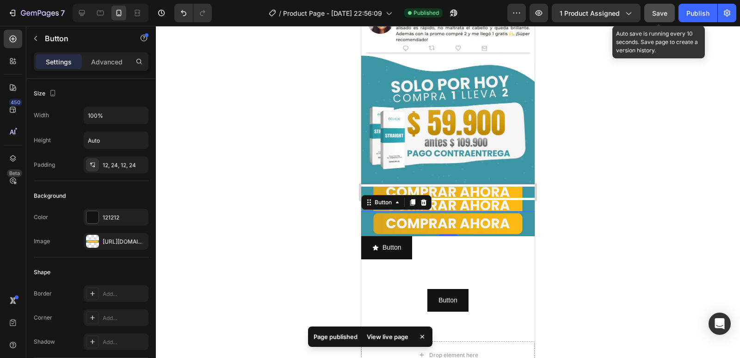
click at [663, 14] on span "Save" at bounding box center [659, 13] width 15 height 8
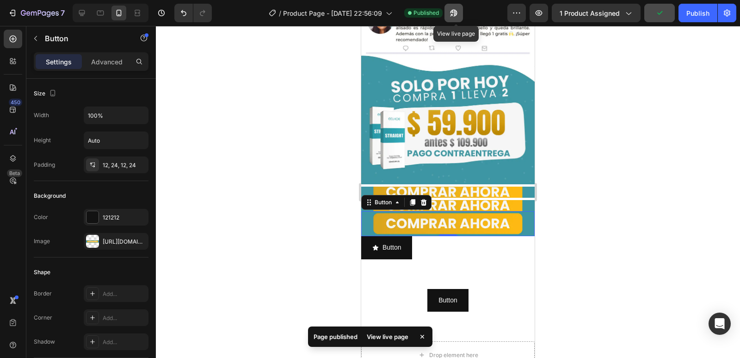
click at [463, 16] on button "button" at bounding box center [454, 13] width 19 height 19
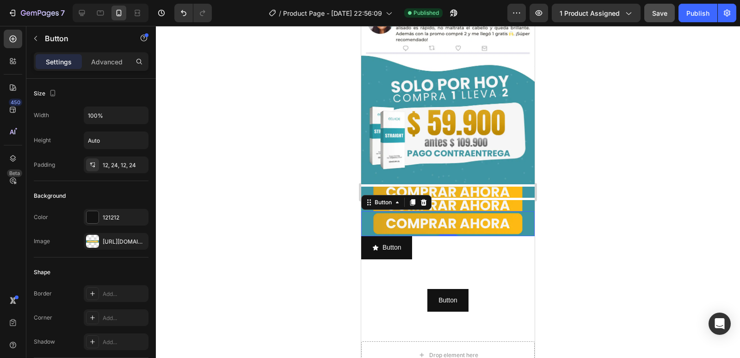
click at [519, 211] on button "Button" at bounding box center [447, 223] width 173 height 25
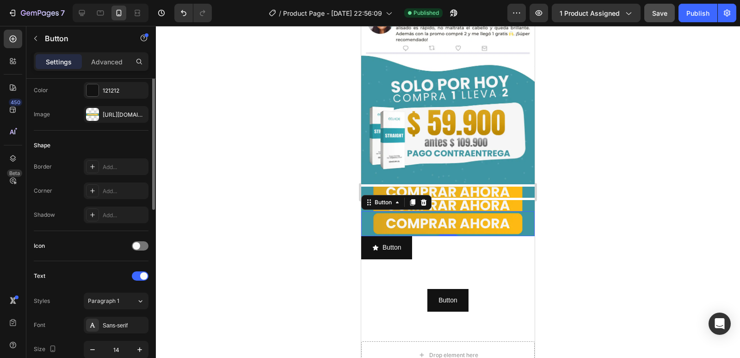
scroll to position [80, 0]
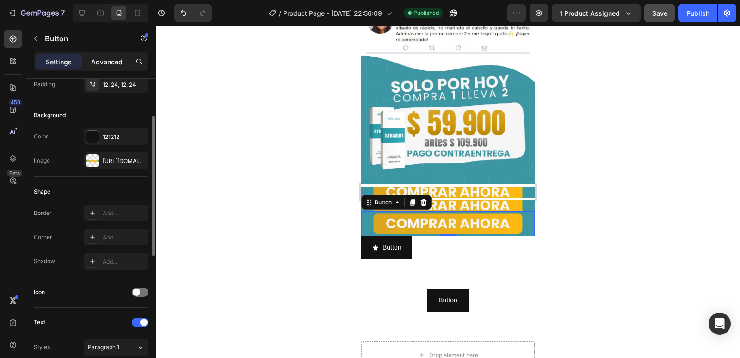
click at [103, 65] on p "Advanced" at bounding box center [106, 62] width 31 height 10
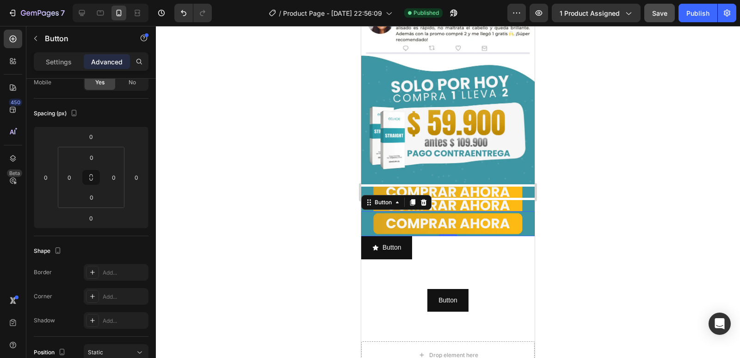
scroll to position [337, 0]
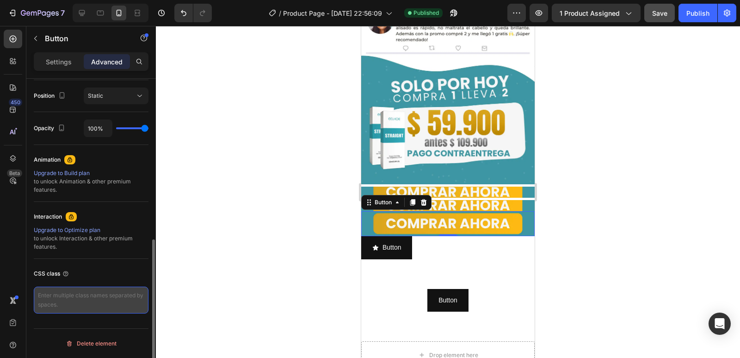
click at [97, 298] on textarea at bounding box center [91, 299] width 115 height 27
paste textarea "_rsi-cod-form-gempages-button-overwrite _rsi-cod-form-is-gempage"
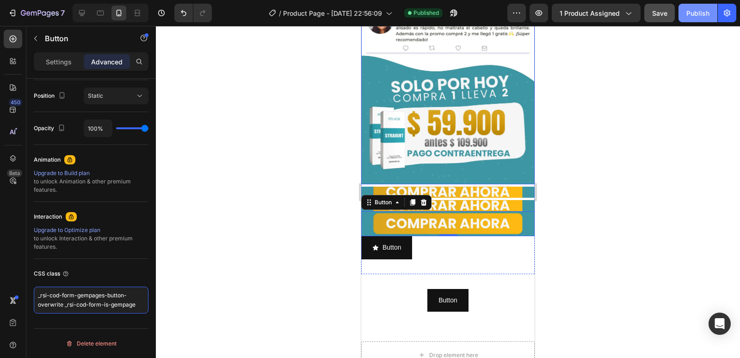
type textarea "_rsi-cod-form-gempages-button-overwrite _rsi-cod-form-is-gempage"
click at [706, 20] on button "Publish" at bounding box center [698, 13] width 39 height 19
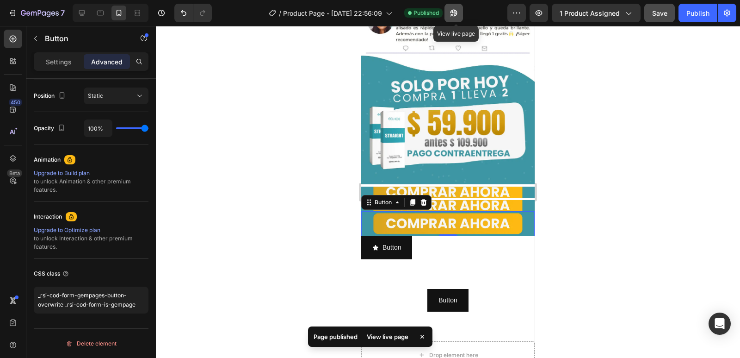
click at [452, 14] on icon "button" at bounding box center [451, 15] width 2 height 2
